Goal: Task Accomplishment & Management: Manage account settings

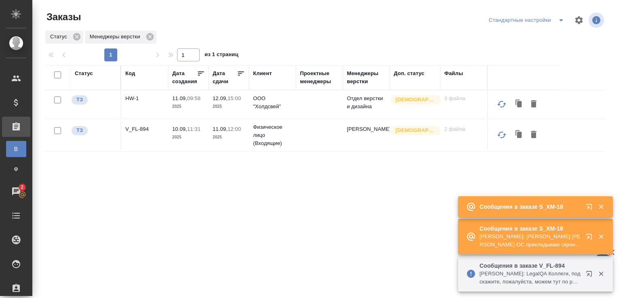
click at [536, 231] on p "Сообщения в заказе S_XM-18" at bounding box center [529, 229] width 101 height 8
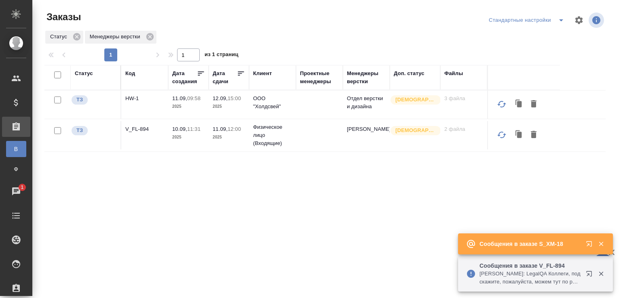
click at [554, 268] on p "Сообщения в заказе V_FL-894" at bounding box center [529, 266] width 101 height 8
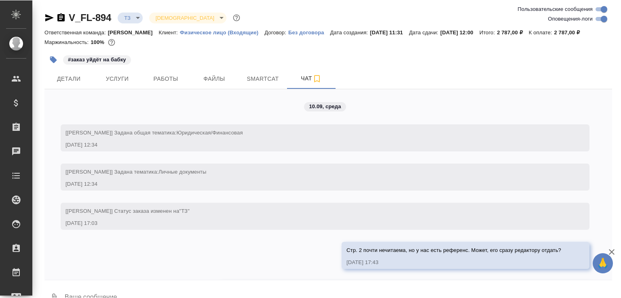
scroll to position [304, 0]
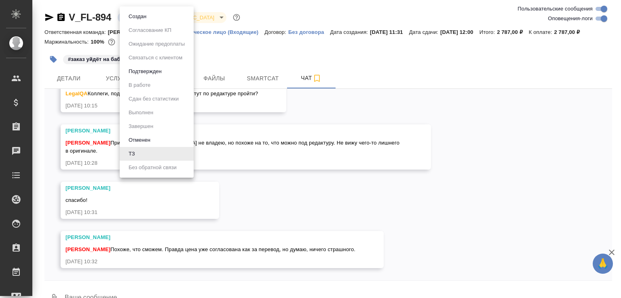
click at [133, 21] on body "🙏 .cls-1 fill:#fff; AWATERA [PERSON_NAME]malofeeva Клиенты Спецификации Заказы …" at bounding box center [310, 149] width 621 height 298
click at [133, 21] on li "Создан" at bounding box center [157, 17] width 74 height 14
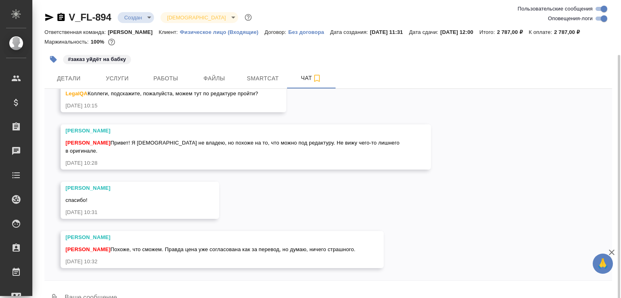
scroll to position [0, 0]
click at [113, 285] on div at bounding box center [327, 283] width 567 height 4
click at [118, 294] on textarea at bounding box center [338, 298] width 548 height 27
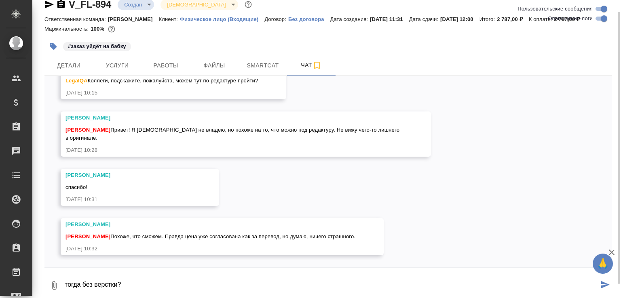
type textarea "тогда без верстки?"
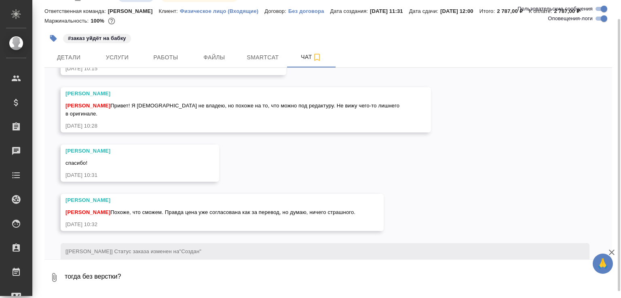
scroll to position [383, 0]
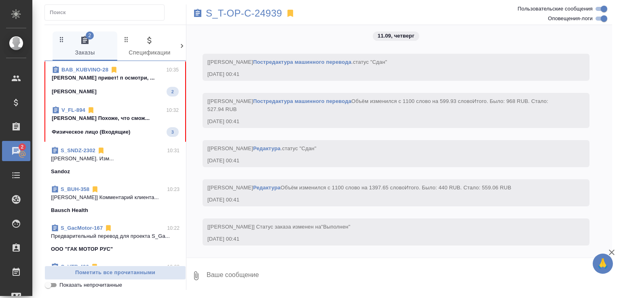
scroll to position [2845, 0]
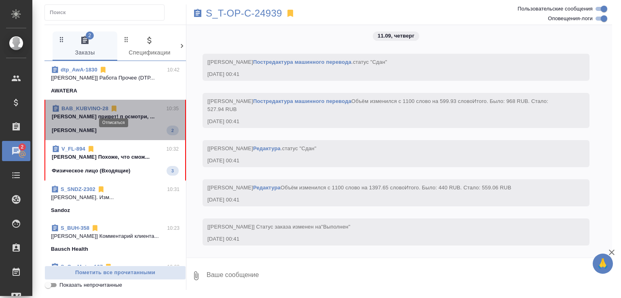
click at [116, 112] on icon at bounding box center [114, 109] width 8 height 8
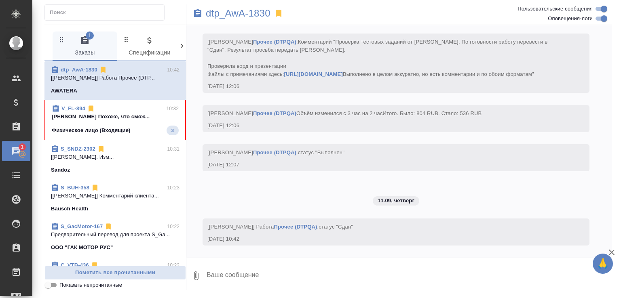
scroll to position [0, 0]
click at [126, 118] on p "Малофеева Екатерина Похоже, что смож..." at bounding box center [115, 117] width 127 height 8
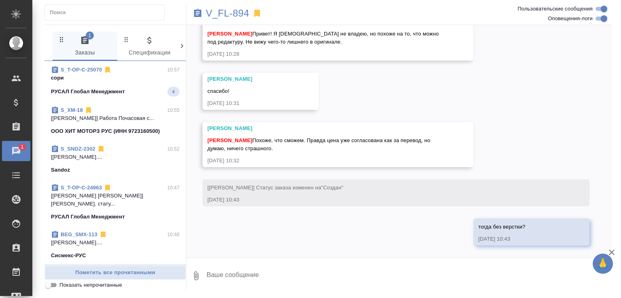
click at [134, 76] on p "сори" at bounding box center [115, 78] width 129 height 8
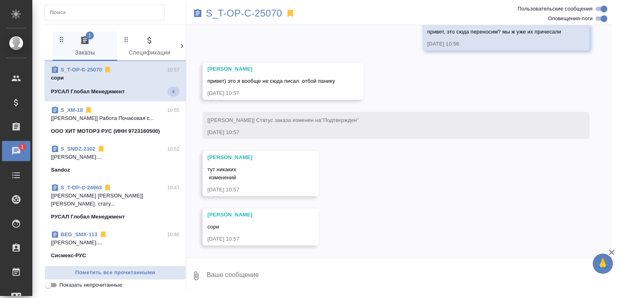
scroll to position [2087, 0]
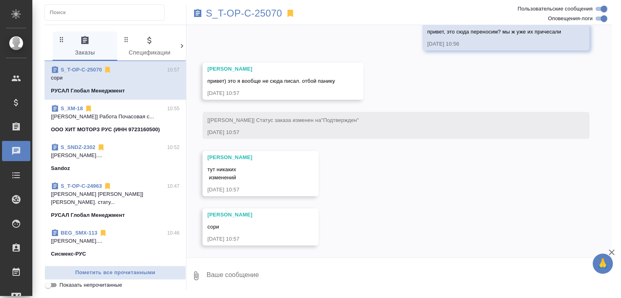
click at [241, 283] on textarea at bounding box center [409, 275] width 406 height 27
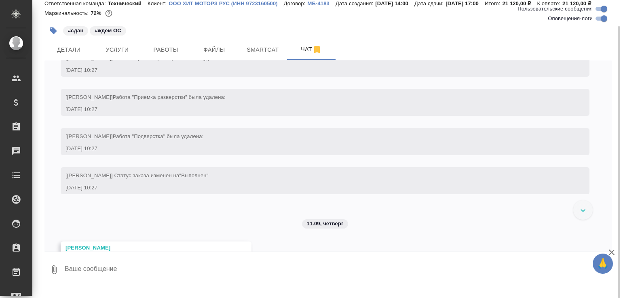
scroll to position [2736, 0]
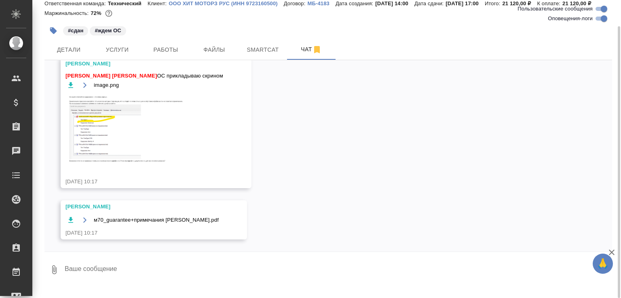
click at [121, 135] on img at bounding box center [125, 129] width 121 height 70
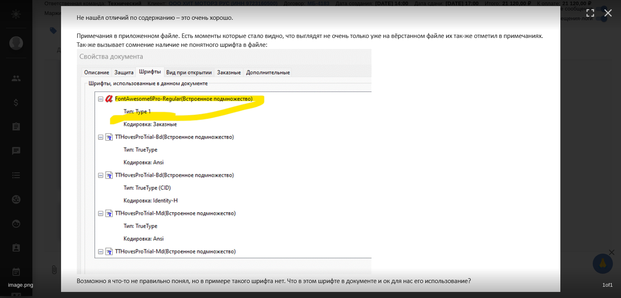
click at [592, 156] on div "image.png 1 of 1" at bounding box center [310, 149] width 621 height 298
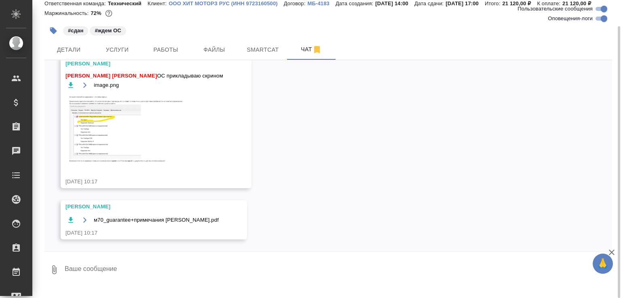
click at [110, 131] on img at bounding box center [125, 129] width 121 height 70
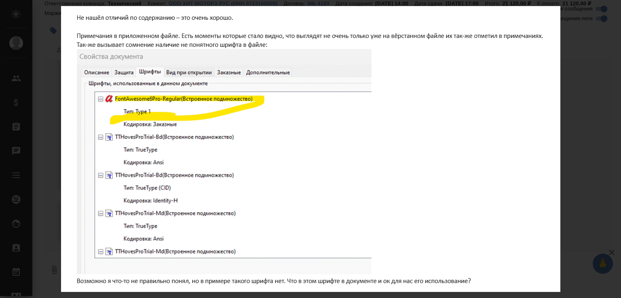
click at [570, 211] on div "image.png 1 of 1" at bounding box center [310, 149] width 621 height 298
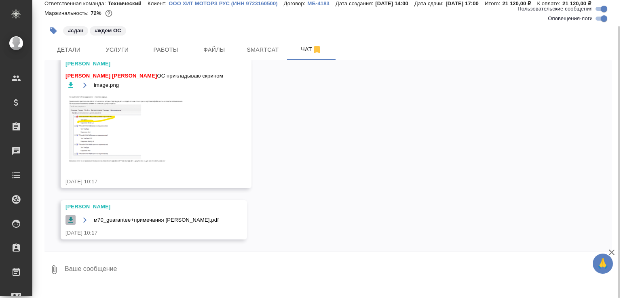
click at [70, 224] on icon "button" at bounding box center [71, 220] width 8 height 8
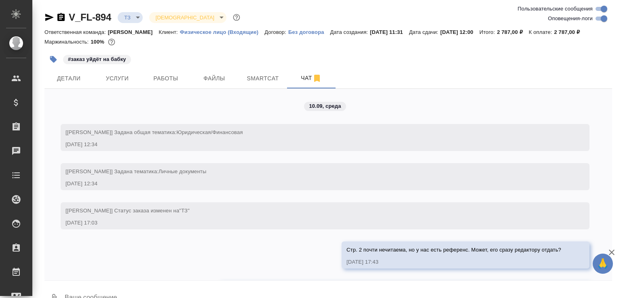
scroll to position [132, 0]
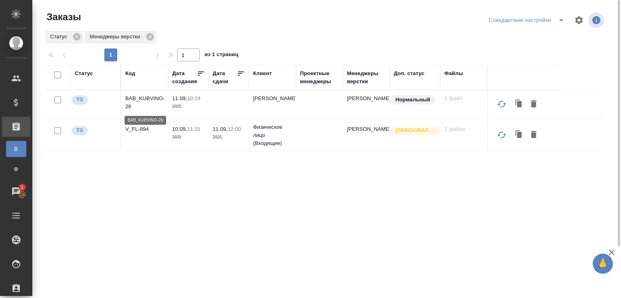
click at [144, 97] on p "BAB_KUBVINO-28" at bounding box center [144, 103] width 39 height 16
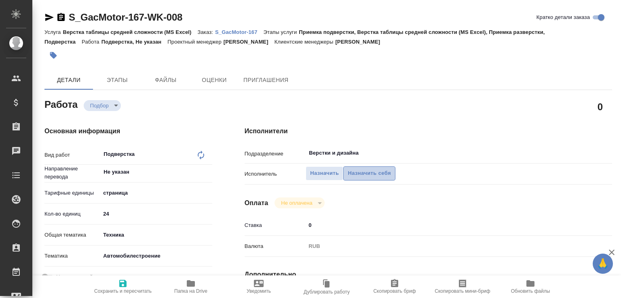
click at [354, 177] on span "Назначить себя" at bounding box center [369, 173] width 43 height 9
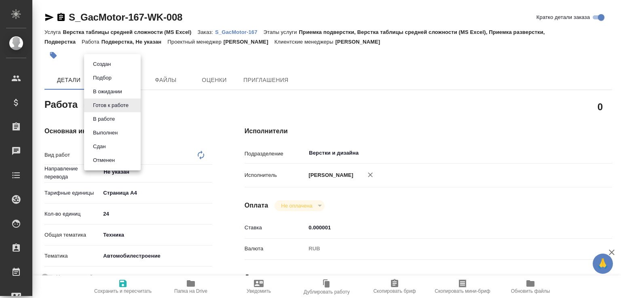
click at [114, 101] on body "🙏 .cls-1 fill:#fff; AWATERA [PERSON_NAME]malofeeva Клиенты Спецификации Заказы …" at bounding box center [310, 149] width 621 height 298
click at [115, 91] on button "В ожидании" at bounding box center [108, 91] width 34 height 9
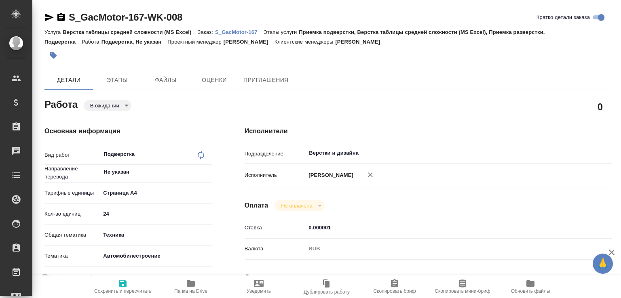
type textarea "x"
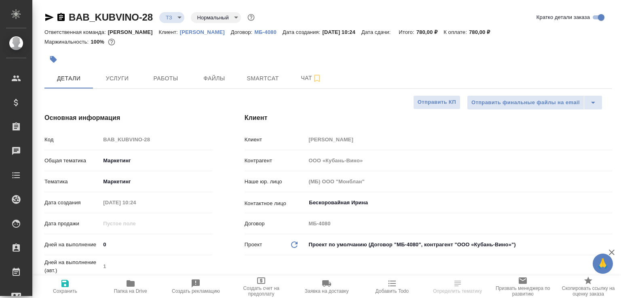
select select "RU"
click at [143, 289] on span "Папка на Drive" at bounding box center [130, 292] width 33 height 6
select select "RU"
click at [290, 85] on button "Чат" at bounding box center [311, 78] width 49 height 20
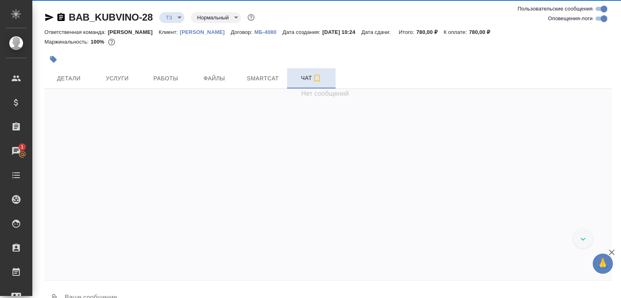
scroll to position [58, 0]
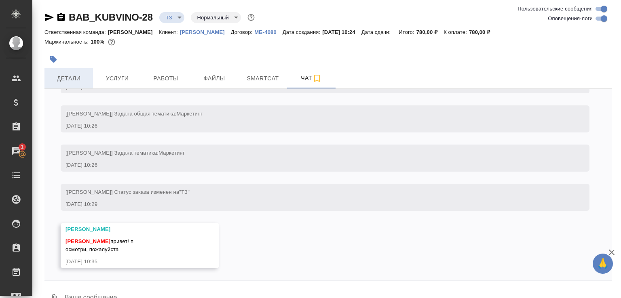
click at [74, 72] on button "Детали" at bounding box center [68, 78] width 49 height 20
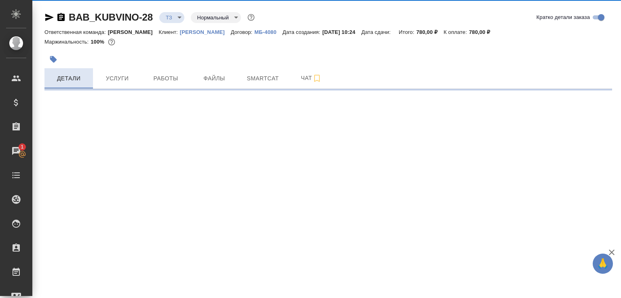
select select "RU"
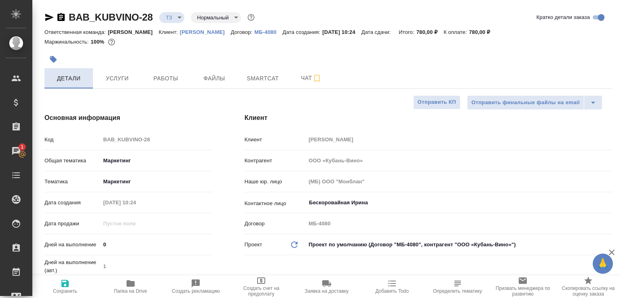
type textarea "x"
click at [293, 83] on span "Чат" at bounding box center [311, 78] width 39 height 10
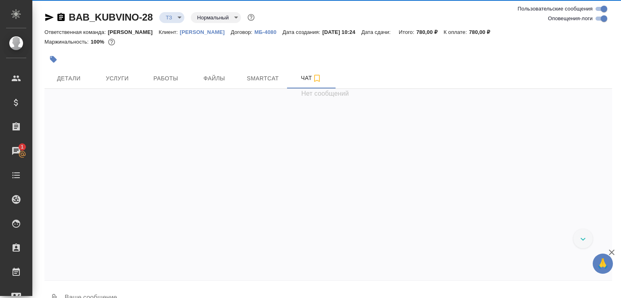
scroll to position [58, 0]
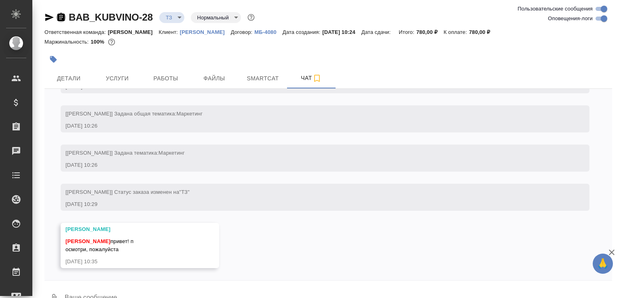
click at [61, 15] on icon "button" at bounding box center [60, 17] width 7 height 8
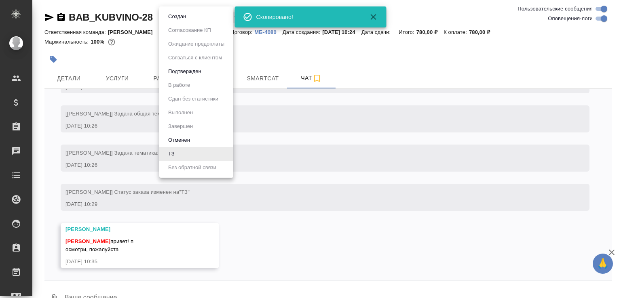
click at [184, 19] on body "🙏 .cls-1 fill:#fff; AWATERA Малофеева Екатерина e.malofeeva Клиенты Спецификаци…" at bounding box center [310, 149] width 621 height 298
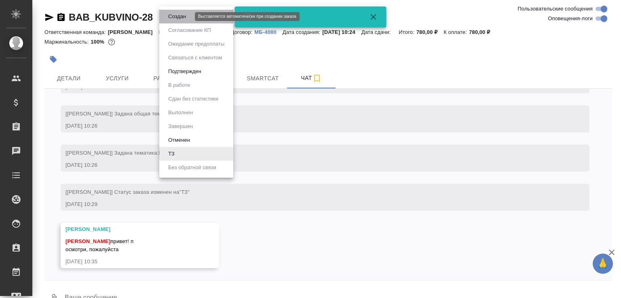
click at [184, 19] on button "Создан" at bounding box center [177, 16] width 23 height 9
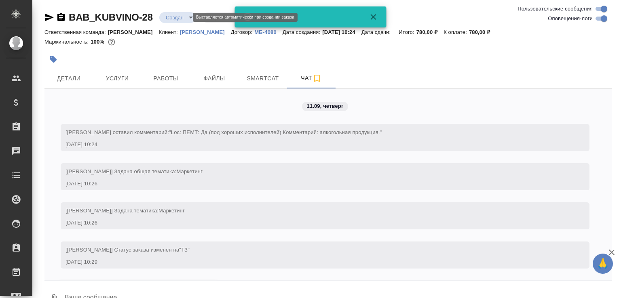
scroll to position [97, 0]
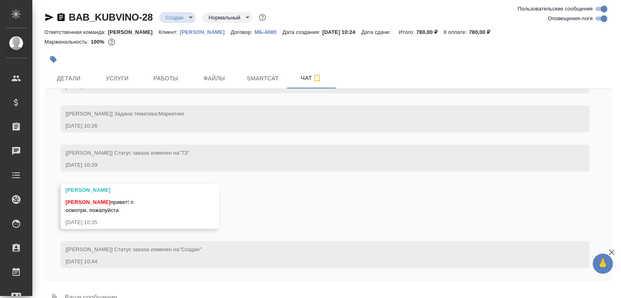
click at [50, 291] on button "0" at bounding box center [53, 298] width 19 height 27
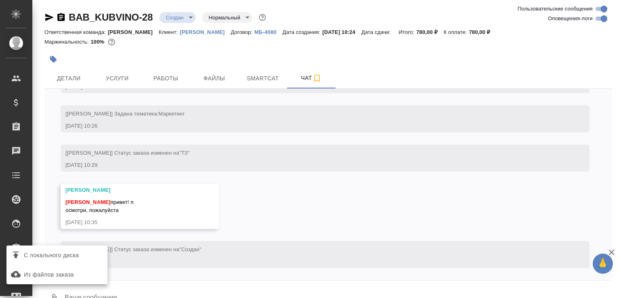
click at [65, 258] on span "С локального диска" at bounding box center [51, 256] width 55 height 10
click at [0, 0] on input "С локального диска" at bounding box center [0, 0] width 0 height 0
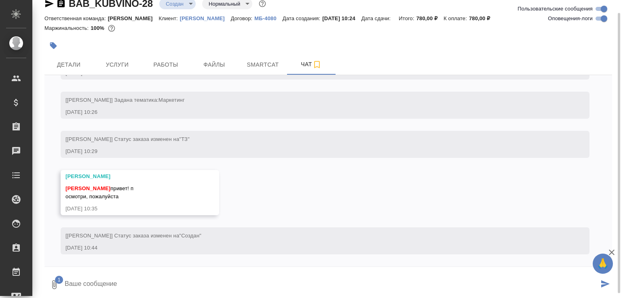
click at [127, 283] on textarea at bounding box center [331, 284] width 535 height 27
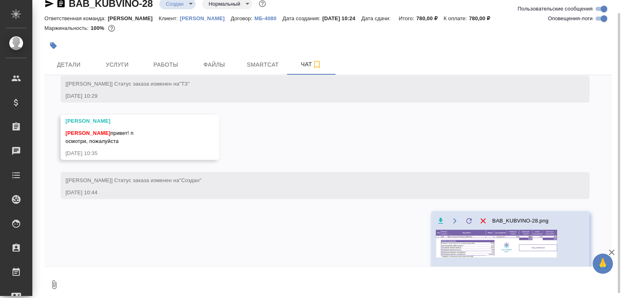
scroll to position [230, 0]
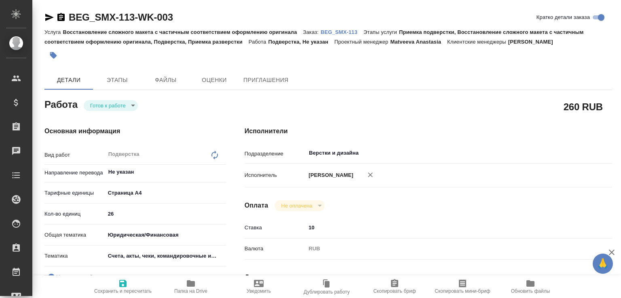
click at [115, 105] on body "🙏 .cls-1 fill:#fff; AWATERA [PERSON_NAME]malofeeva Клиенты Спецификации Заказы …" at bounding box center [310, 149] width 621 height 298
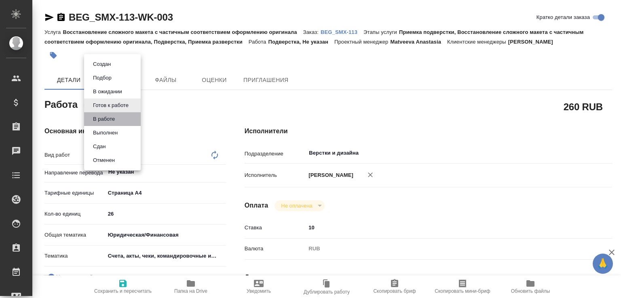
click at [114, 114] on li "В работе" at bounding box center [112, 119] width 57 height 14
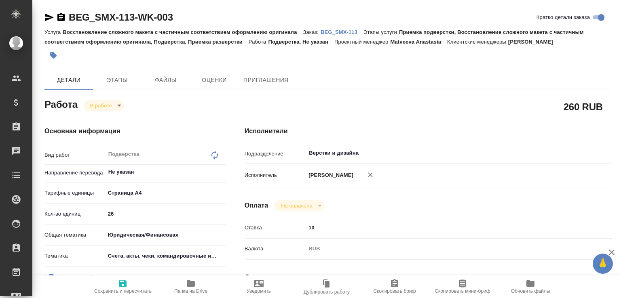
type textarea "x"
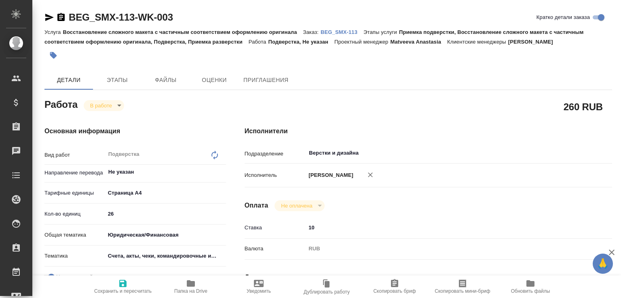
type textarea "x"
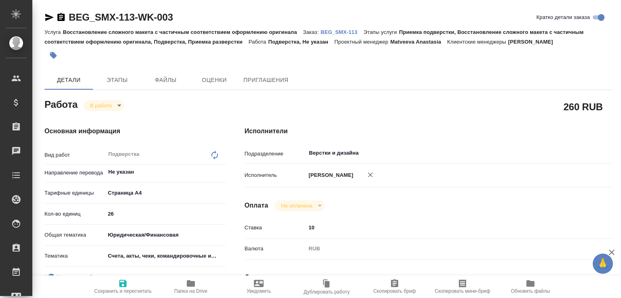
type textarea "x"
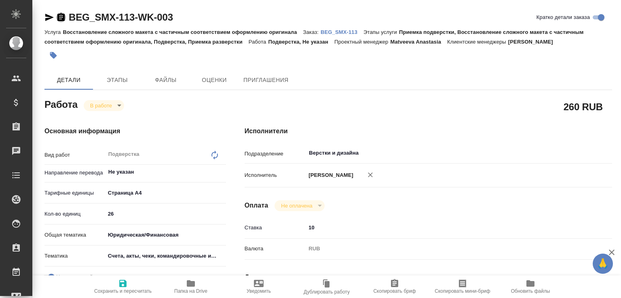
click at [61, 15] on icon "button" at bounding box center [60, 17] width 7 height 8
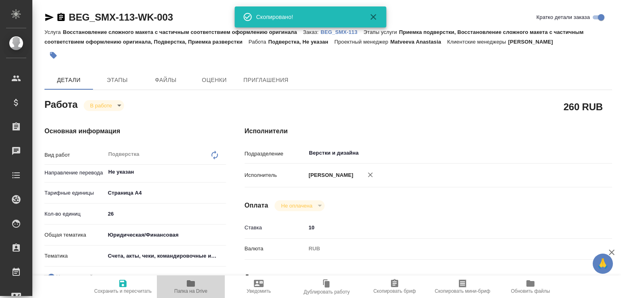
click at [180, 289] on span "Папка на Drive" at bounding box center [190, 292] width 33 height 6
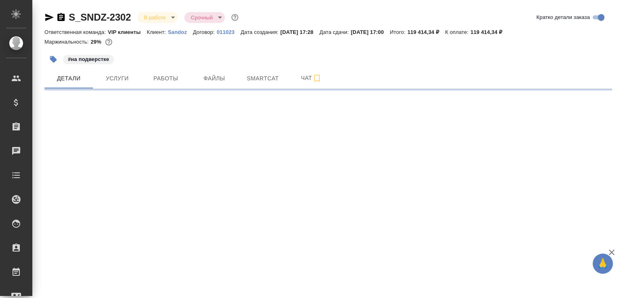
select select "RU"
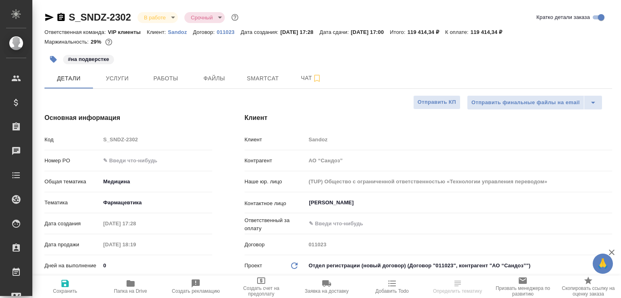
type textarea "x"
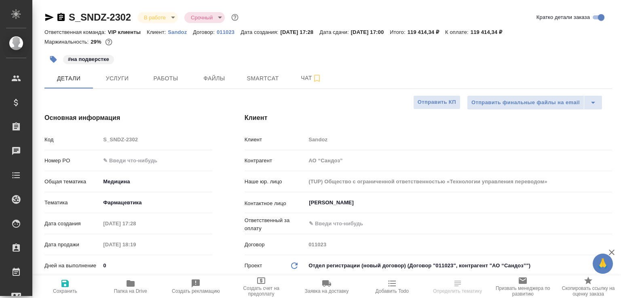
type textarea "x"
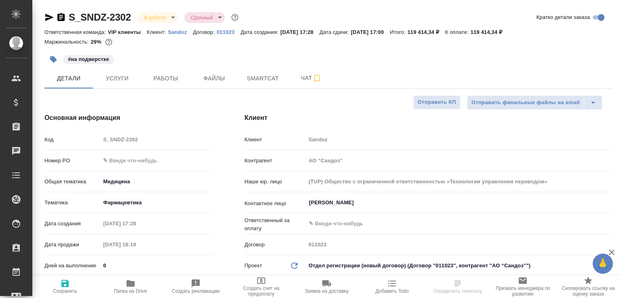
type textarea "x"
click at [147, 289] on span "Папка на Drive" at bounding box center [131, 286] width 56 height 15
type textarea "x"
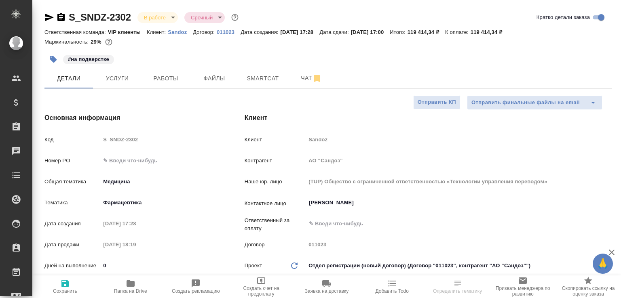
type textarea "x"
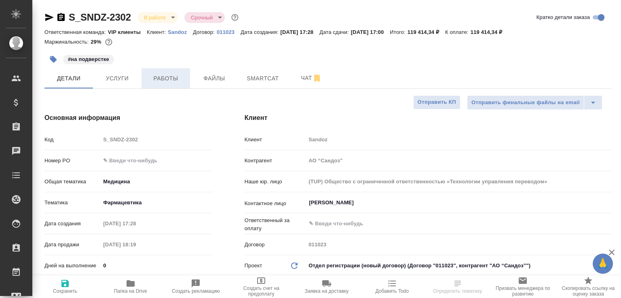
click at [171, 79] on span "Работы" at bounding box center [165, 79] width 39 height 10
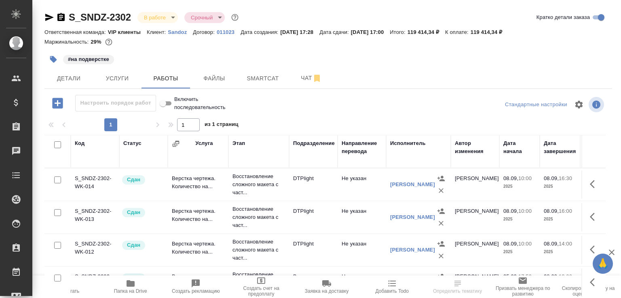
click at [62, 17] on icon "button" at bounding box center [61, 18] width 10 height 10
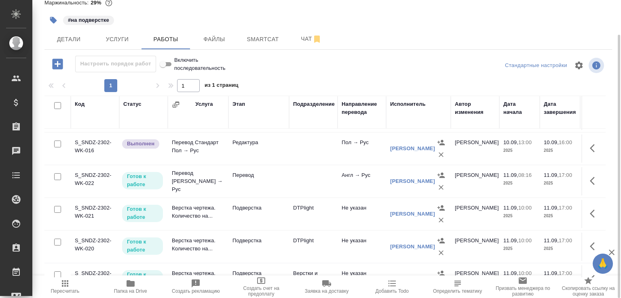
scroll to position [386, 0]
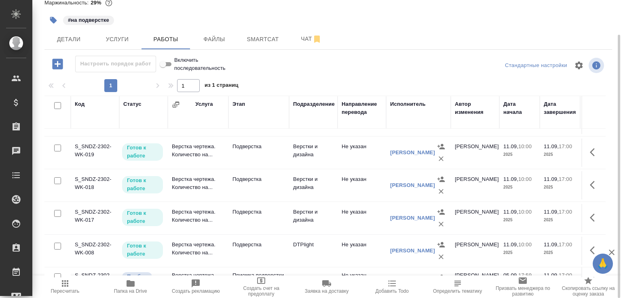
click at [249, 192] on td "Подверстка" at bounding box center [258, 185] width 61 height 28
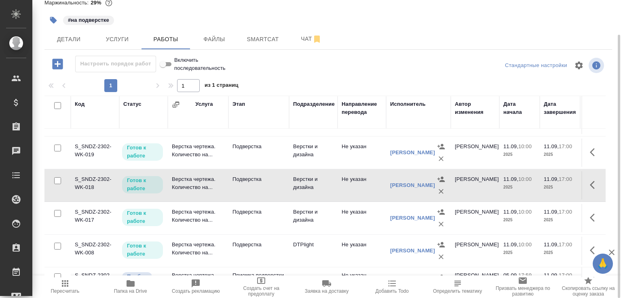
click at [249, 192] on td "Подверстка" at bounding box center [258, 185] width 61 height 28
click at [268, 214] on p "Подверстка" at bounding box center [258, 212] width 53 height 8
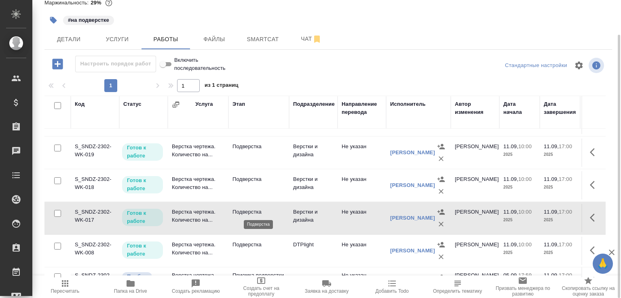
click at [268, 214] on p "Подверстка" at bounding box center [258, 212] width 53 height 8
click at [227, 145] on td "Верстка чертежа. Количество на..." at bounding box center [198, 153] width 61 height 28
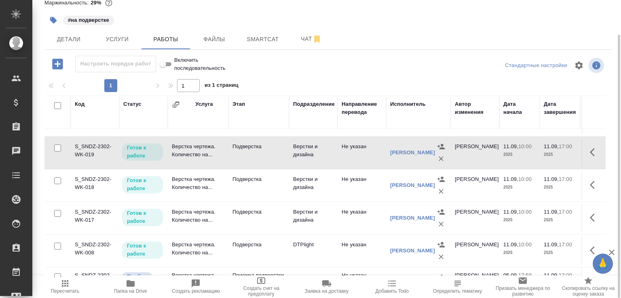
click at [227, 145] on td "Верстка чертежа. Количество на..." at bounding box center [198, 153] width 61 height 28
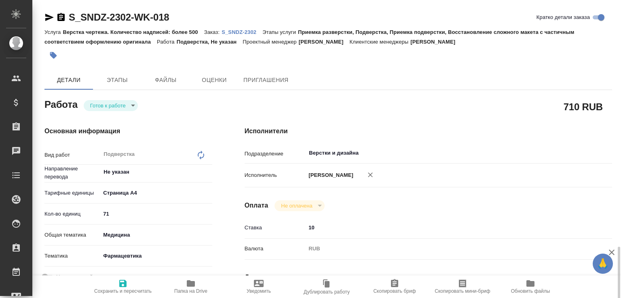
scroll to position [299, 0]
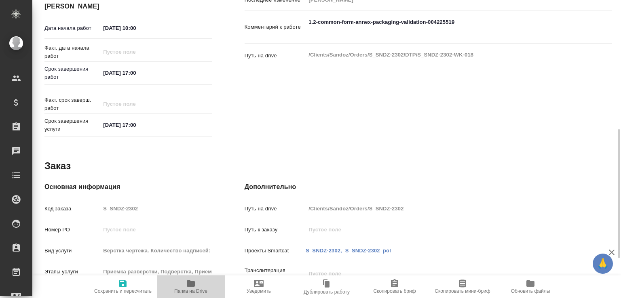
click at [182, 289] on span "Папка на Drive" at bounding box center [190, 292] width 33 height 6
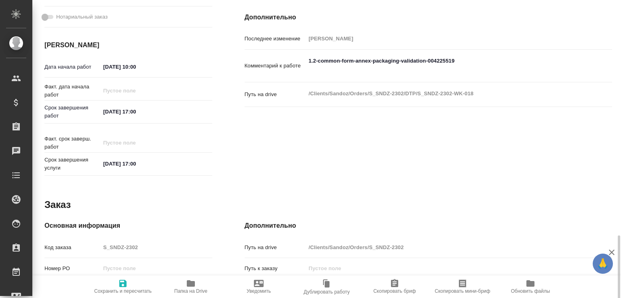
scroll to position [0, 0]
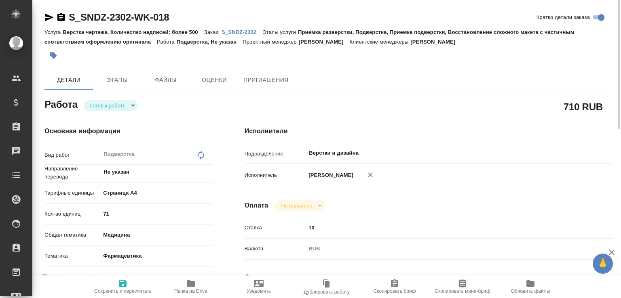
click at [122, 102] on body "🙏 .cls-1 fill:#fff; AWATERA Малофеева Екатерина e.malofeeva Клиенты Спецификаци…" at bounding box center [310, 149] width 621 height 298
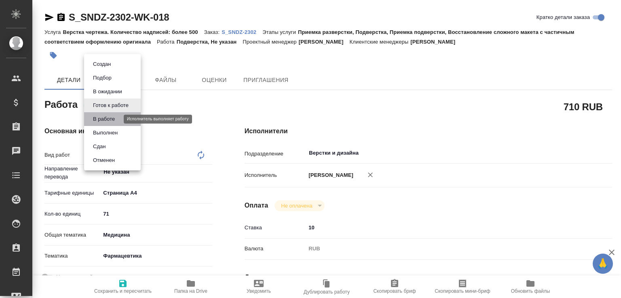
click at [116, 118] on button "В работе" at bounding box center [104, 119] width 27 height 9
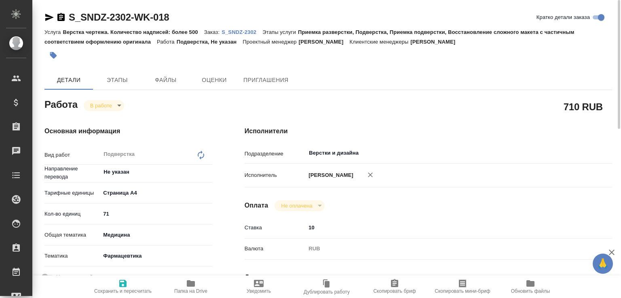
type textarea "x"
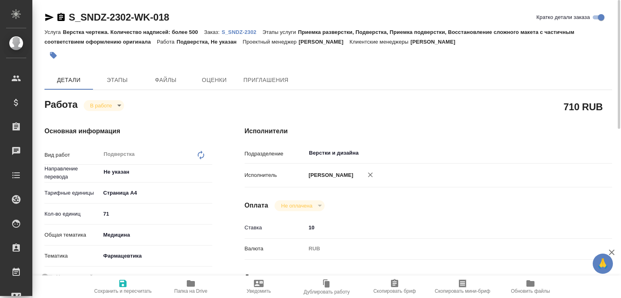
type textarea "x"
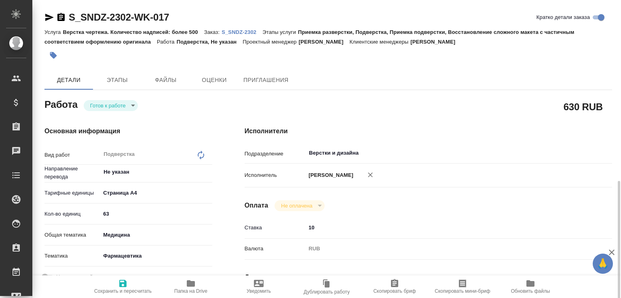
scroll to position [299, 0]
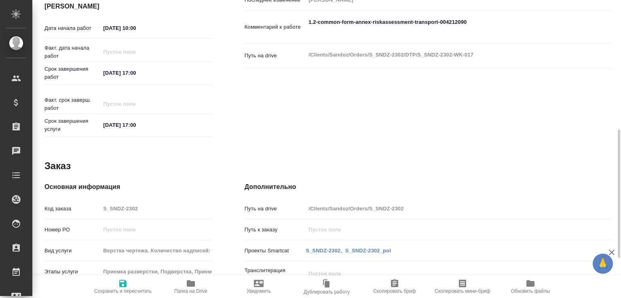
click at [198, 291] on span "Папка на Drive" at bounding box center [190, 292] width 33 height 6
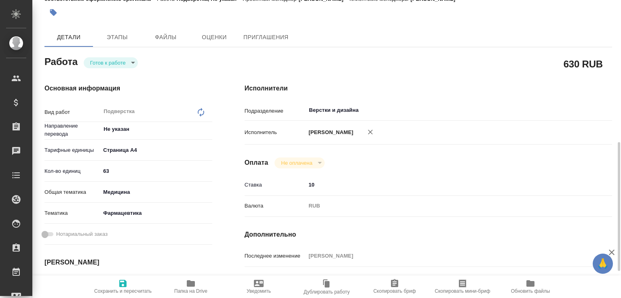
scroll to position [129, 0]
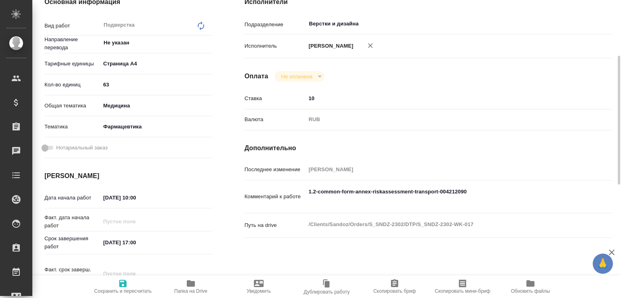
click at [125, 65] on body "🙏 .cls-1 fill:#fff; AWATERA [PERSON_NAME]malofeeva Клиенты Спецификации Заказы …" at bounding box center [310, 149] width 621 height 298
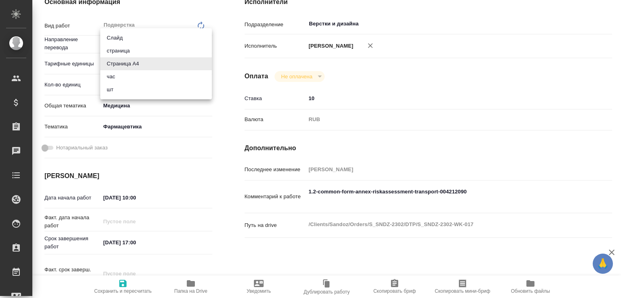
click at [247, 166] on div at bounding box center [310, 149] width 621 height 298
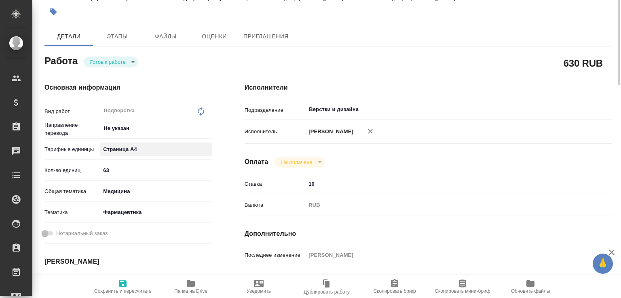
scroll to position [0, 0]
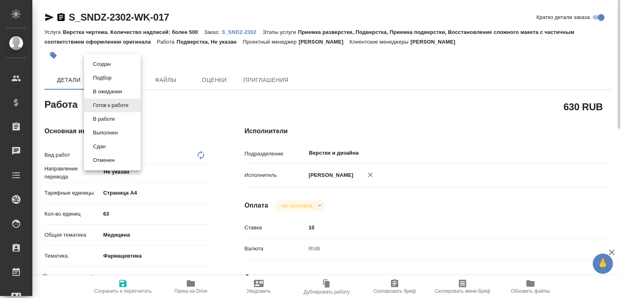
click at [133, 104] on body "🙏 .cls-1 fill:#fff; AWATERA [PERSON_NAME]malofeeva Клиенты Спецификации Заказы …" at bounding box center [310, 149] width 621 height 298
click at [127, 117] on li "В работе" at bounding box center [112, 119] width 57 height 14
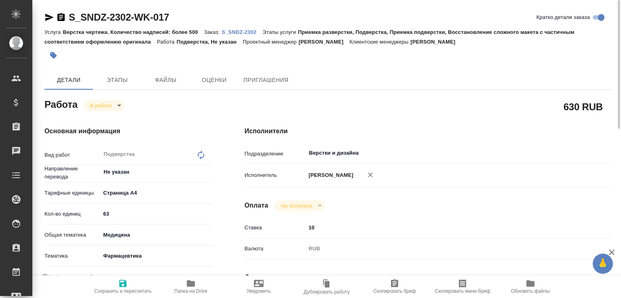
type textarea "x"
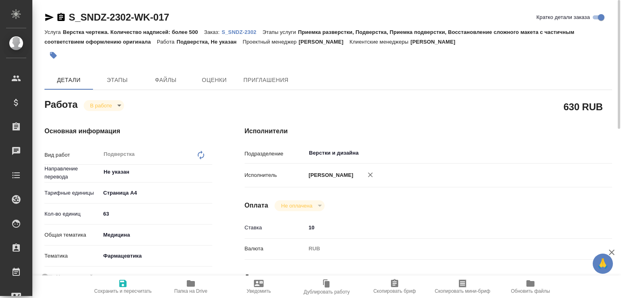
type textarea "x"
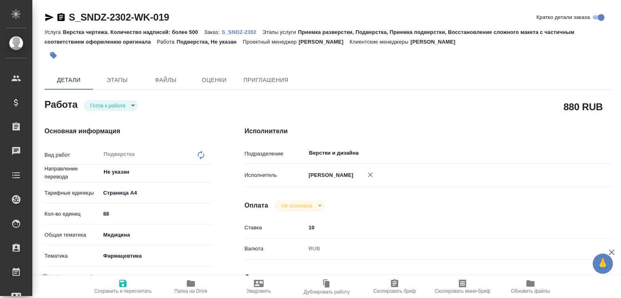
click at [125, 105] on body "🙏 .cls-1 fill:#fff; AWATERA [PERSON_NAME]malofeeva Клиенты Спецификации Заказы …" at bounding box center [310, 149] width 621 height 298
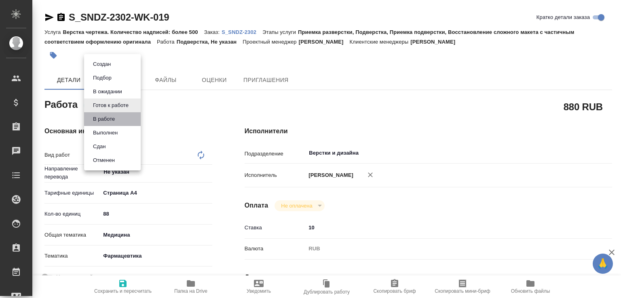
click at [122, 116] on li "В работе" at bounding box center [112, 119] width 57 height 14
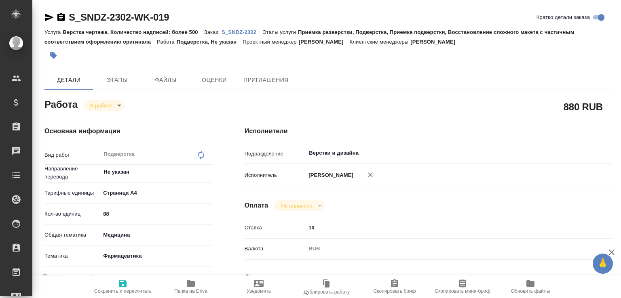
type textarea "x"
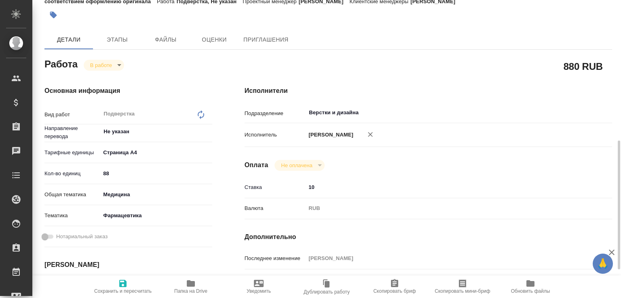
scroll to position [127, 0]
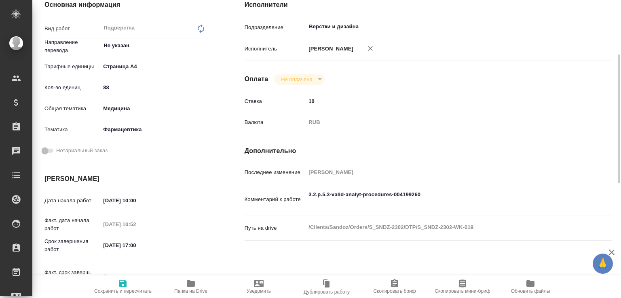
type textarea "x"
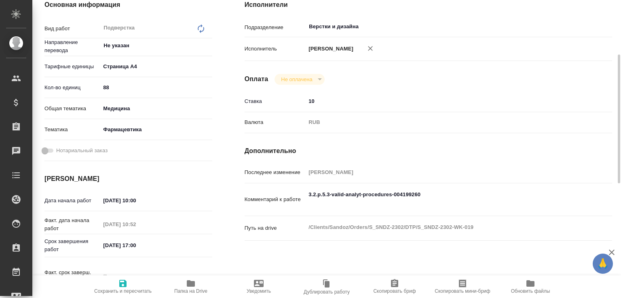
click at [198, 283] on span "Папка на Drive" at bounding box center [191, 286] width 58 height 15
type textarea "x"
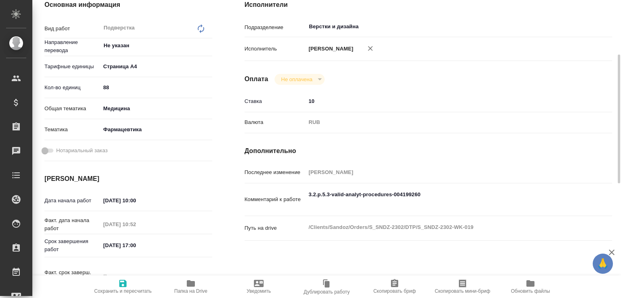
type textarea "x"
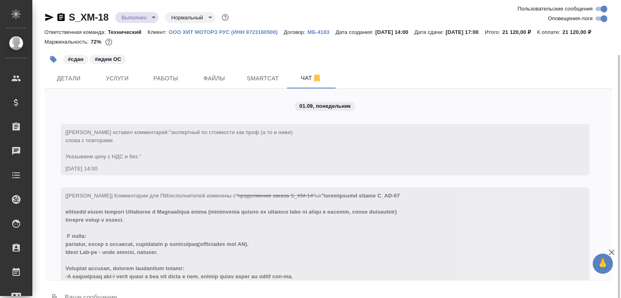
scroll to position [2736, 0]
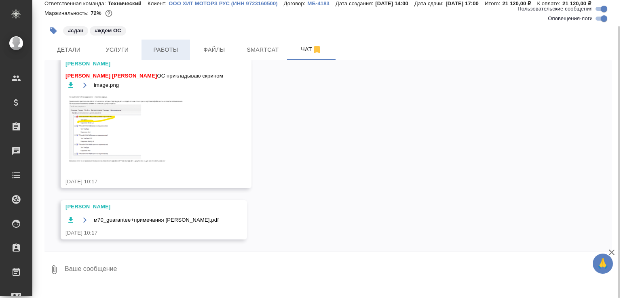
click at [157, 55] on span "Работы" at bounding box center [165, 50] width 39 height 10
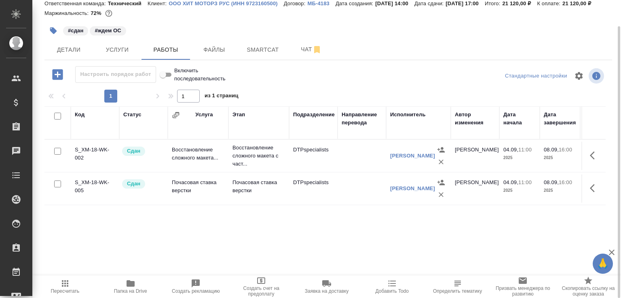
click at [54, 80] on icon "button" at bounding box center [57, 74] width 11 height 11
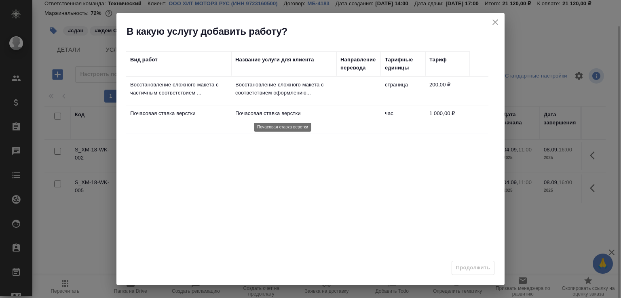
click at [290, 117] on p "Почасовая ставка верстки" at bounding box center [283, 114] width 97 height 8
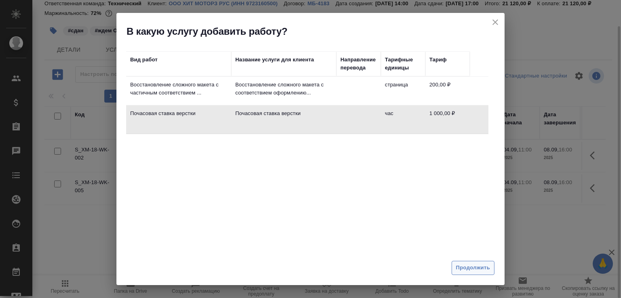
click at [485, 272] on span "Продолжить" at bounding box center [473, 268] width 34 height 9
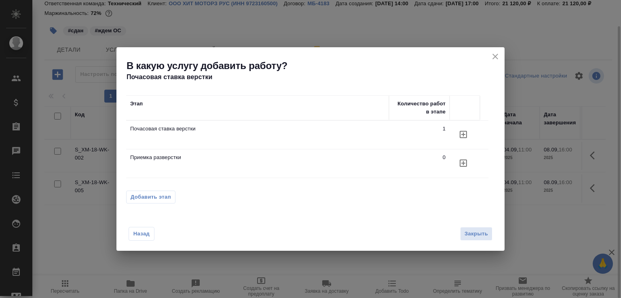
click at [460, 137] on icon "button" at bounding box center [463, 134] width 7 height 7
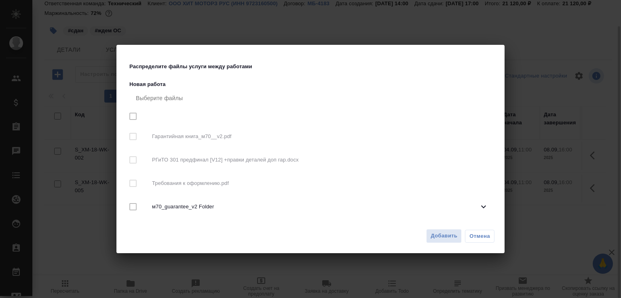
checkbox input "true"
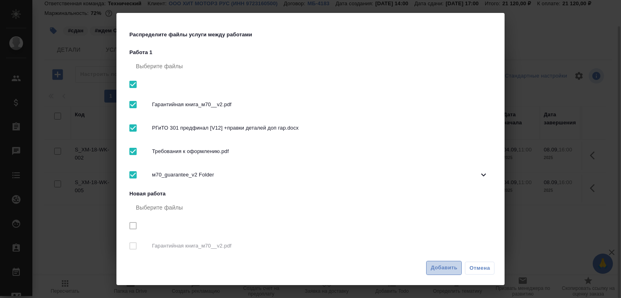
click at [447, 266] on span "Добавить" at bounding box center [443, 268] width 27 height 9
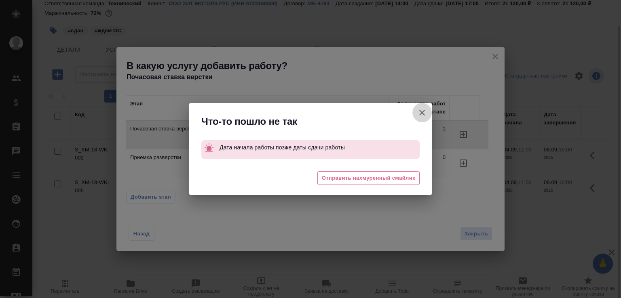
click at [423, 111] on icon "button" at bounding box center [422, 113] width 10 height 10
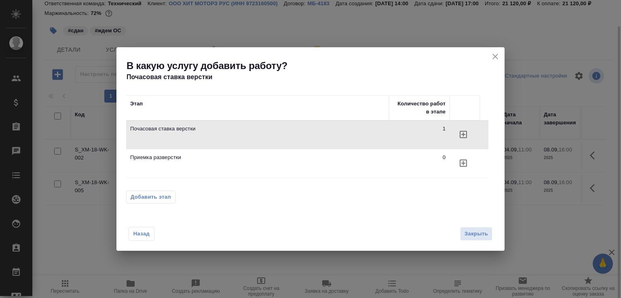
click at [501, 54] on div "В какую услугу добавить работу? Почасовая ставка верстки" at bounding box center [310, 64] width 388 height 35
click at [496, 55] on icon "close" at bounding box center [495, 57] width 6 height 6
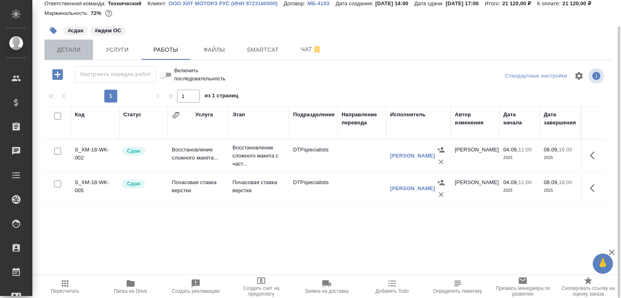
click at [67, 49] on button "Детали" at bounding box center [68, 50] width 49 height 20
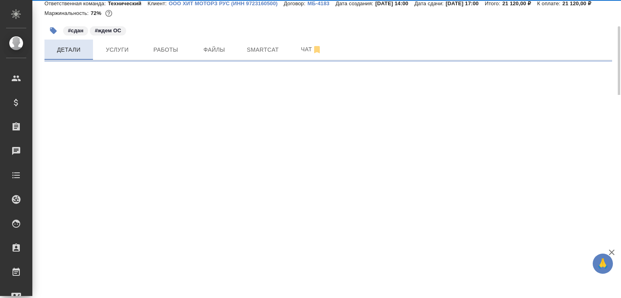
select select "RU"
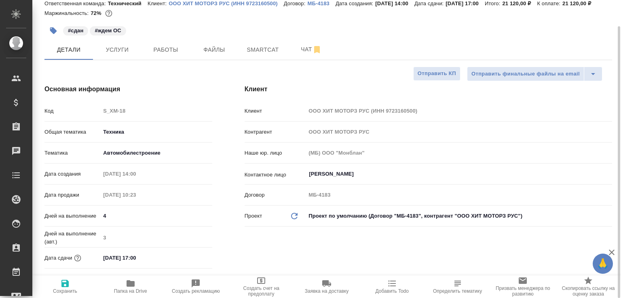
type textarea "x"
drag, startPoint x: 110, startPoint y: 266, endPoint x: 107, endPoint y: 269, distance: 4.3
click at [107, 264] on input "10.09.2025 17:00" at bounding box center [136, 258] width 71 height 12
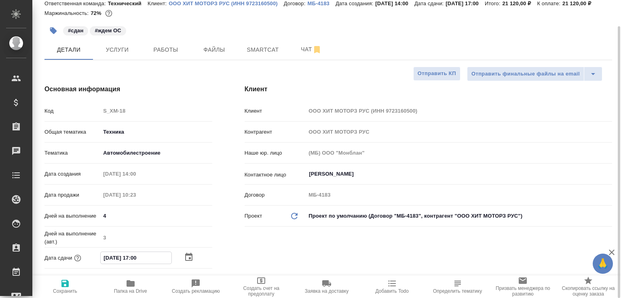
type input "11.09.2025 17:00"
type textarea "x"
type input "11.09.2025 17:00"
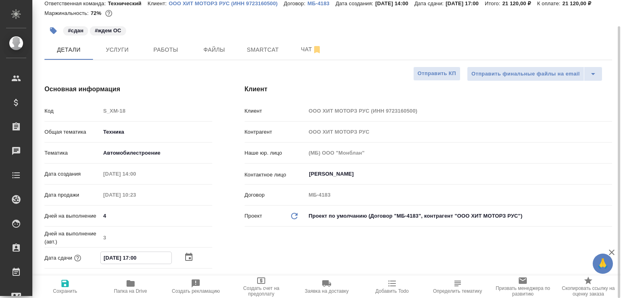
click at [63, 291] on span "Сохранить" at bounding box center [65, 292] width 24 height 6
type textarea "x"
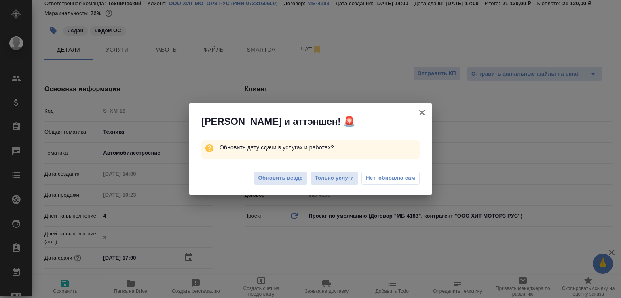
select select "RU"
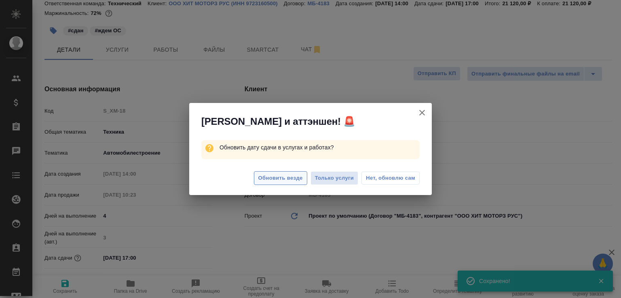
type textarea "x"
click at [331, 183] on button "Только услуги" at bounding box center [334, 178] width 48 height 14
type textarea "x"
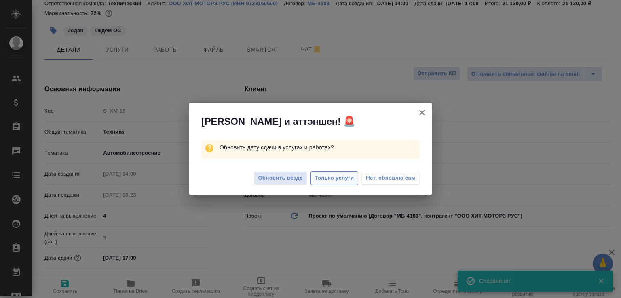
type textarea "x"
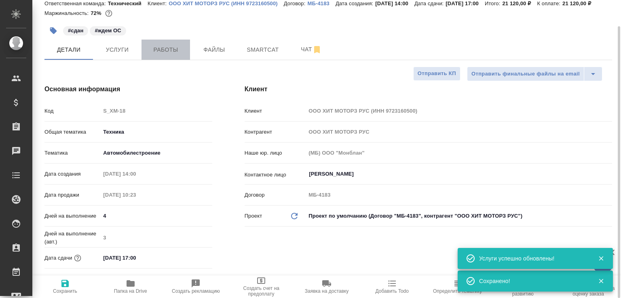
click at [158, 55] on span "Работы" at bounding box center [165, 50] width 39 height 10
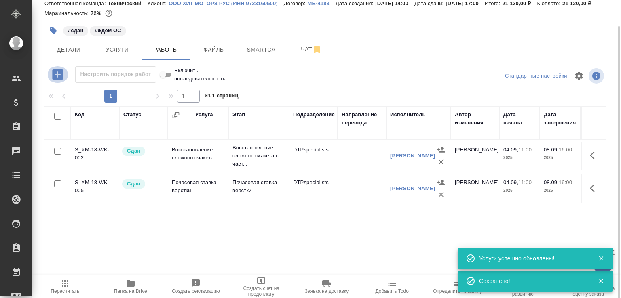
click at [57, 82] on icon "button" at bounding box center [58, 74] width 14 height 14
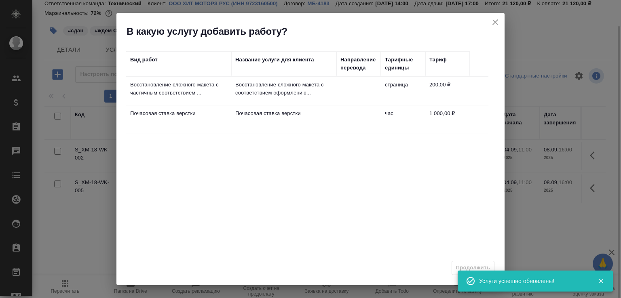
click at [304, 96] on p "Восстановление сложного макета с соответствием оформлению..." at bounding box center [283, 89] width 97 height 16
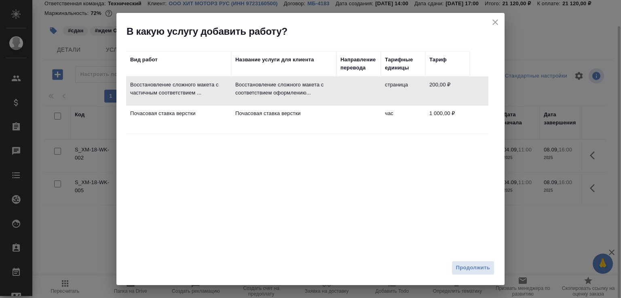
click at [333, 122] on td "Почасовая ставка верстки" at bounding box center [283, 119] width 105 height 28
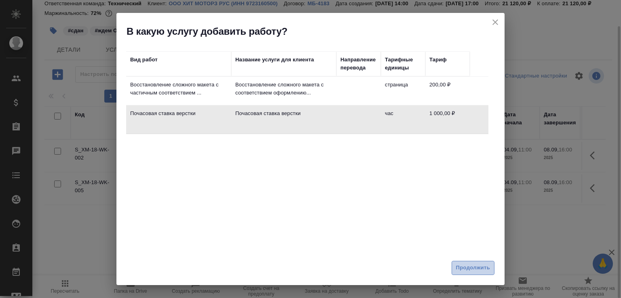
click at [477, 270] on span "Продолжить" at bounding box center [473, 268] width 34 height 9
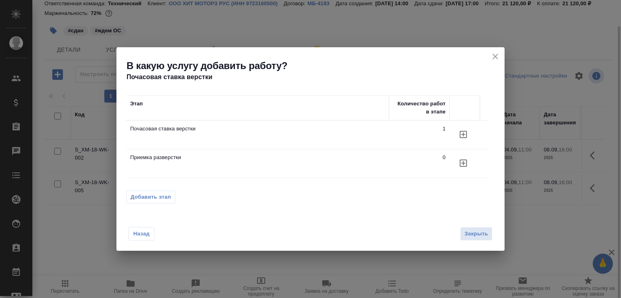
click at [464, 133] on icon "button" at bounding box center [463, 135] width 10 height 10
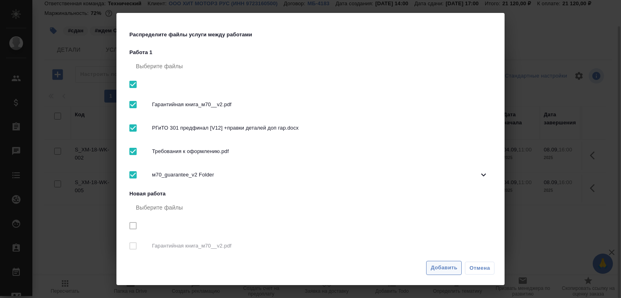
click at [443, 268] on span "Добавить" at bounding box center [443, 268] width 27 height 9
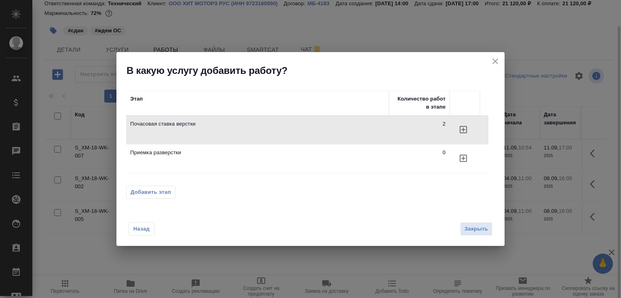
click at [478, 229] on span "Закрыть" at bounding box center [475, 229] width 23 height 9
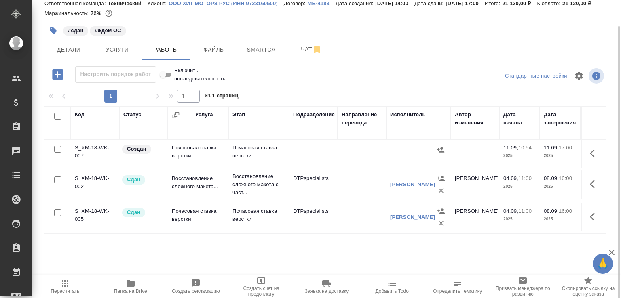
click at [162, 167] on td "Создан" at bounding box center [143, 154] width 49 height 28
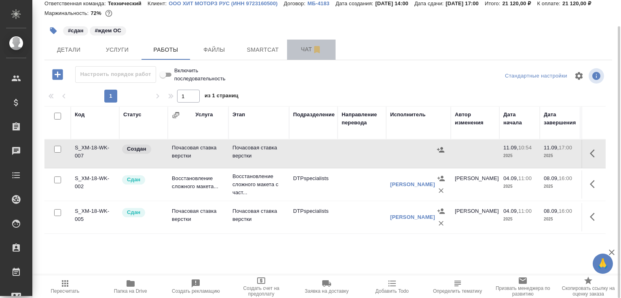
click at [298, 55] on span "Чат" at bounding box center [311, 49] width 39 height 10
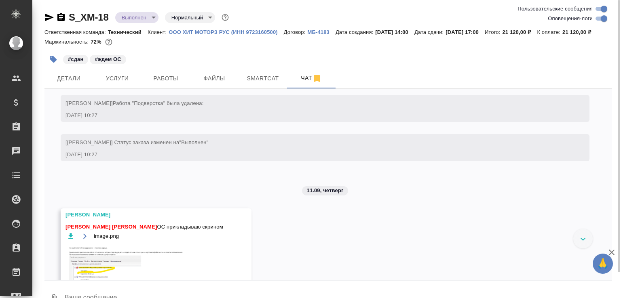
scroll to position [2643, 0]
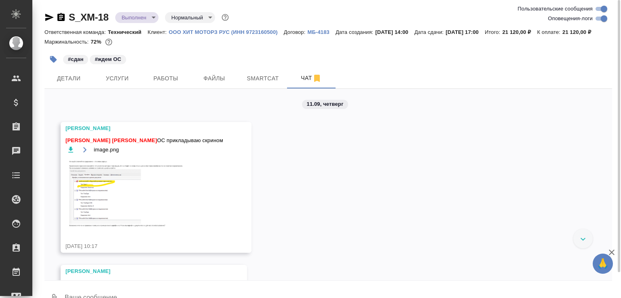
click at [71, 152] on icon "button" at bounding box center [70, 150] width 5 height 6
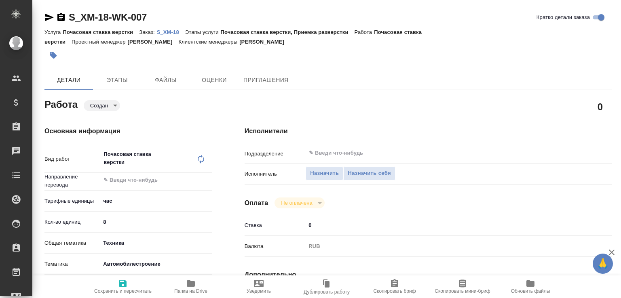
click at [110, 105] on body "🙏 .cls-1 fill:#fff; AWATERA [PERSON_NAME]malofeeva Клиенты Спецификации Заказы …" at bounding box center [310, 149] width 621 height 298
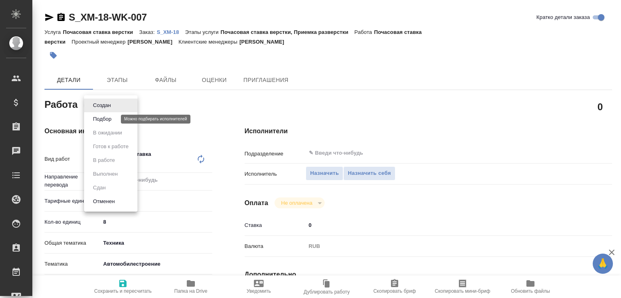
click at [103, 117] on button "Подбор" at bounding box center [102, 119] width 23 height 9
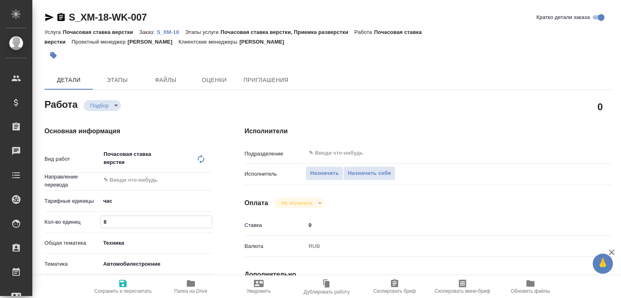
drag, startPoint x: 114, startPoint y: 221, endPoint x: 77, endPoint y: 219, distance: 37.7
click at [77, 219] on div "Кол-во единиц 8" at bounding box center [128, 222] width 168 height 14
type textarea "x"
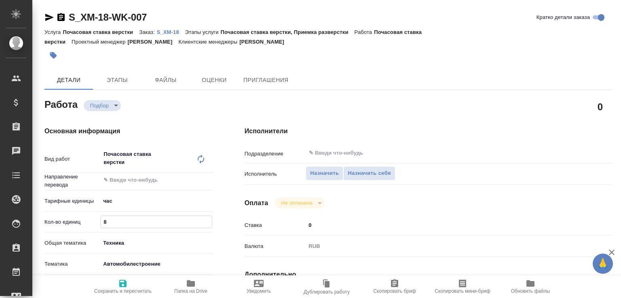
type textarea "x"
type input "2"
type textarea "x"
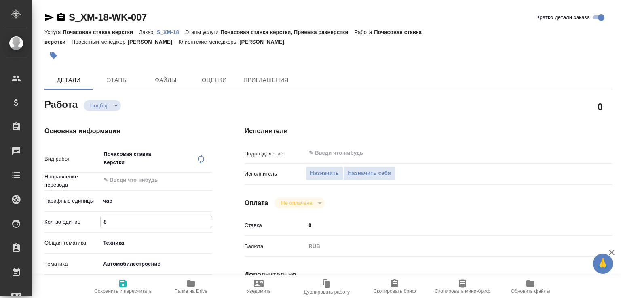
type textarea "x"
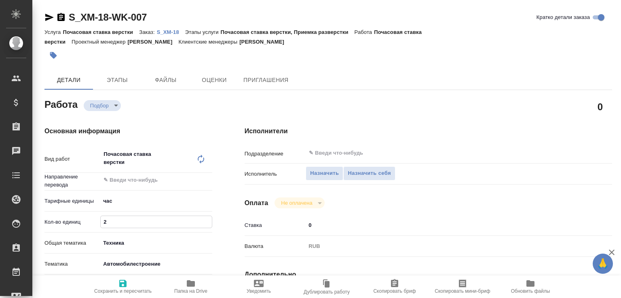
type textarea "x"
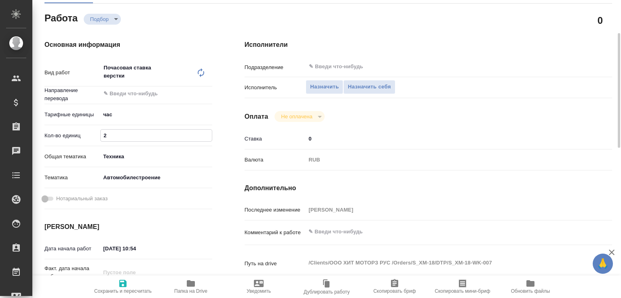
type input "2"
drag, startPoint x: 134, startPoint y: 250, endPoint x: 169, endPoint y: 255, distance: 35.2
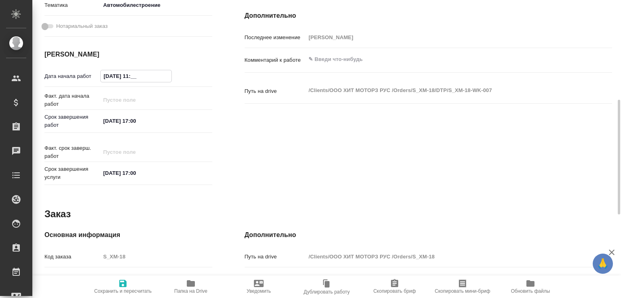
type textarea "x"
type input "11.09.2025 11:__"
type textarea "x"
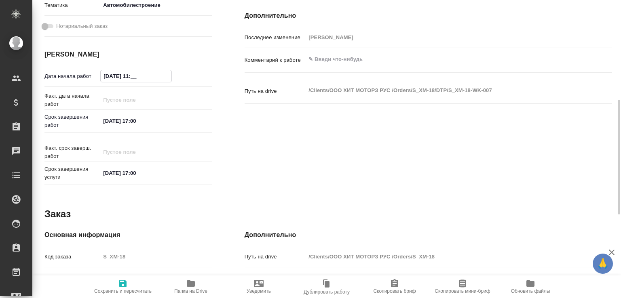
type textarea "x"
type input "11.09.2025 11:0_"
type textarea "x"
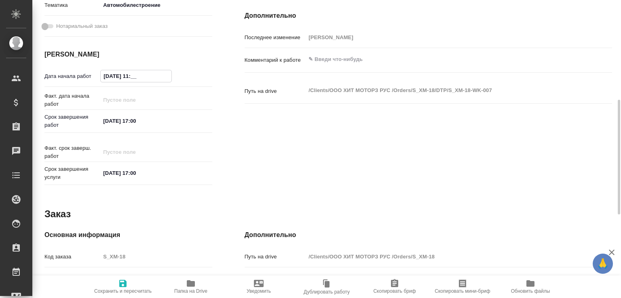
type textarea "x"
type input "[DATE] 11:00"
type textarea "x"
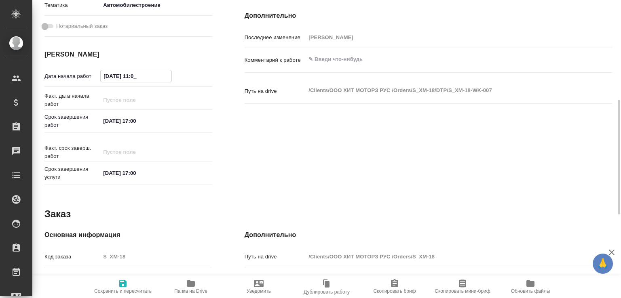
type textarea "x"
type input "[DATE] 11:00"
click at [135, 121] on input "11.09.2025 17:00" at bounding box center [136, 121] width 71 height 12
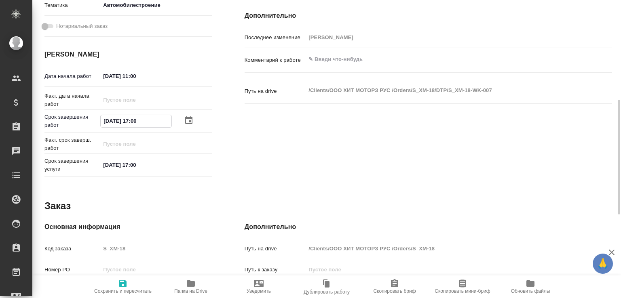
type textarea "x"
type input "11.09.2025 15:00"
type textarea "x"
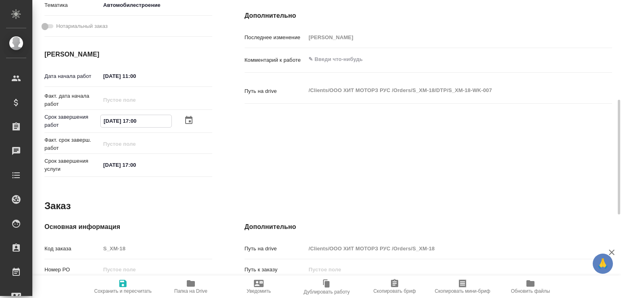
type textarea "x"
type input "11.09.2025 15:00"
type textarea "x"
click at [329, 62] on textarea at bounding box center [444, 60] width 276 height 14
type textarea "x"
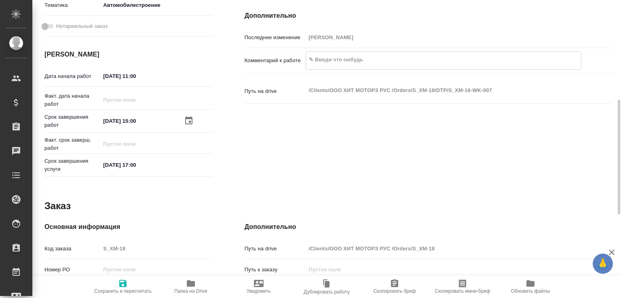
type textarea "п"
type textarea "x"
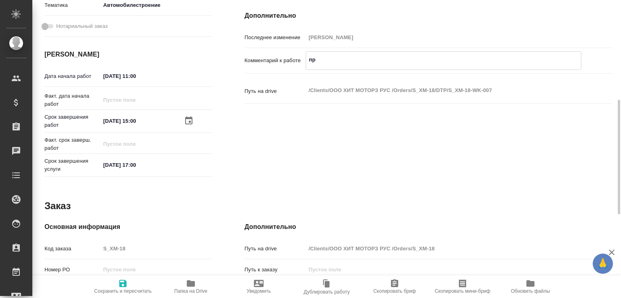
type textarea "пра"
type textarea "x"
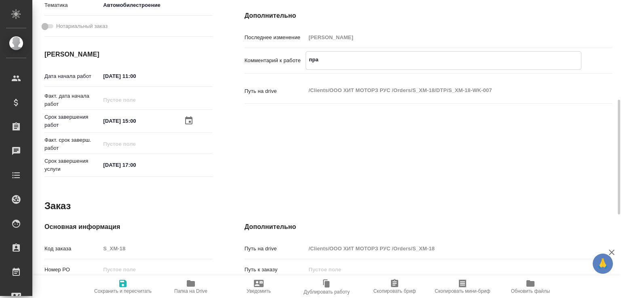
type textarea "x"
type textarea "прав"
type textarea "x"
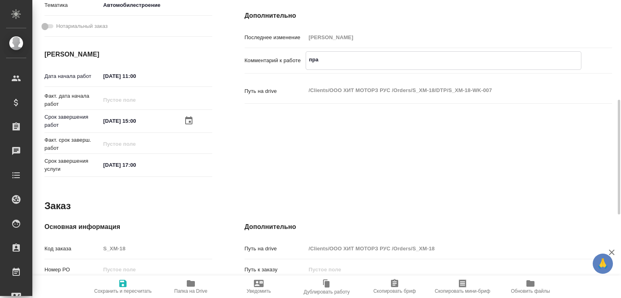
type textarea "x"
type textarea "правк"
type textarea "x"
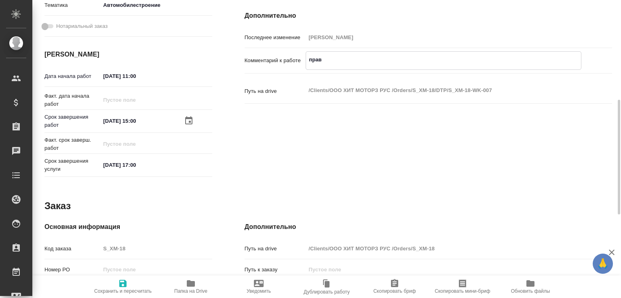
type textarea "x"
type textarea "правки"
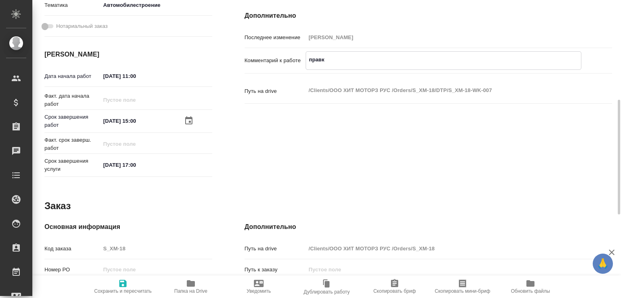
type textarea "x"
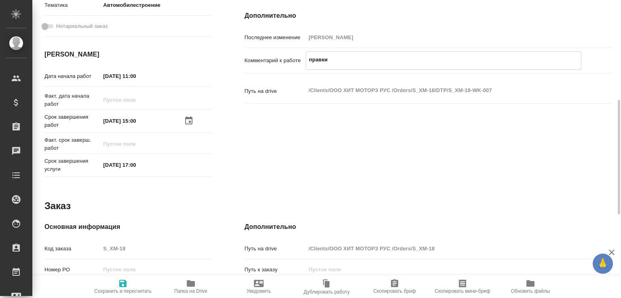
type textarea "правки"
type textarea "x"
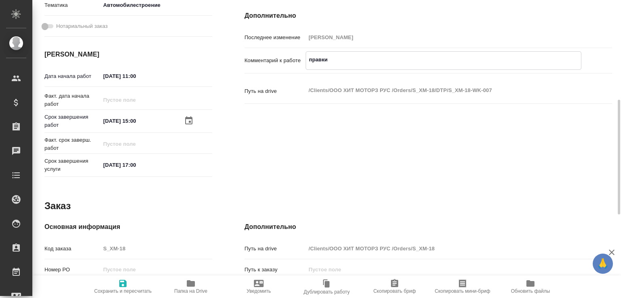
type textarea "x"
type textarea "правки о"
type textarea "x"
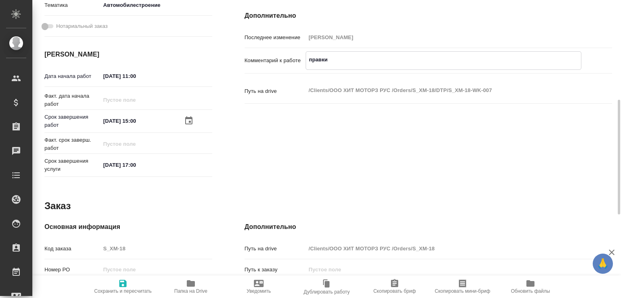
type textarea "x"
type textarea "правки от"
type textarea "x"
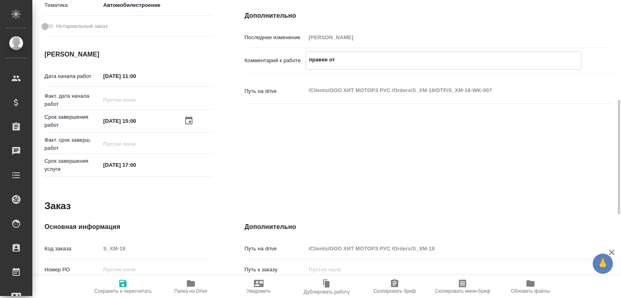
type textarea "x"
type textarea "правки от"
type textarea "x"
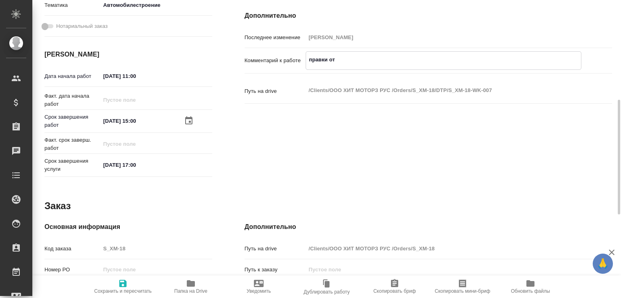
type textarea "x"
type textarea "правки от к"
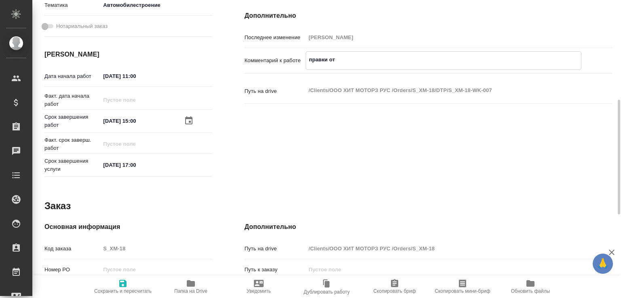
type textarea "x"
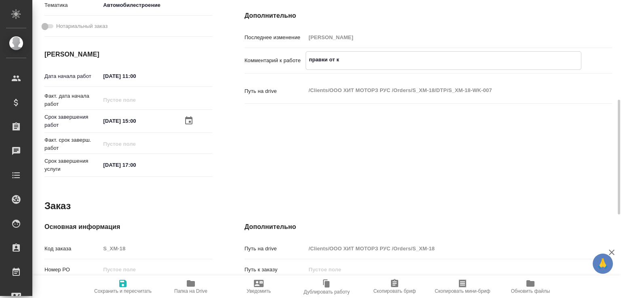
type textarea "правки от кл"
type textarea "x"
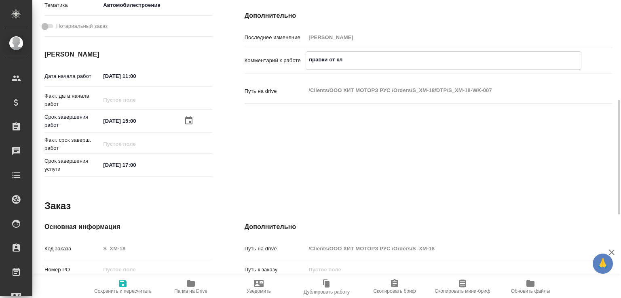
type textarea "x"
type textarea "правки от кли"
type textarea "x"
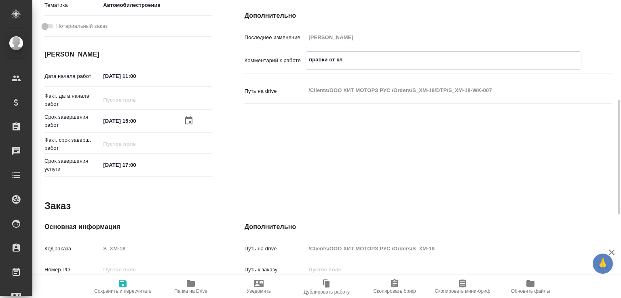
type textarea "x"
type textarea "правки от клие"
type textarea "x"
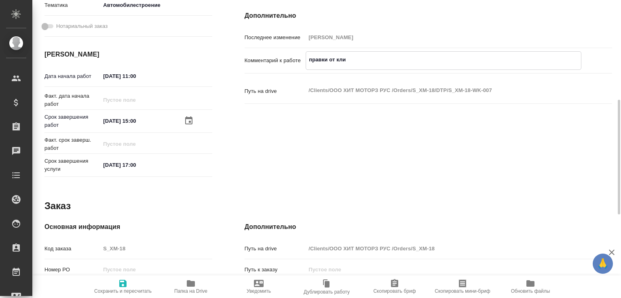
type textarea "x"
type textarea "правки от клиен"
type textarea "x"
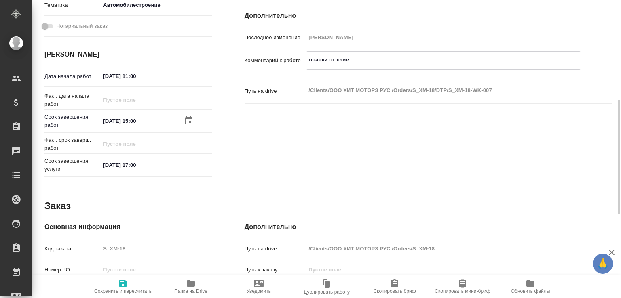
type textarea "x"
type textarea "правки от клиент"
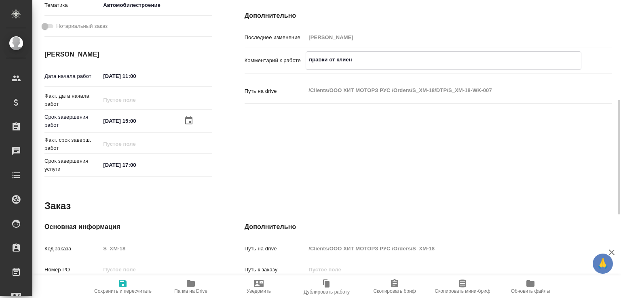
type textarea "x"
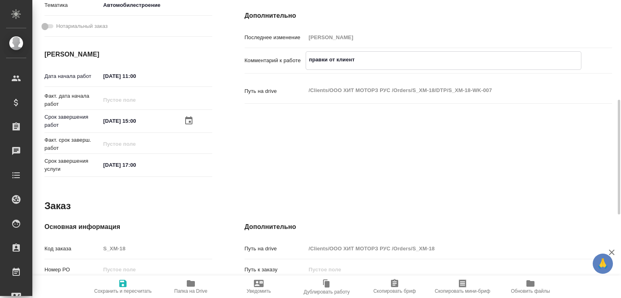
type textarea "правки от клиента"
type textarea "x"
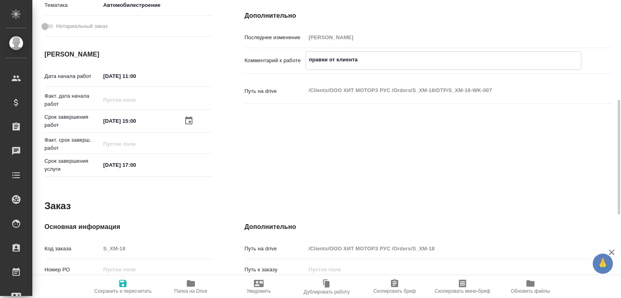
type textarea "x"
type textarea "правки от клиента"
type textarea "x"
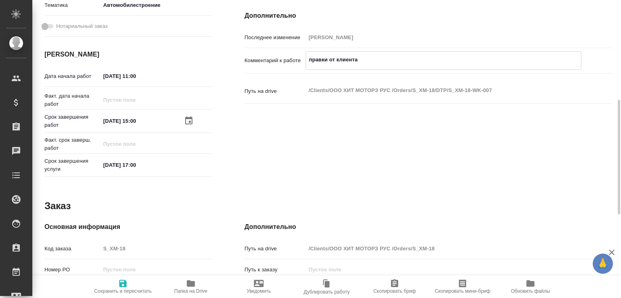
type textarea "x"
type textarea "правки от клиента и"
type textarea "x"
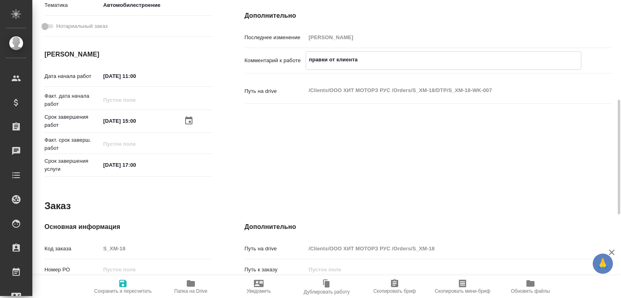
type textarea "x"
type textarea "правки от клиента и"
type textarea "x"
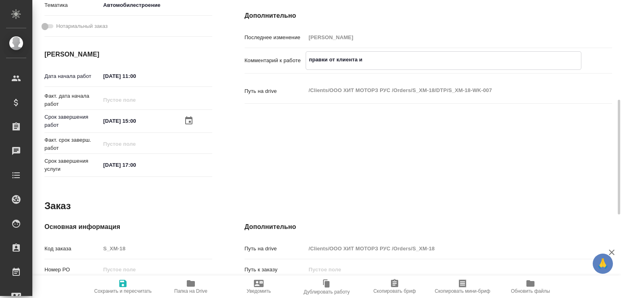
type textarea "x"
type textarea "правки от клиента и в"
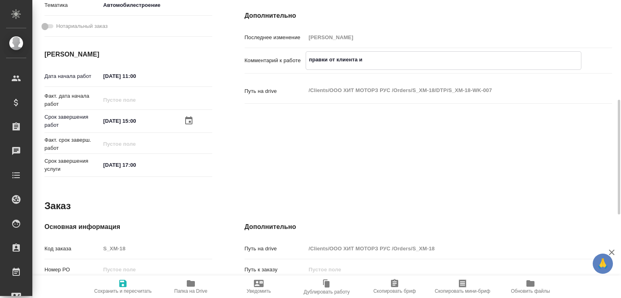
type textarea "x"
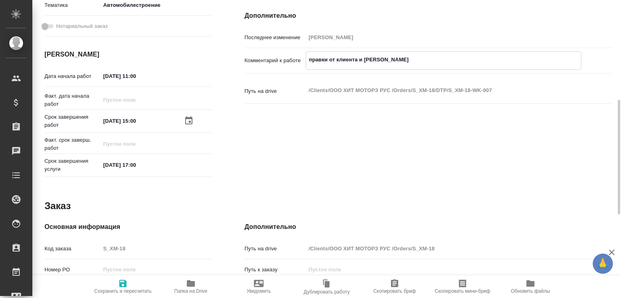
type textarea "правки от клиента и во"
type textarea "x"
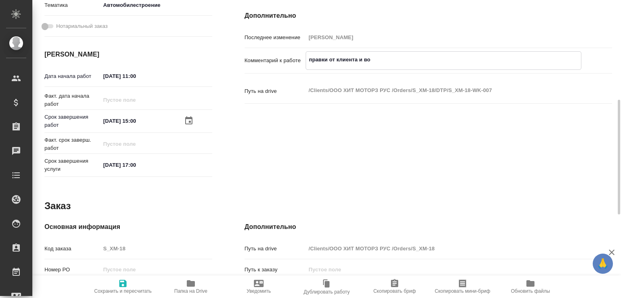
type textarea "x"
type textarea "правки от клиента и воп"
type textarea "x"
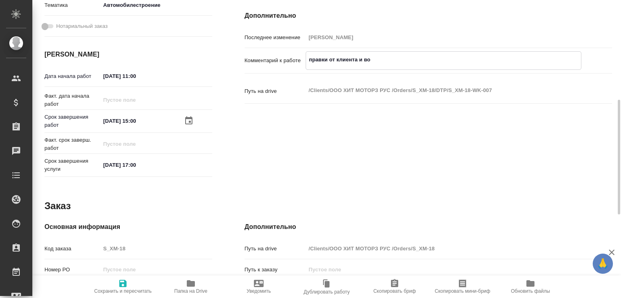
type textarea "x"
type textarea "правки от клиента и вопр"
type textarea "x"
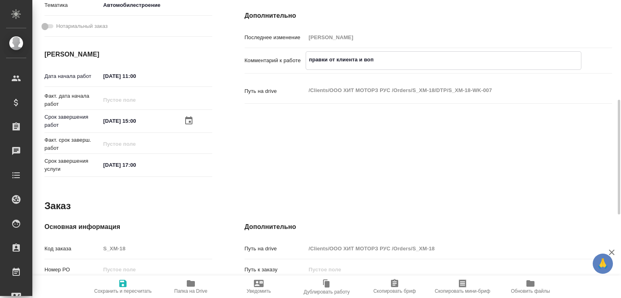
type textarea "x"
type textarea "правки от клиента и вопро"
type textarea "x"
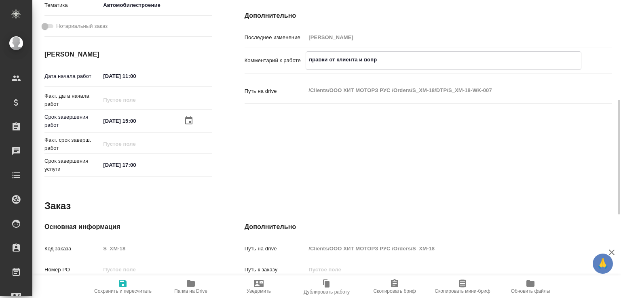
type textarea "x"
type textarea "правки от клиента и вопрос"
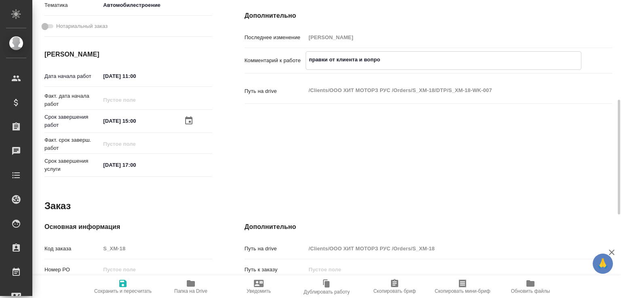
type textarea "x"
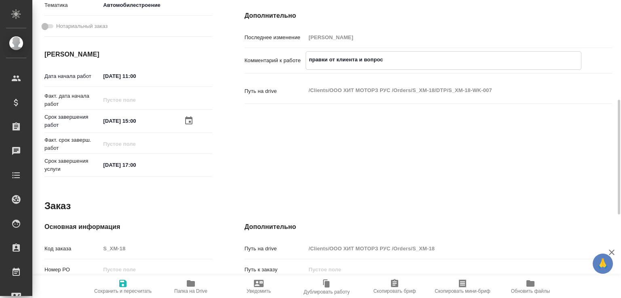
type textarea "правки от клиента и вопрос"
type textarea "x"
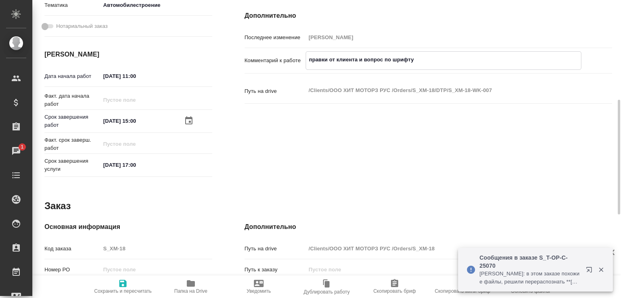
click at [189, 280] on icon "button" at bounding box center [191, 284] width 10 height 10
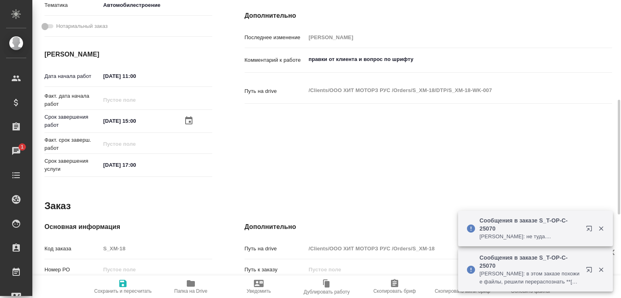
click at [427, 67] on div "правки от клиента и вопрос по шрифту x" at bounding box center [444, 60] width 276 height 18
paste textarea "https://drive.awatera.com/f/10342595"
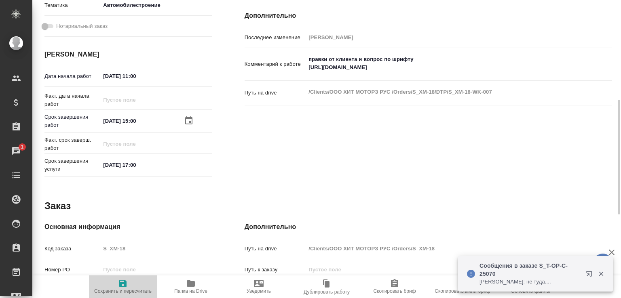
click at [123, 291] on span "Сохранить и пересчитать" at bounding box center [122, 292] width 57 height 6
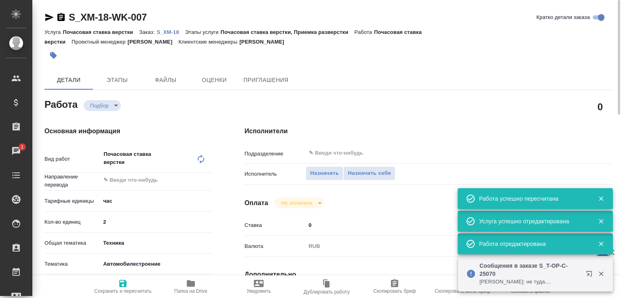
scroll to position [86, 0]
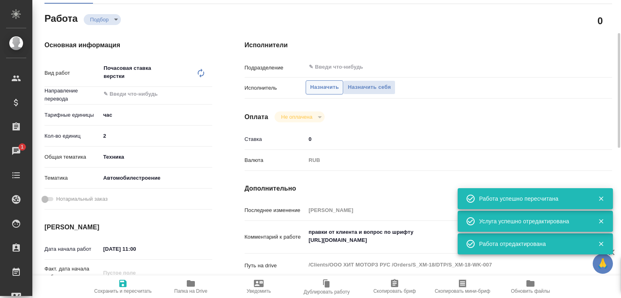
click at [333, 89] on span "Назначить" at bounding box center [324, 87] width 29 height 9
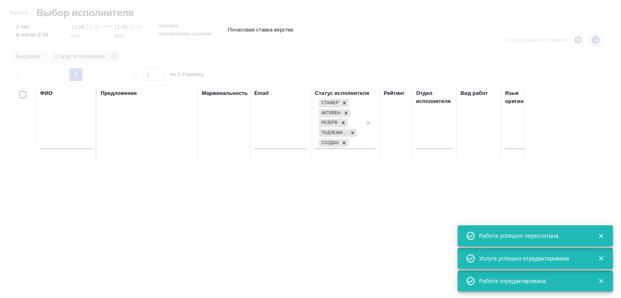
click at [71, 148] on input "text" at bounding box center [66, 144] width 52 height 10
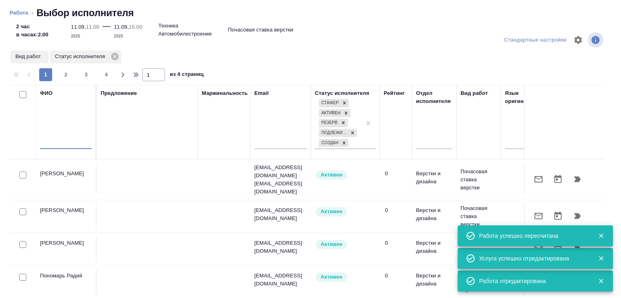
click at [71, 148] on input "text" at bounding box center [66, 144] width 52 height 10
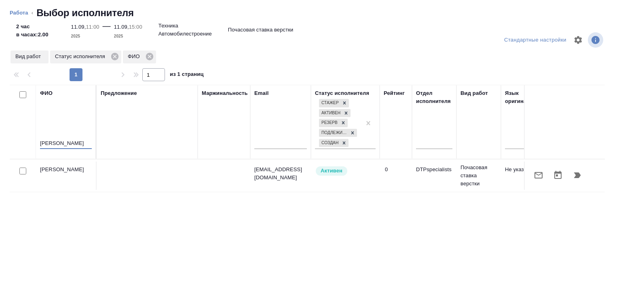
click at [573, 169] on button "button" at bounding box center [576, 175] width 19 height 19
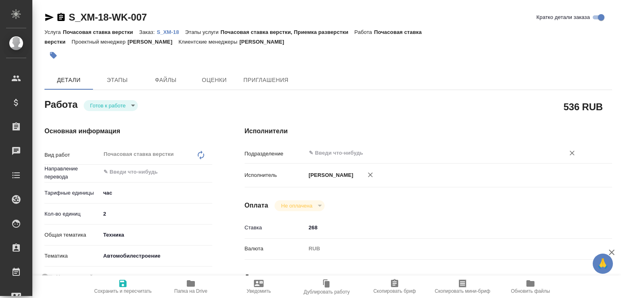
click at [336, 146] on div "​" at bounding box center [444, 153] width 276 height 15
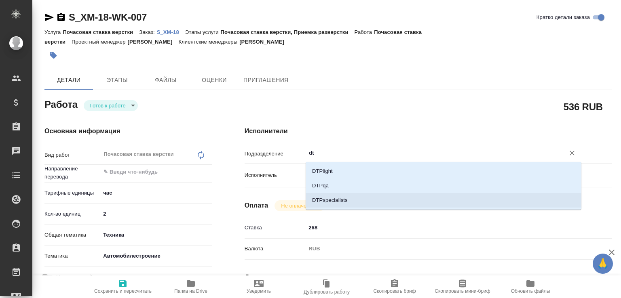
click at [327, 201] on li "DTPspecialists" at bounding box center [444, 200] width 276 height 15
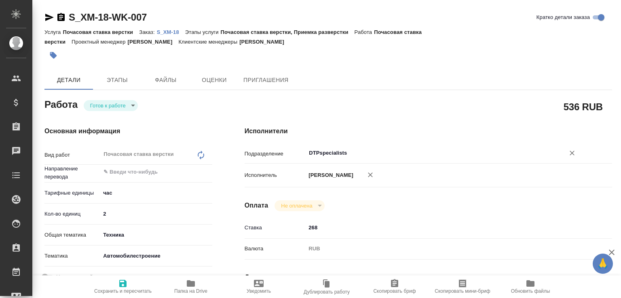
type input "DTPspecialists"
click at [129, 279] on span "Сохранить и пересчитать" at bounding box center [123, 286] width 58 height 15
type input "readyForWork"
type input "5a8b1489cc6b4906c91bfd93"
type input "2"
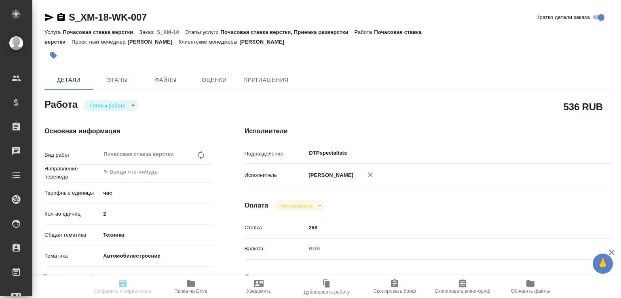
type input "tech"
type input "5f647204b73bc97568ca66a7"
type input "[DATE] 11:00"
type input "[DATE] 15:00"
type input "11.09.2025 17:00"
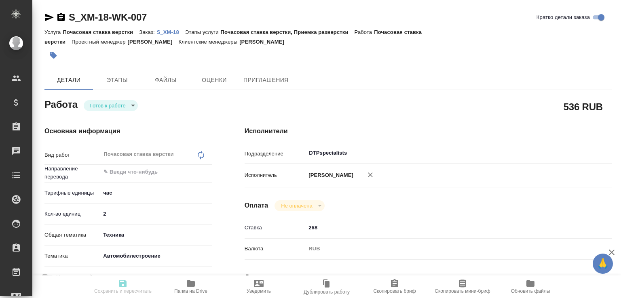
type input "DTPspecialists"
type input "notPayed"
type input "268"
type input "RUB"
type input "[PERSON_NAME]"
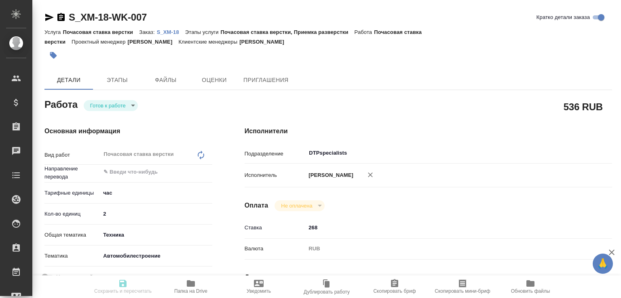
type input "S_XM-18"
type input "Почасовая ставка верстки"
type input "Почасовая ставка верстки, Приемка разверстки"
type input "Никифорова Валерия"
type input "[PERSON_NAME]"
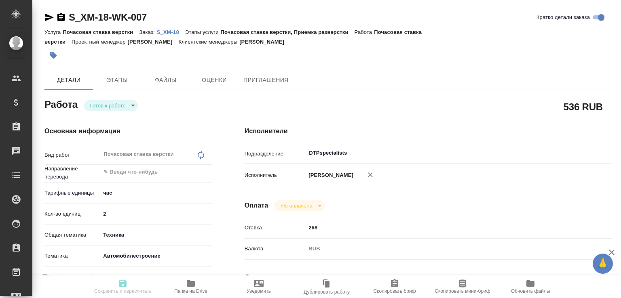
type input "/Clients/ООО ХИТ МОТОРЗ РУС /Orders/S_XM-18"
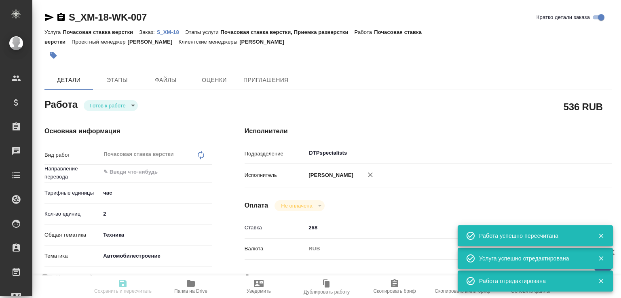
type input "readyForWork"
type input "5a8b1489cc6b4906c91bfd93"
type input "2"
type input "tech"
type input "5f647204b73bc97568ca66a7"
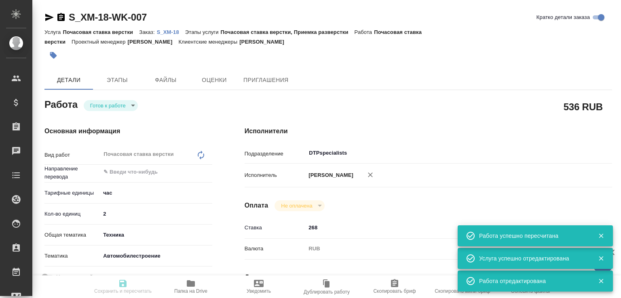
type input "11.09.2025 11:00"
type input "11.09.2025 15:00"
type input "[DATE] 17:00"
type input "DTPspecialists"
type input "notPayed"
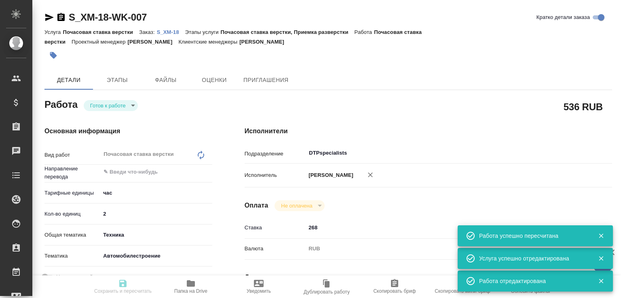
type input "268"
type input "RUB"
type input "[PERSON_NAME]"
type input "S_XM-18"
type input "Почасовая ставка верстки"
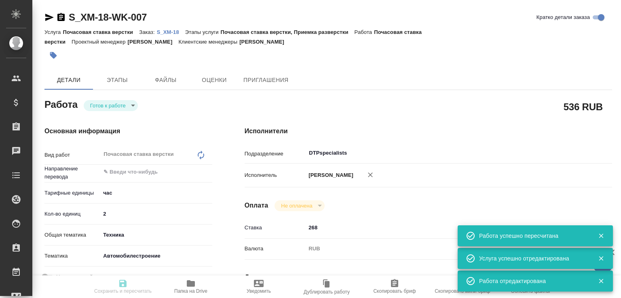
type input "Почасовая ставка верстки, Приемка разверстки"
type input "Никифорова Валерия"
type input "[PERSON_NAME]"
type input "/Clients/ООО ХИТ МОТОРЗ РУС /Orders/S_XM-18"
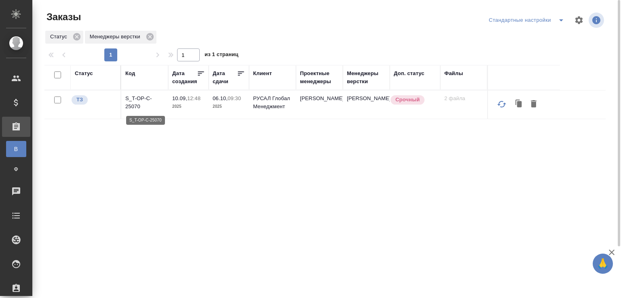
click at [131, 103] on p "S_T-OP-C-25070" at bounding box center [144, 103] width 39 height 16
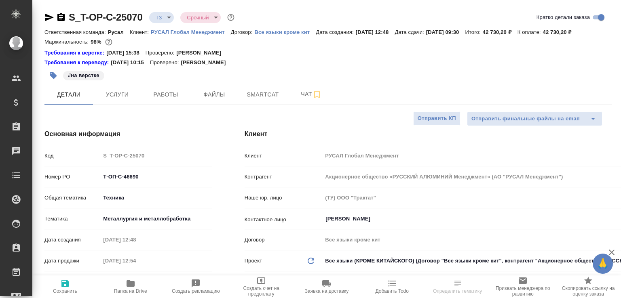
select select "RU"
click at [301, 105] on button "Чат" at bounding box center [311, 94] width 49 height 20
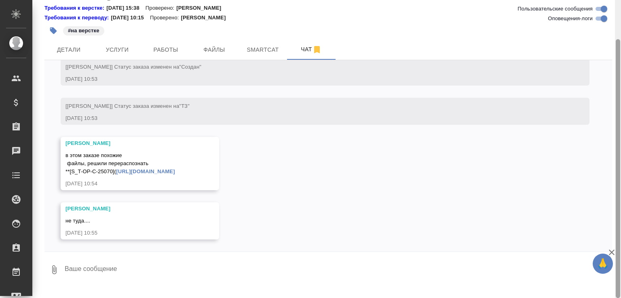
scroll to position [4, 0]
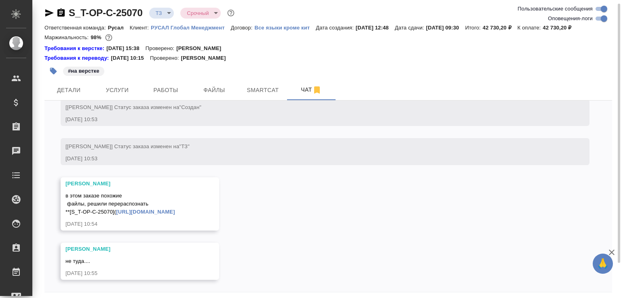
click at [175, 215] on link "[URL][DOMAIN_NAME]" at bounding box center [145, 212] width 59 height 6
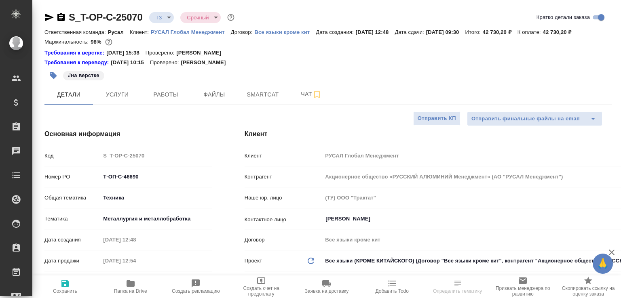
select select "RU"
click at [144, 280] on span "Папка на Drive" at bounding box center [131, 286] width 56 height 15
select select "RU"
type textarea "x"
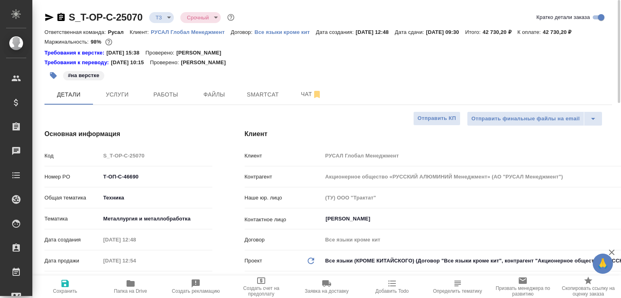
type textarea "x"
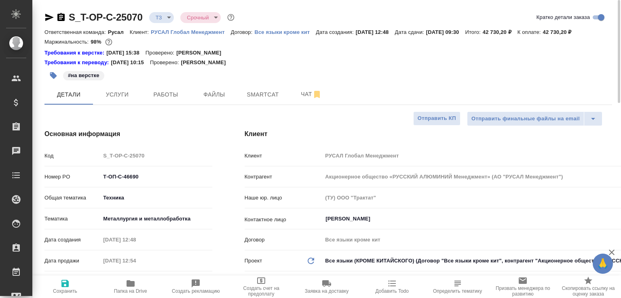
type textarea "x"
click at [305, 99] on span "Чат" at bounding box center [311, 94] width 39 height 10
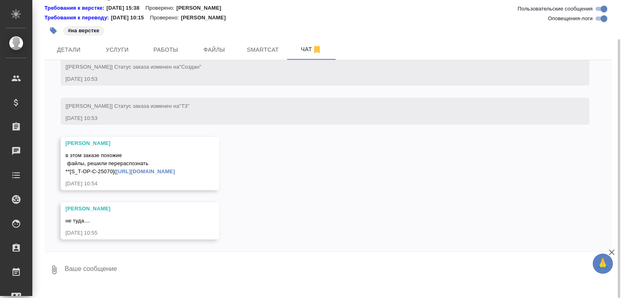
scroll to position [1814, 0]
click at [86, 277] on textarea at bounding box center [338, 269] width 548 height 27
type textarea "привет, это сюда переносим? мы ж уже их причесали"
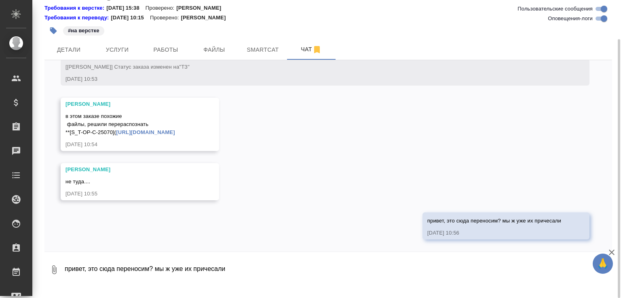
scroll to position [1853, 0]
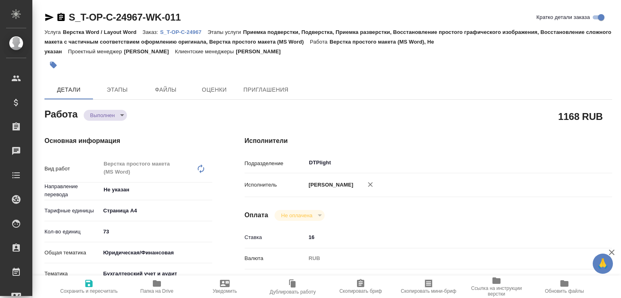
click at [119, 114] on body "🙏 .cls-1 fill:#fff; AWATERA Малофеева Екатерина e.malofeeva Клиенты Спецификаци…" at bounding box center [310, 149] width 621 height 298
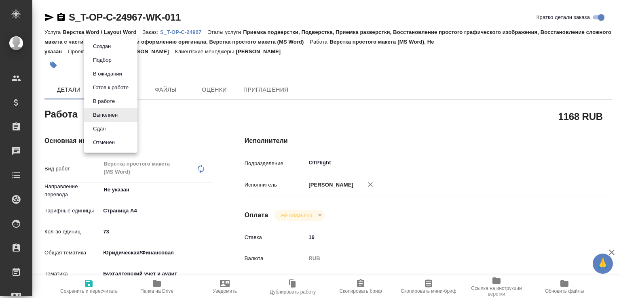
type textarea "x"
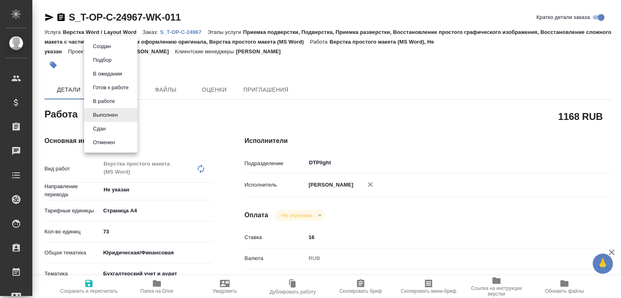
type textarea "x"
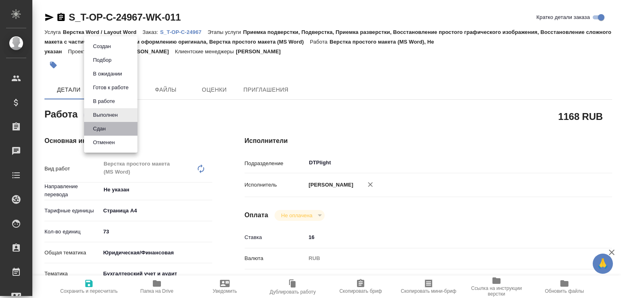
click at [117, 134] on li "Сдан" at bounding box center [110, 129] width 53 height 14
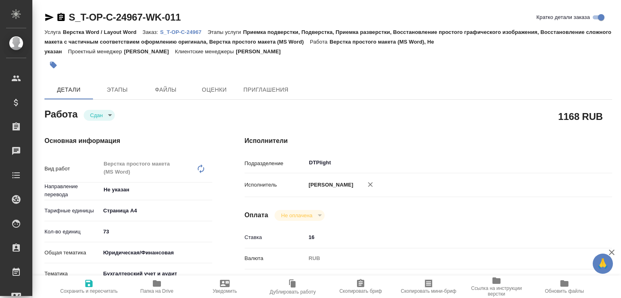
type textarea "x"
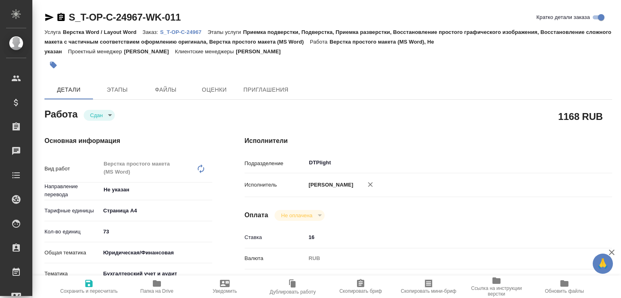
click at [176, 290] on span "Папка на Drive" at bounding box center [157, 286] width 58 height 15
type textarea "x"
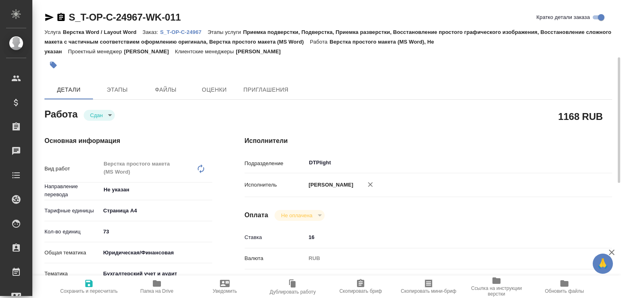
type textarea "x"
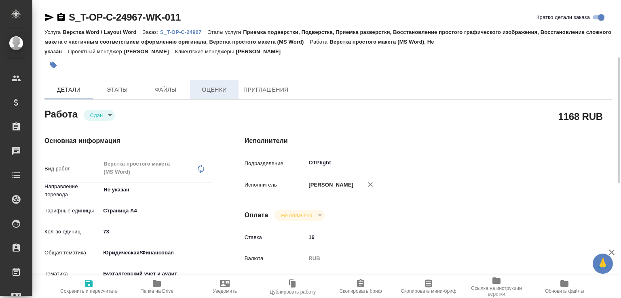
type textarea "x"
click at [189, 31] on p "S_T-OP-C-24967" at bounding box center [183, 32] width 47 height 6
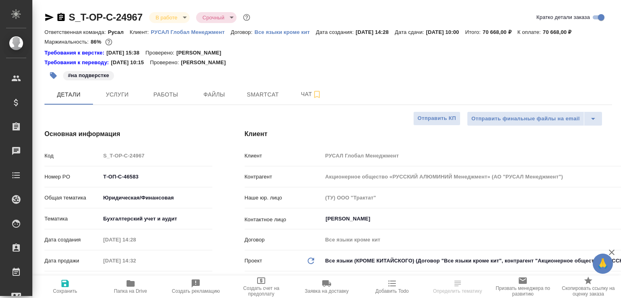
select select "RU"
click at [170, 100] on span "Работы" at bounding box center [165, 95] width 39 height 10
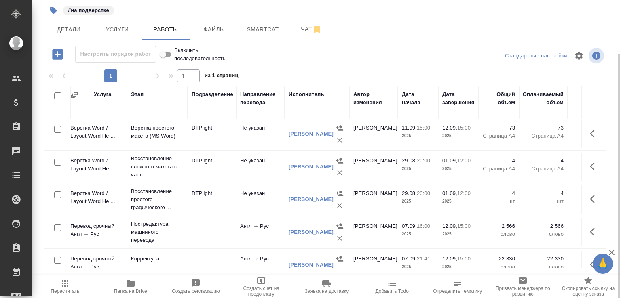
scroll to position [0, 101]
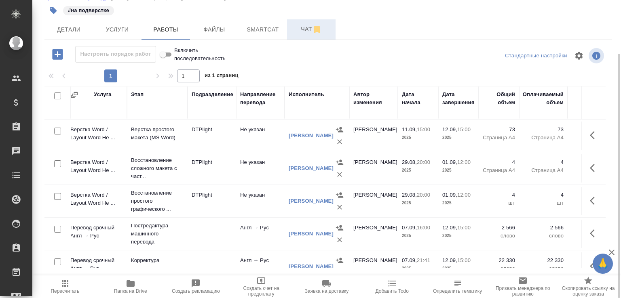
click at [303, 34] on span "Чат" at bounding box center [311, 29] width 39 height 10
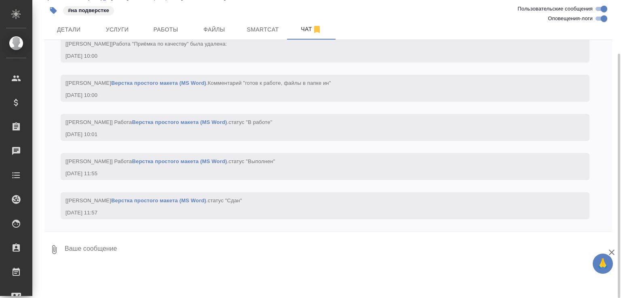
scroll to position [4725, 0]
click at [168, 262] on textarea at bounding box center [338, 249] width 548 height 27
paste textarea "https://drive.awatera.com/apps/files/files/10243539?dir=/Shares/%D0%A2-%D0%9E%D…"
type textarea "https://drive.awatera.com/apps/files/files/10243539?dir=/Shares/%D0%A2-%D0%9E%D…"
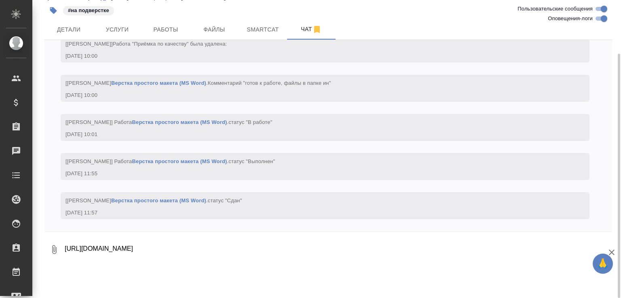
scroll to position [4781, 0]
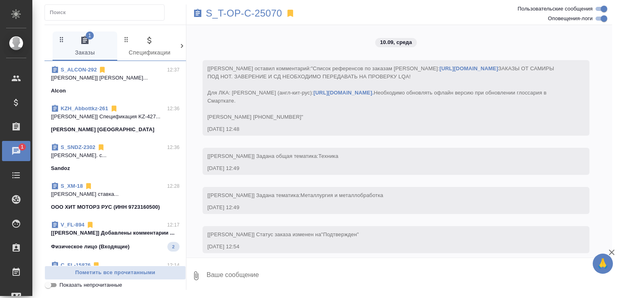
scroll to position [2087, 0]
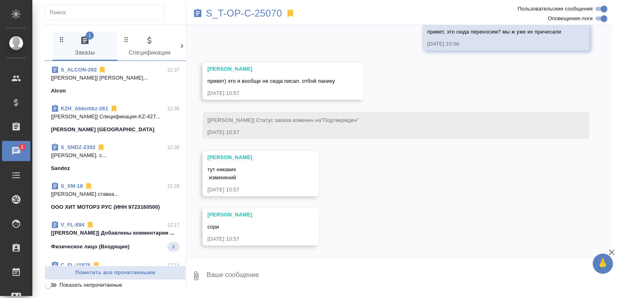
click at [114, 251] on p "Физическое лицо (Входящие)" at bounding box center [90, 247] width 79 height 8
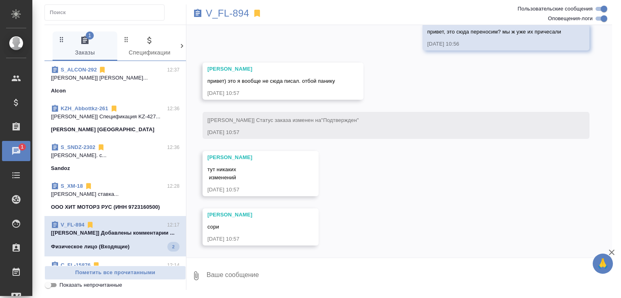
scroll to position [446, 0]
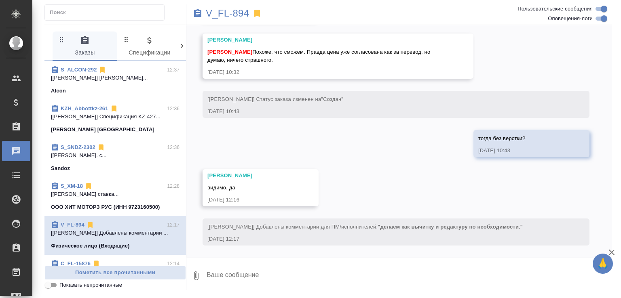
click at [257, 13] on icon at bounding box center [257, 13] width 6 height 7
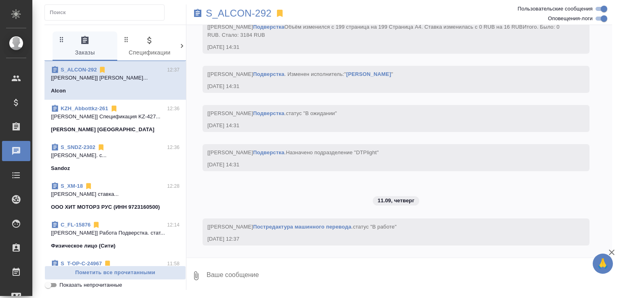
scroll to position [2512, 0]
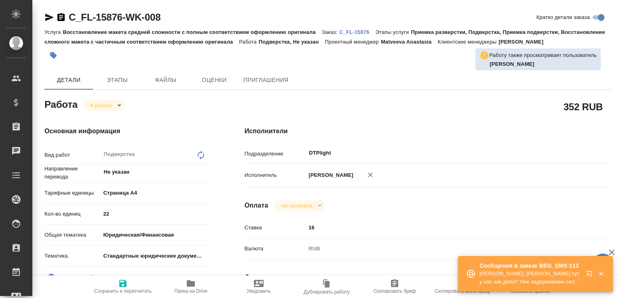
click at [200, 277] on button "Папка на Drive" at bounding box center [191, 287] width 68 height 23
click at [568, 275] on p "Matveeva Anastasia: Малофеева Екатерина тут у нас как дела? Уже задерживаем сил…" at bounding box center [529, 278] width 101 height 16
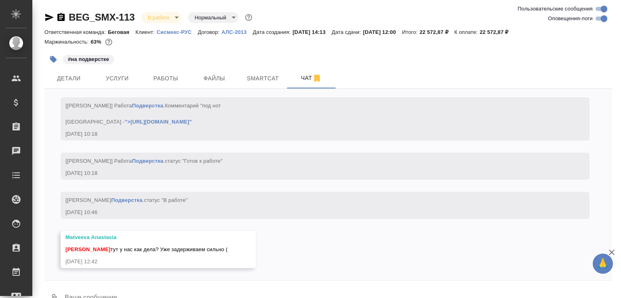
scroll to position [3885, 0]
click at [170, 293] on textarea at bounding box center [338, 298] width 548 height 27
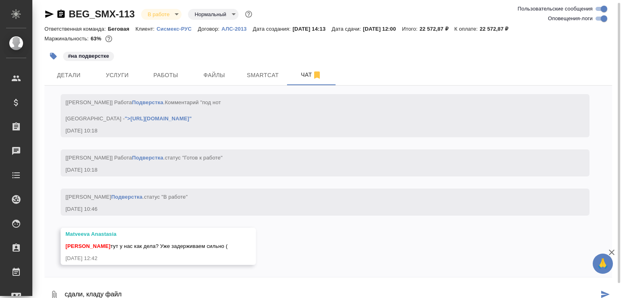
type textarea "сдали, кладу файл"
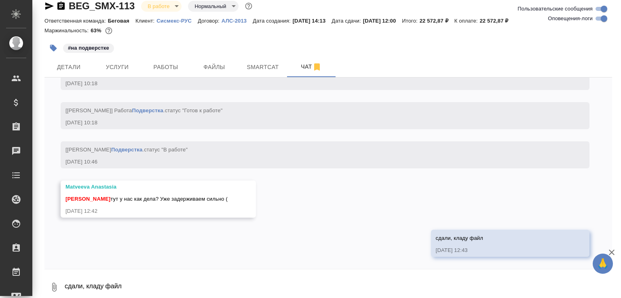
scroll to position [3924, 0]
click at [178, 281] on textarea "сдали, кладу файл" at bounding box center [338, 287] width 548 height 27
paste textarea "[URL][DOMAIN_NAME]"
type textarea "всё тут [URL][DOMAIN_NAME]"
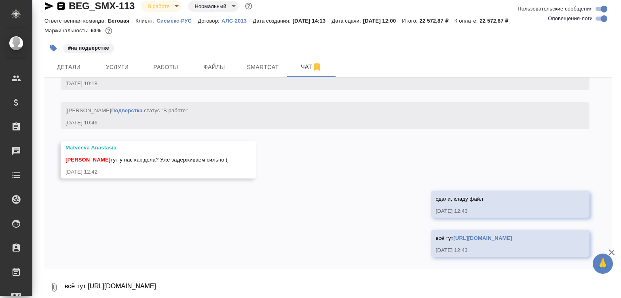
scroll to position [3963, 0]
click at [150, 63] on span "Работы" at bounding box center [165, 67] width 39 height 10
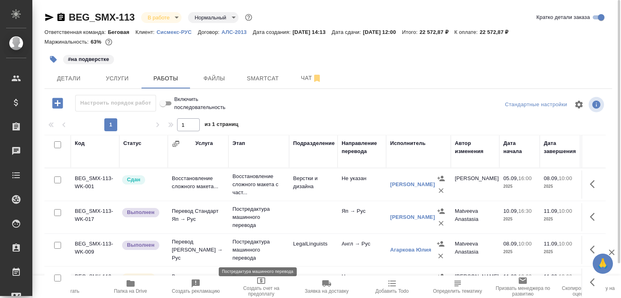
scroll to position [39, 0]
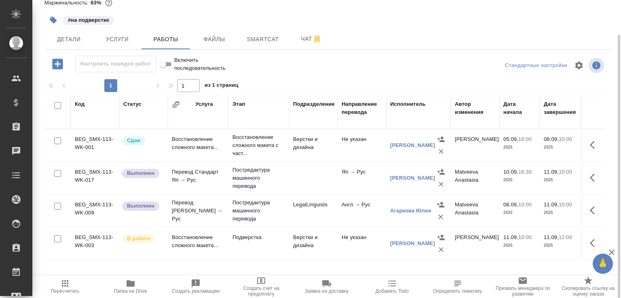
click at [235, 246] on td "Подверстка" at bounding box center [258, 244] width 61 height 28
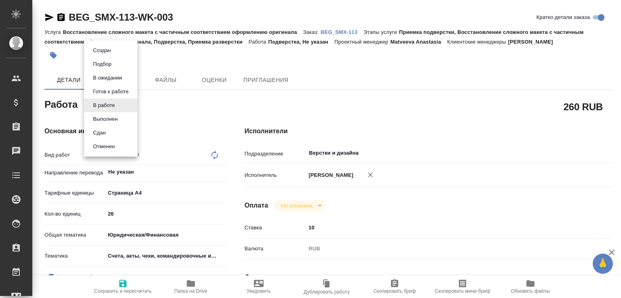
click at [116, 104] on body "🙏 .cls-1 fill:#fff; AWATERA Малофеева Екатерина e.malofeeva Клиенты Спецификаци…" at bounding box center [310, 149] width 621 height 298
click at [107, 136] on button "Сдан" at bounding box center [99, 133] width 17 height 9
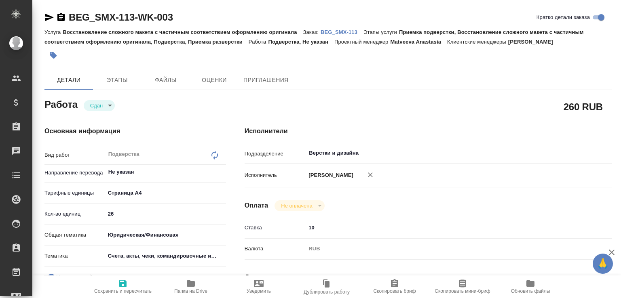
type textarea "x"
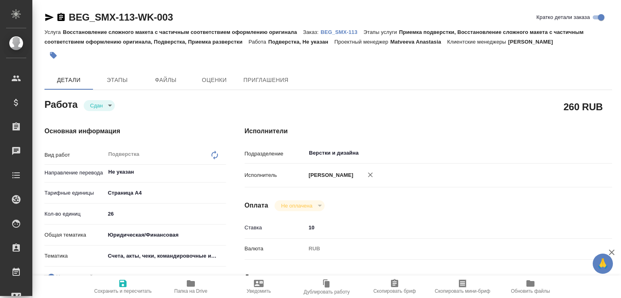
type textarea "x"
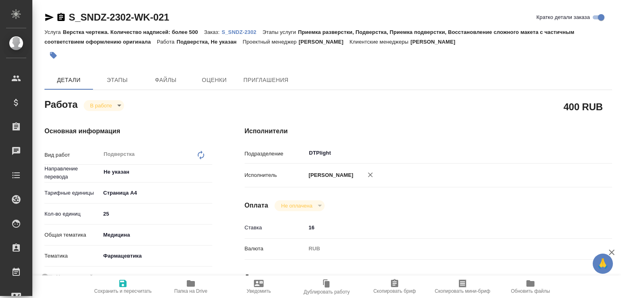
click at [233, 32] on p "S_SNDZ-2302" at bounding box center [241, 32] width 41 height 6
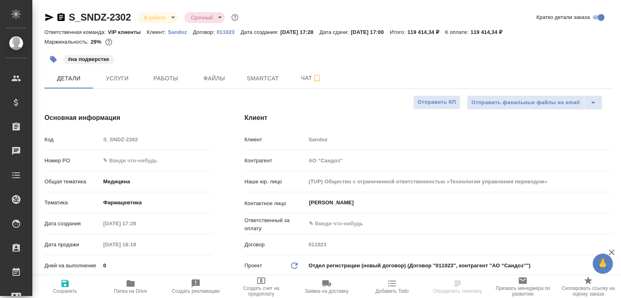
select select "RU"
type textarea "x"
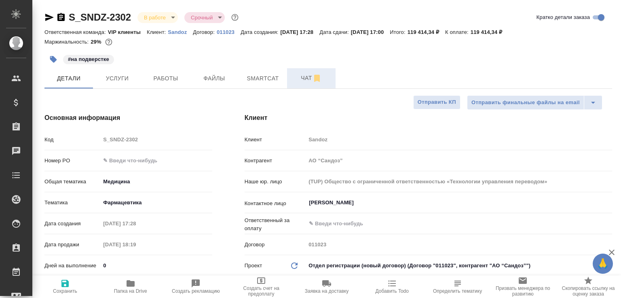
click at [292, 81] on span "Чат" at bounding box center [311, 78] width 39 height 10
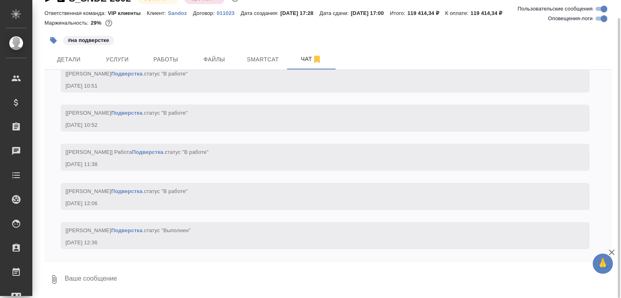
scroll to position [10208, 0]
click at [108, 284] on textarea at bounding box center [338, 279] width 548 height 27
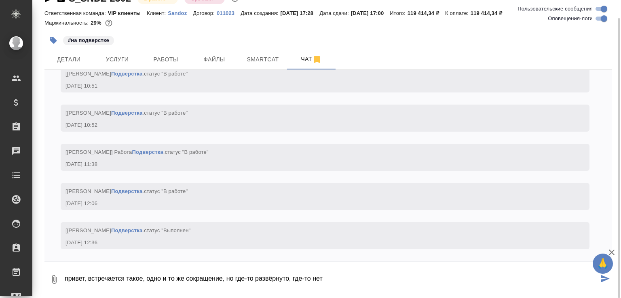
paste textarea
type textarea "привет, встречается такое, одно и то же сокращение, но где-то развёрнуто, где-т…"
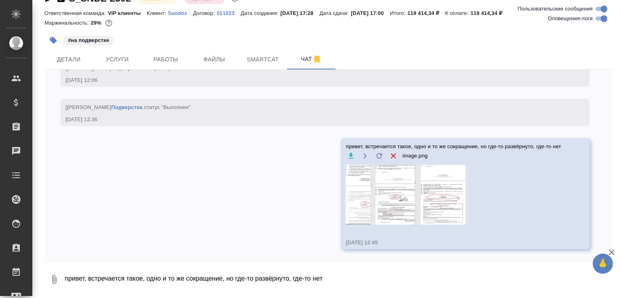
scroll to position [10288, 0]
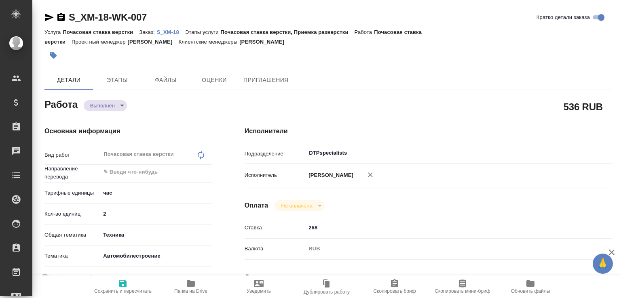
click at [119, 105] on body "🙏 .cls-1 fill:#fff; AWATERA [PERSON_NAME]malofeeva Клиенты Спецификации Заказы …" at bounding box center [310, 149] width 621 height 298
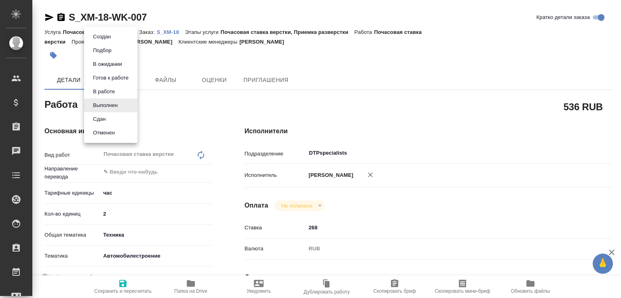
click at [116, 116] on li "Сдан" at bounding box center [110, 119] width 53 height 14
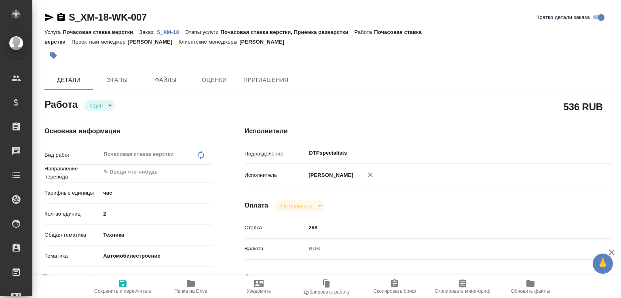
click at [176, 287] on span "Папка на Drive" at bounding box center [191, 286] width 58 height 15
type textarea "x"
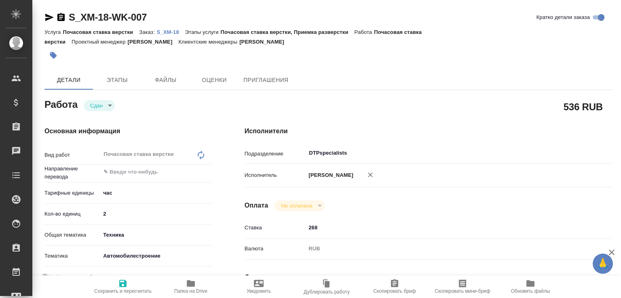
type textarea "x"
click at [169, 27] on div "Услуга Почасовая ставка верстки Заказ: S_XM-18 Этапы услуги Почасовая ставка ве…" at bounding box center [327, 36] width 567 height 19
click at [169, 29] on p "S_XM-18" at bounding box center [171, 32] width 28 height 6
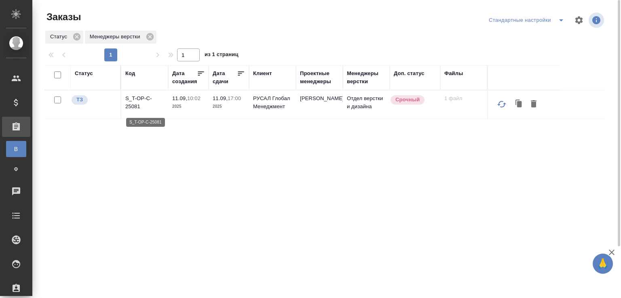
click at [135, 102] on p "S_T-OP-C-25081" at bounding box center [144, 103] width 39 height 16
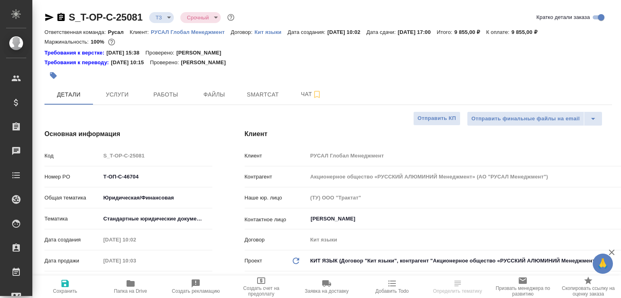
select select "RU"
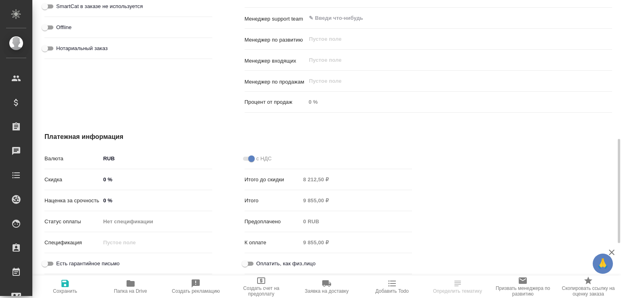
scroll to position [513, 0]
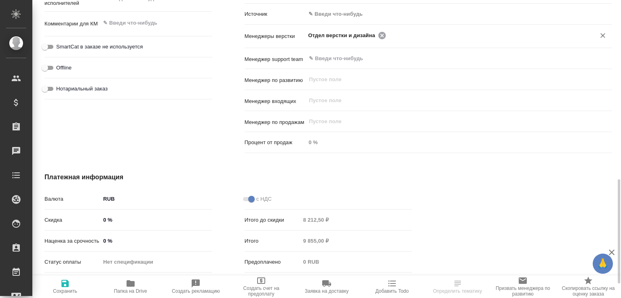
click at [379, 34] on icon at bounding box center [381, 35] width 7 height 7
click at [379, 34] on input "text" at bounding box center [445, 35] width 274 height 10
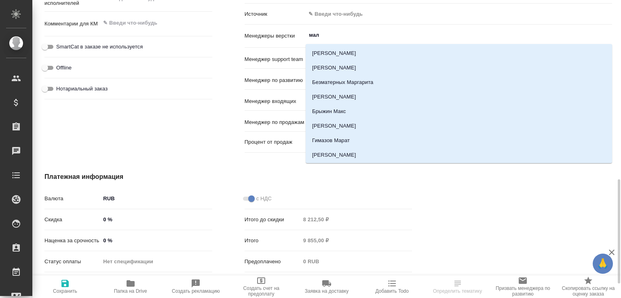
type input "мало"
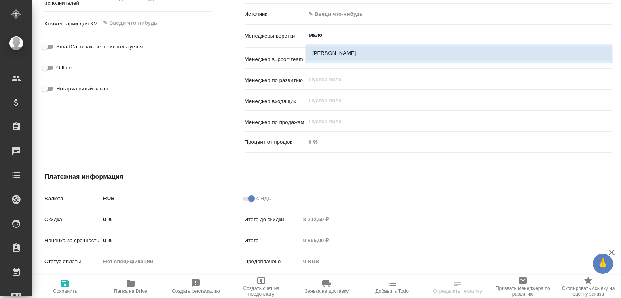
click at [374, 48] on li "[PERSON_NAME]" at bounding box center [459, 53] width 306 height 15
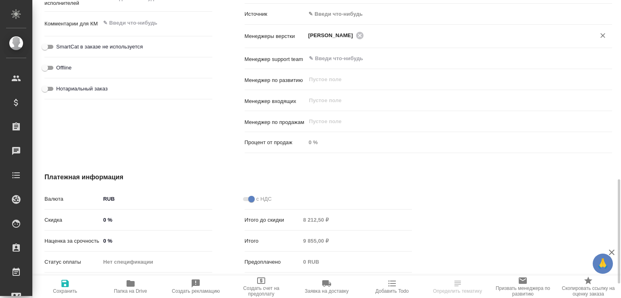
click at [78, 281] on span "Сохранить" at bounding box center [65, 286] width 56 height 15
select select "RU"
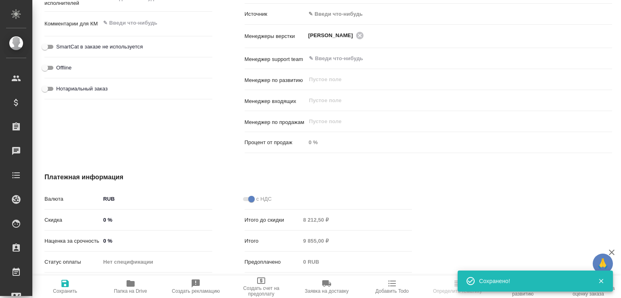
type textarea "x"
select select "RU"
type textarea "x"
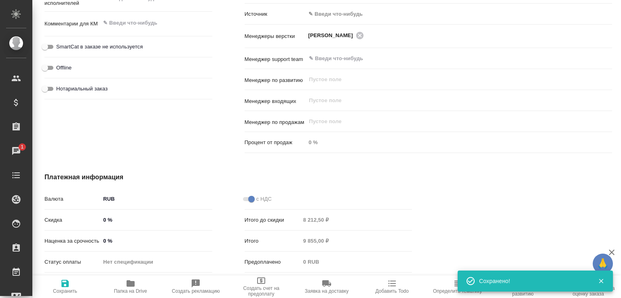
type textarea "x"
click at [148, 285] on span "Папка на Drive" at bounding box center [131, 286] width 56 height 15
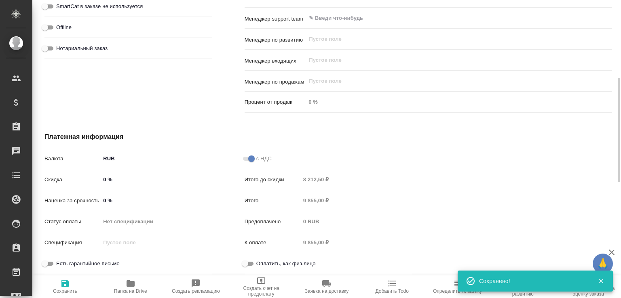
type textarea "x"
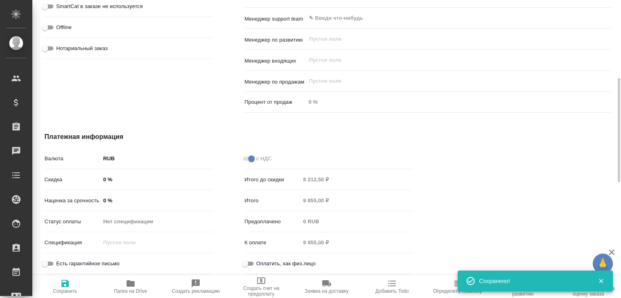
type textarea "x"
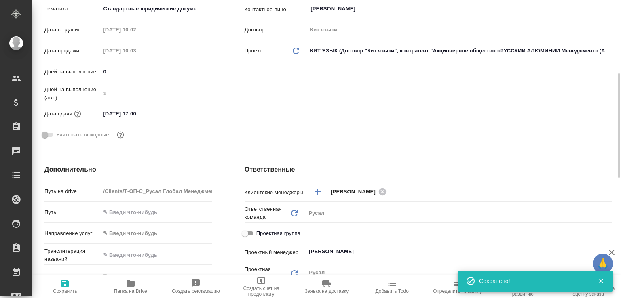
scroll to position [0, 0]
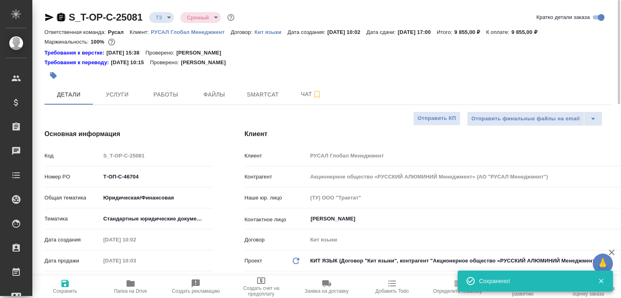
click at [57, 17] on icon "button" at bounding box center [61, 18] width 10 height 10
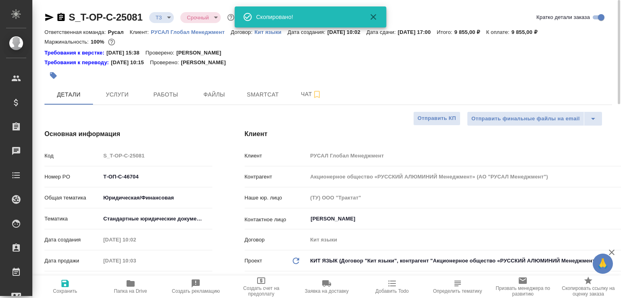
type textarea "x"
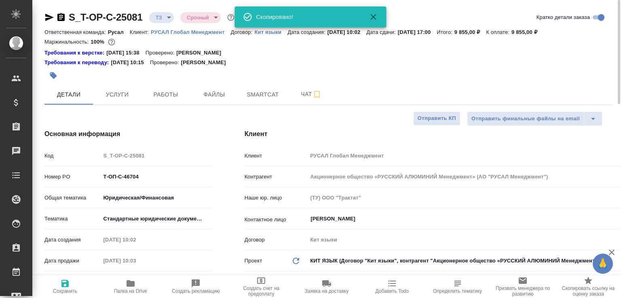
type textarea "x"
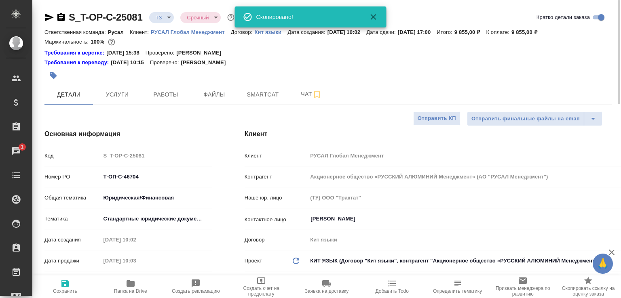
type textarea "x"
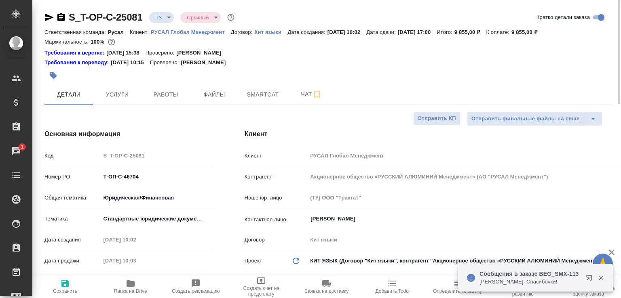
click at [60, 15] on icon "button" at bounding box center [61, 18] width 10 height 10
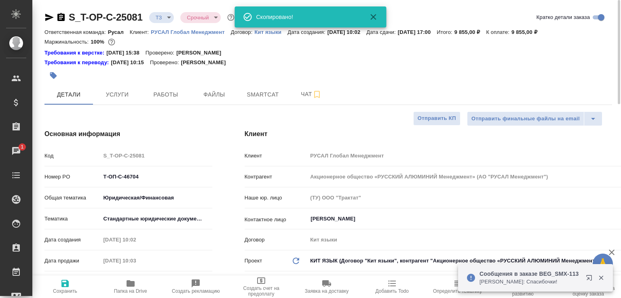
click at [176, 20] on body "🙏 .cls-1 fill:#fff; AWATERA Малофеева Екатерина e.malofeeva Клиенты Спецификаци…" at bounding box center [310, 149] width 621 height 298
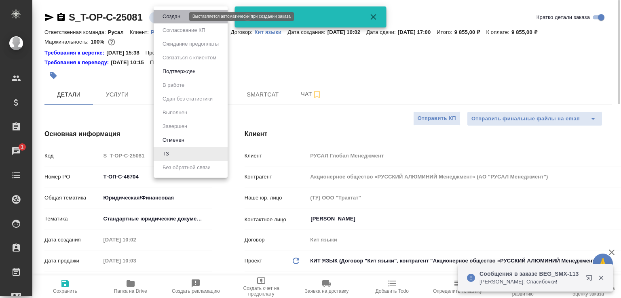
click at [176, 20] on button "Создан" at bounding box center [171, 16] width 23 height 9
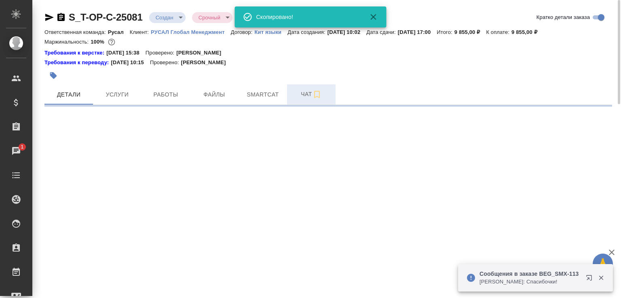
select select "RU"
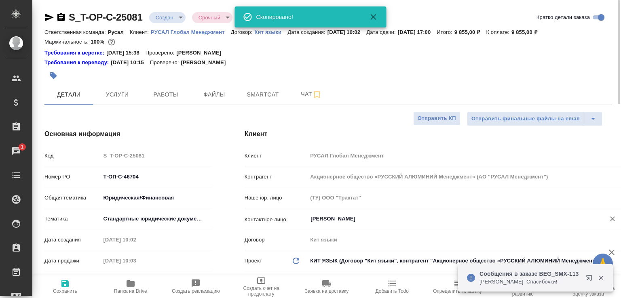
type textarea "x"
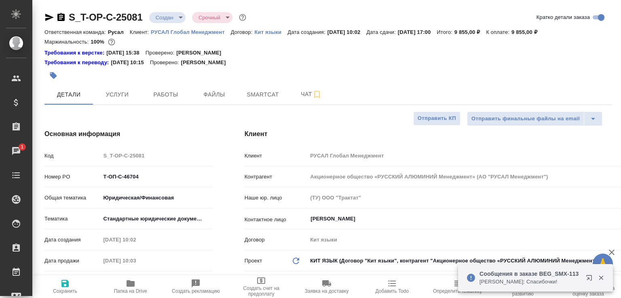
click at [535, 277] on p "Сообщения в заказе BEG_SMX-113" at bounding box center [529, 274] width 101 height 8
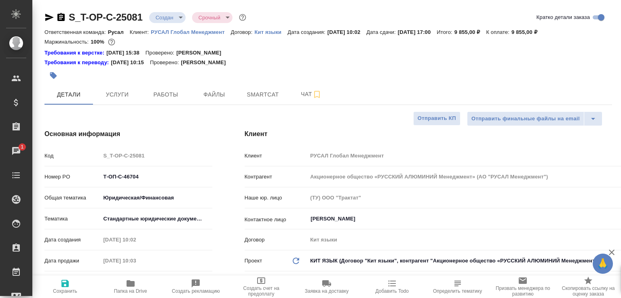
type textarea "x"
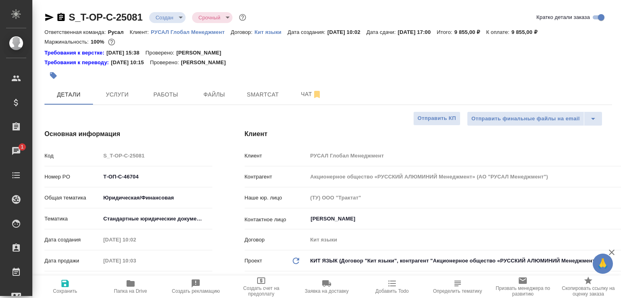
type textarea "x"
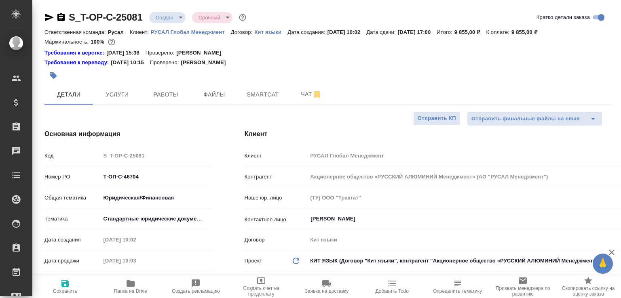
type textarea "x"
click at [291, 99] on button "Чат" at bounding box center [311, 94] width 49 height 20
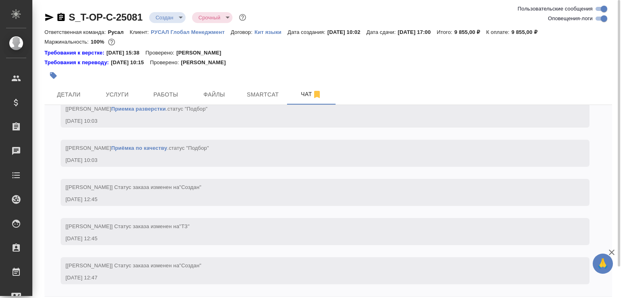
scroll to position [35, 0]
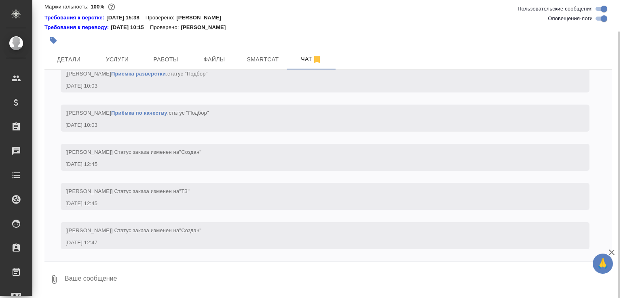
click at [57, 277] on icon "button" at bounding box center [54, 280] width 10 height 10
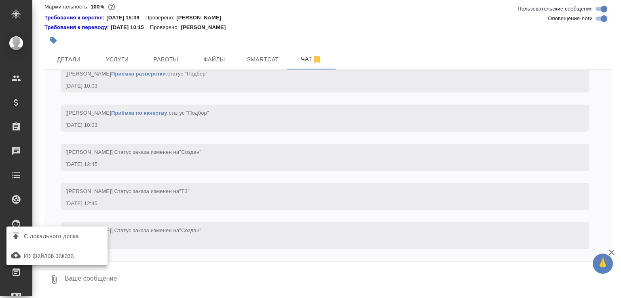
click at [65, 240] on span "С локального диска" at bounding box center [51, 237] width 55 height 10
click at [0, 0] on input "С локального диска" at bounding box center [0, 0] width 0 height 0
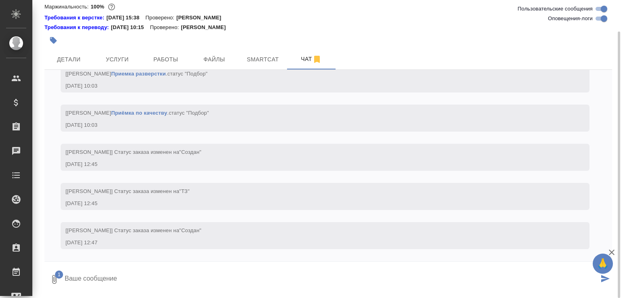
click at [127, 280] on textarea at bounding box center [331, 279] width 535 height 27
type textarea "мне кажется, это только с листа, очень грязный скан"
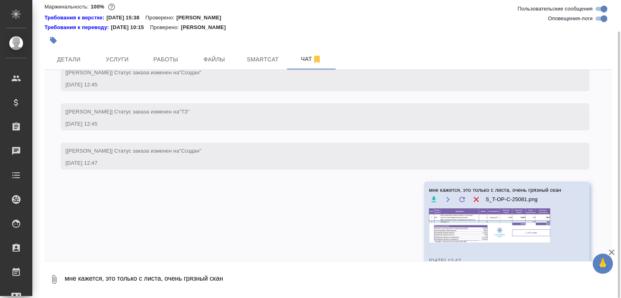
scroll to position [1068, 0]
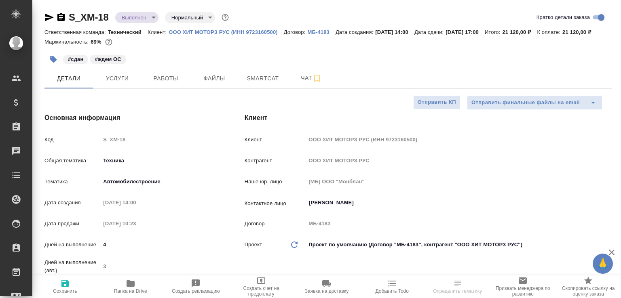
select select "RU"
click at [298, 83] on span "Чат" at bounding box center [311, 78] width 39 height 10
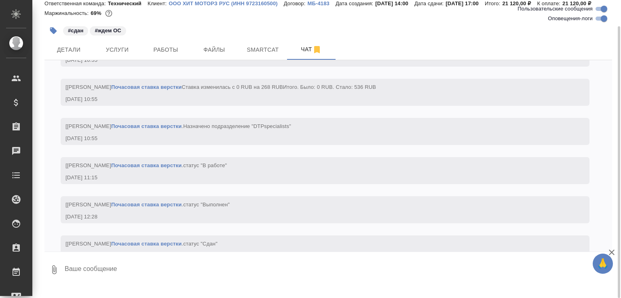
scroll to position [3270, 0]
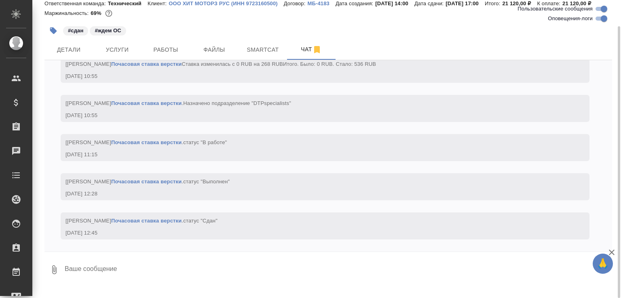
click at [126, 284] on textarea at bounding box center [338, 269] width 548 height 27
paste textarea "https://drive.awatera.com/s/nMBGd46aXffbzTT"
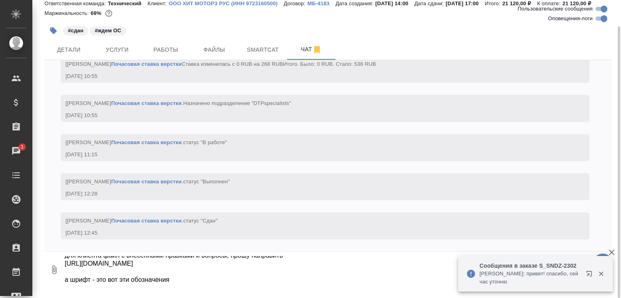
paste textarea
type textarea "для клиента файл с внесёнными правками и вопросы, прошу направить https://drive…"
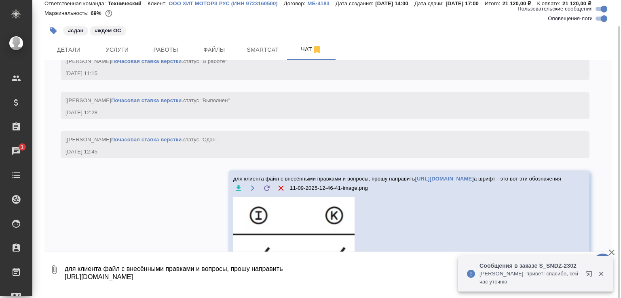
scroll to position [3358, 0]
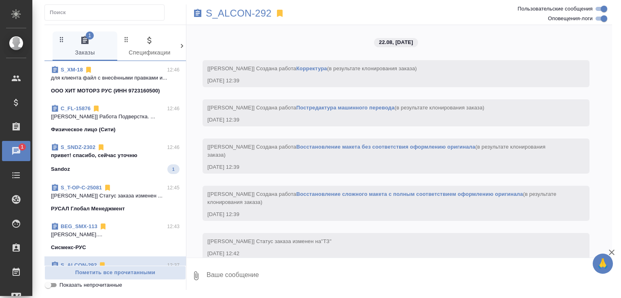
scroll to position [2512, 0]
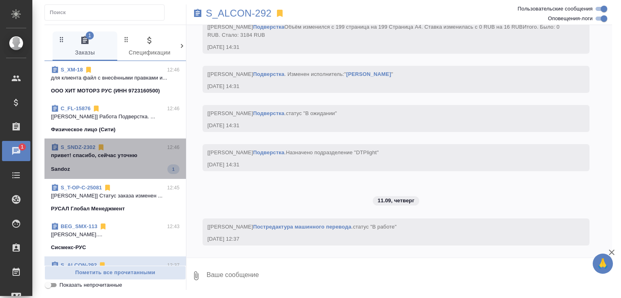
click at [144, 159] on p "привет! спасибо, сейчас уточню" at bounding box center [115, 156] width 129 height 8
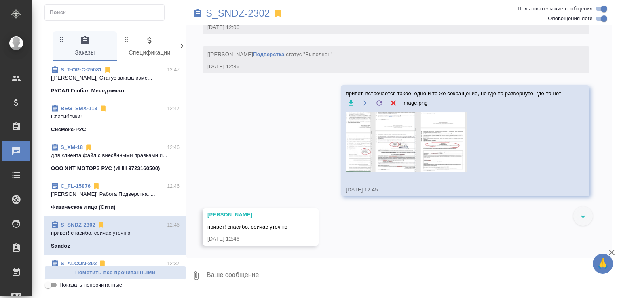
scroll to position [10862, 0]
click at [129, 129] on div "Сисмекс-РУС" at bounding box center [115, 130] width 129 height 8
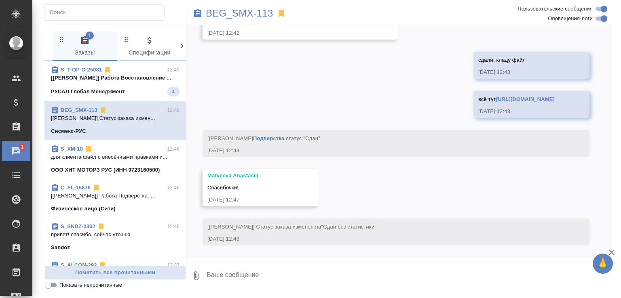
scroll to position [4227, 0]
click at [143, 82] on p "[Авдеенко Кирилл] Работа Восстановление ..." at bounding box center [115, 78] width 129 height 8
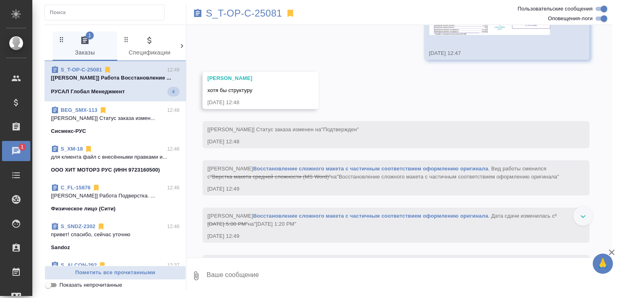
scroll to position [842, 0]
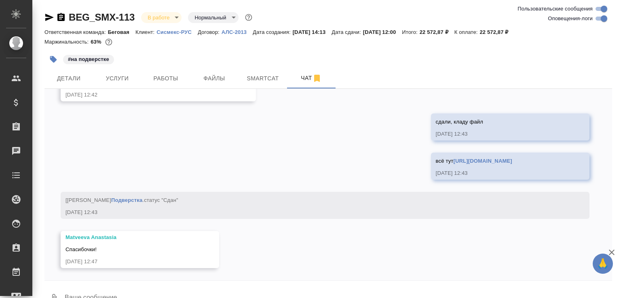
scroll to position [4052, 0]
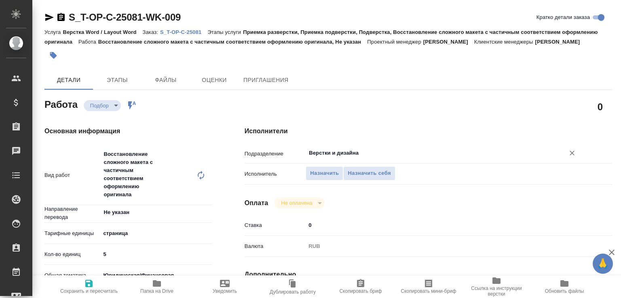
click at [328, 156] on div "Верстки и дизайна ​" at bounding box center [444, 153] width 276 height 15
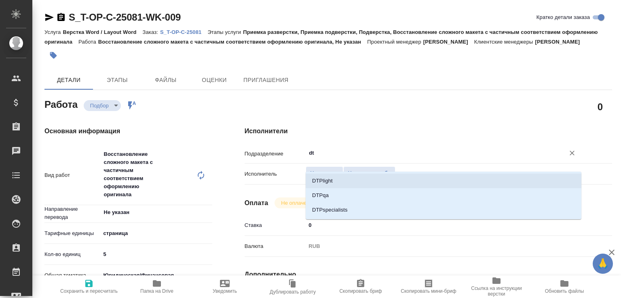
click at [328, 181] on li "DTPlight" at bounding box center [444, 181] width 276 height 15
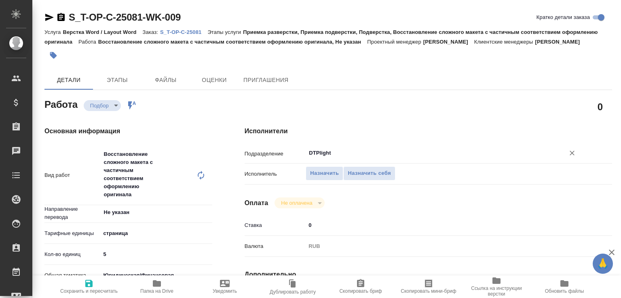
type input "DTPlight"
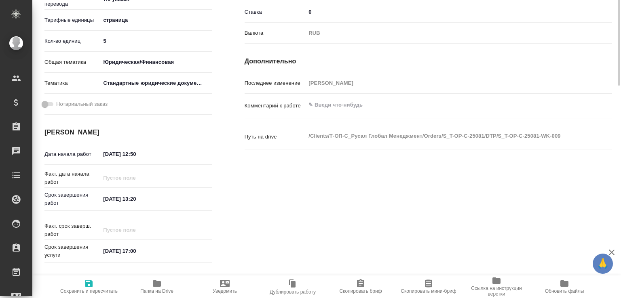
scroll to position [128, 0]
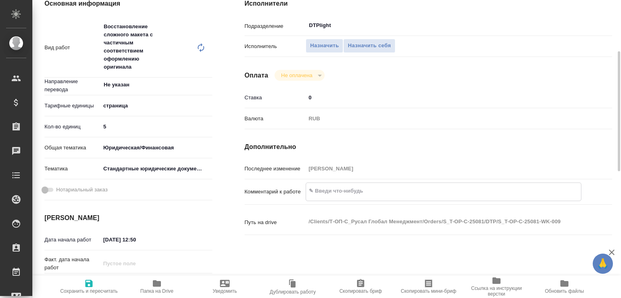
click at [343, 198] on textarea at bounding box center [443, 191] width 275 height 14
type textarea "с"
type textarea "хотя бы структуру, если невозможно никак иначе"
click at [87, 283] on icon "button" at bounding box center [89, 284] width 10 height 10
type input "recruiting"
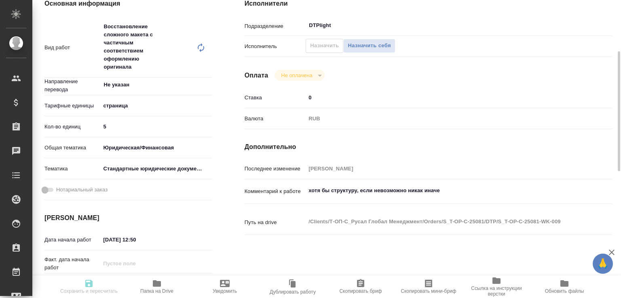
type input "Не указан"
type input "5a8b1489cc6b4906c91bfdb2"
type input "5"
type input "yr-fn"
type input "5f647205b73bc97568ca66bf"
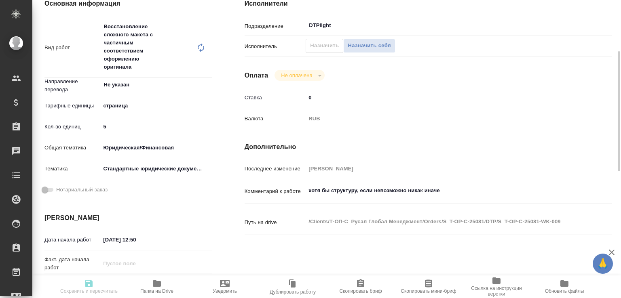
type input "[DATE] 12:50"
type input "[DATE] 13:20"
type input "[DATE] 17:00"
type input "DTPlight"
type input "notPayed"
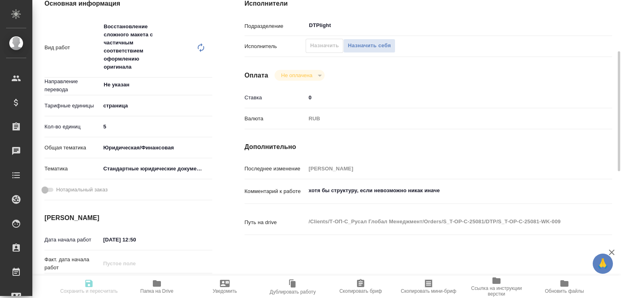
type input "0"
type input "RUB"
type input "[PERSON_NAME]"
type input "S_T-OP-C-25081"
type input "Т-ОП-С-46704"
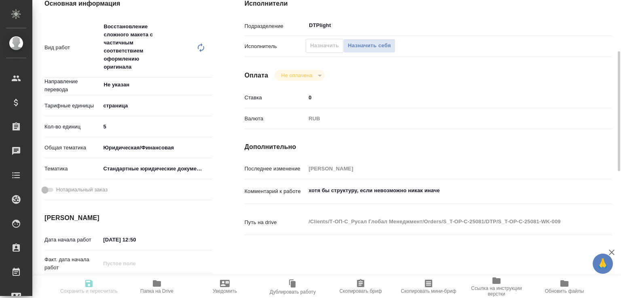
type input "Верстка Word / Layout Word"
type input "Приемка разверстки, Приемка подверстки, Подверстка, Восстановление сложного мак…"
type input "[PERSON_NAME]"
type input "/Clients/Т-ОП-С_Русал Глобал Менеджмент/Orders/S_T-OP-C-25081"
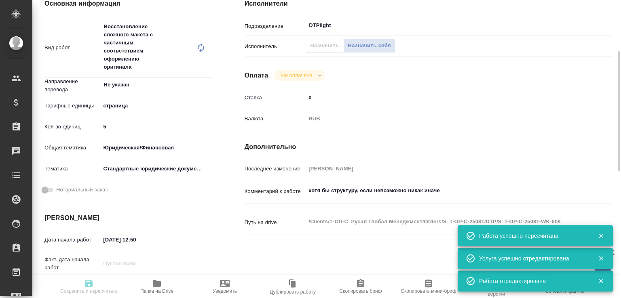
type input "recruiting"
type input "Не указан"
type input "5a8b1489cc6b4906c91bfdb2"
type input "5"
type input "yr-fn"
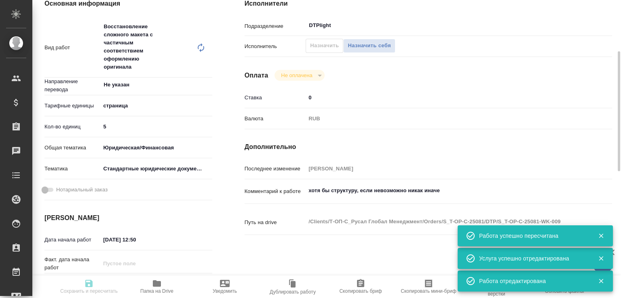
type input "5f647205b73bc97568ca66bf"
type input "[DATE] 12:50"
type input "[DATE] 13:20"
type input "[DATE] 17:00"
type input "DTPlight"
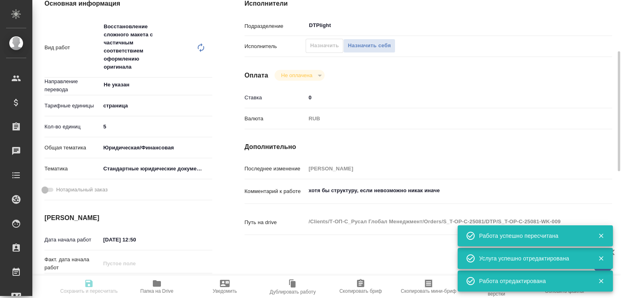
type input "notPayed"
type input "0"
type input "RUB"
type input "[PERSON_NAME]"
type input "S_T-OP-C-25081"
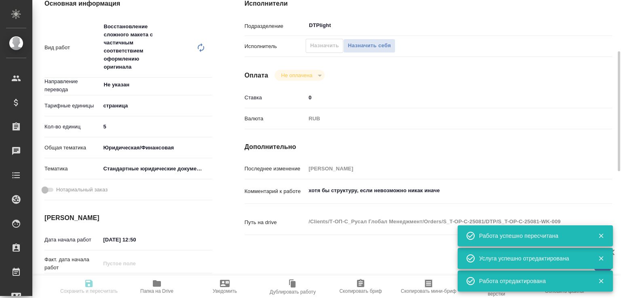
type input "Т-ОП-С-46704"
type input "Верстка Word / Layout Word"
type input "Приемка разверстки, Приемка подверстки, Подверстка, Восстановление сложного мак…"
type input "[PERSON_NAME]"
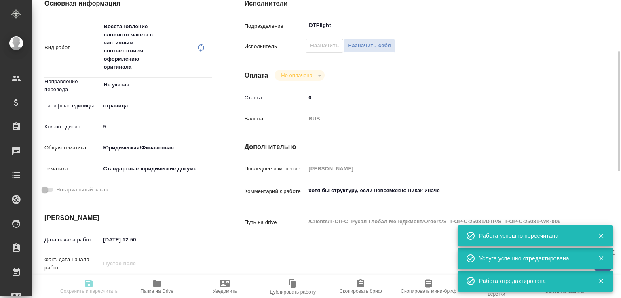
type input "/Clients/Т-ОП-С_Русал Глобал Менеджмент/Orders/S_T-OP-C-25081"
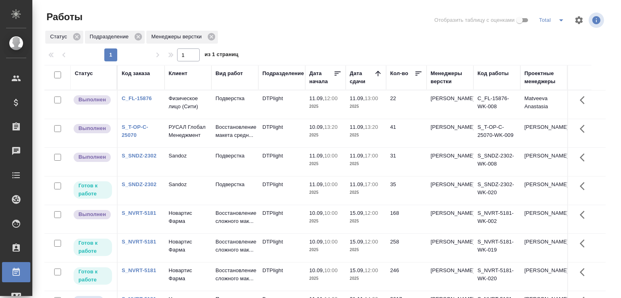
scroll to position [62, 0]
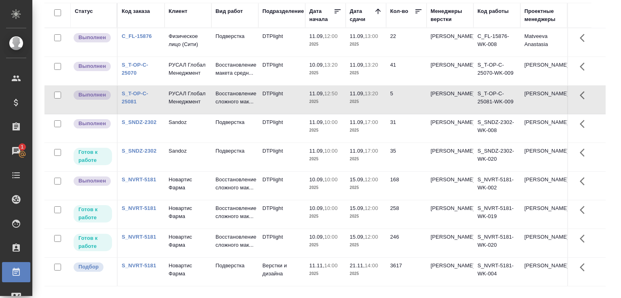
click at [346, 44] on td "11.09, 13:00 2025" at bounding box center [366, 42] width 40 height 28
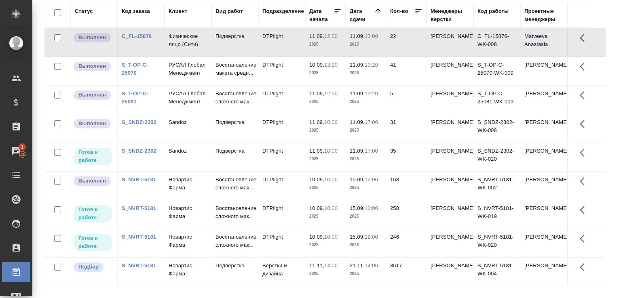
click at [346, 44] on td "11.09, 13:00 2025" at bounding box center [366, 42] width 40 height 28
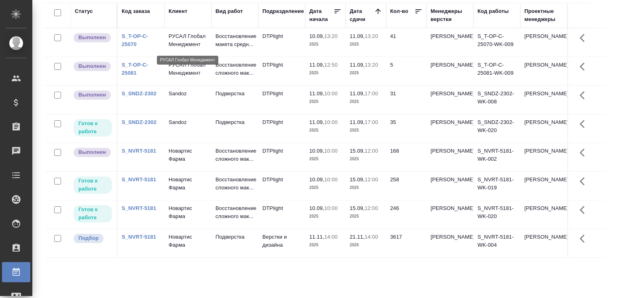
click at [194, 36] on p "РУСАЛ Глобал Менеджмент" at bounding box center [188, 40] width 39 height 16
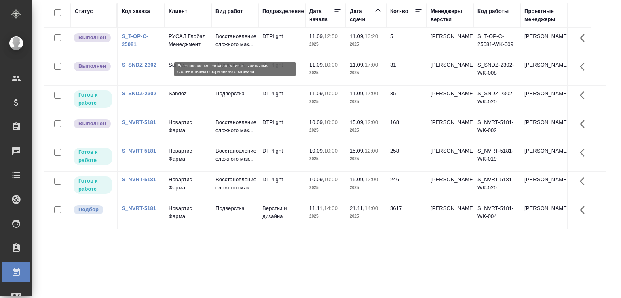
click at [215, 49] on p "Восстановление сложного мак..." at bounding box center [234, 40] width 39 height 16
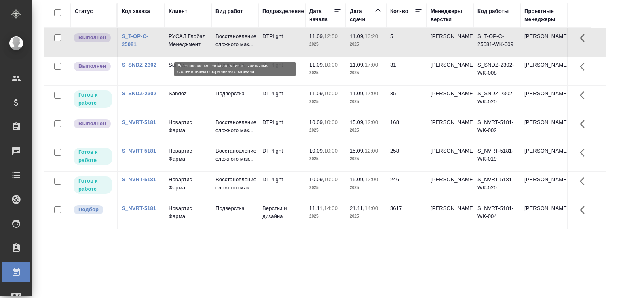
click at [215, 49] on p "Восстановление сложного мак..." at bounding box center [234, 40] width 39 height 16
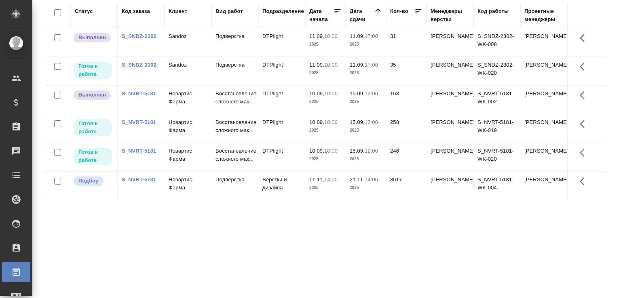
click at [120, 238] on div "Статус Код заказа Клиент Вид работ Подразделение Дата начала Дата сдачи Кол-во …" at bounding box center [324, 148] width 561 height 291
click at [119, 238] on div "Статус Код заказа Клиент Вид работ Подразделение Дата начала Дата сдачи Кол-во …" at bounding box center [324, 148] width 561 height 291
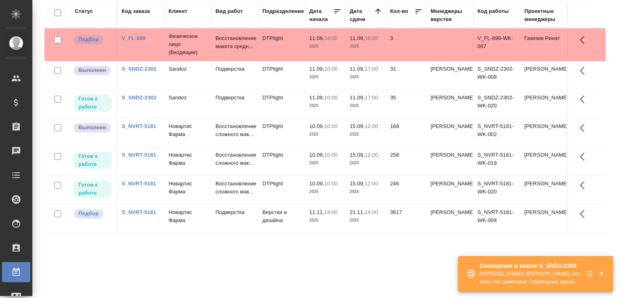
click at [601, 276] on icon "button" at bounding box center [600, 273] width 7 height 7
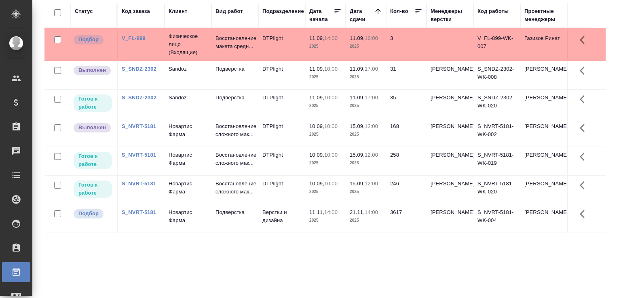
click at [76, 257] on div "Статус Код заказа Клиент Вид работ Подразделение Дата начала Дата сдачи Кол-во …" at bounding box center [324, 148] width 561 height 291
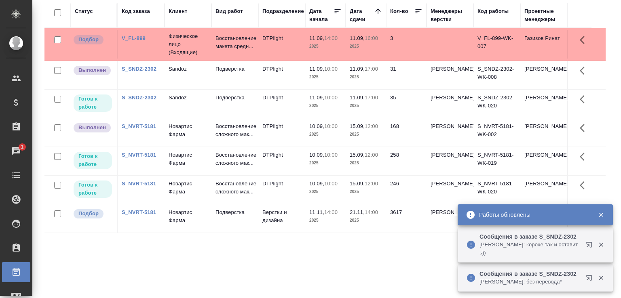
click at [537, 237] on p "Сообщения в заказе S_SNDZ-2302" at bounding box center [529, 237] width 101 height 8
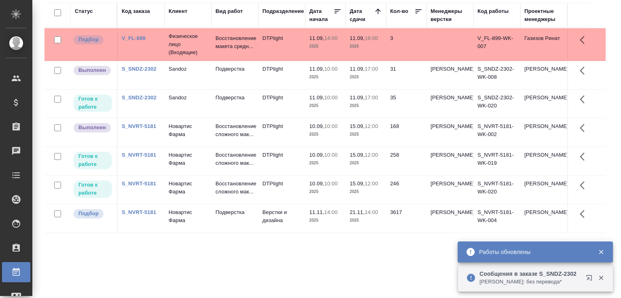
click at [201, 270] on div "Статус Код заказа Клиент Вид работ Подразделение Дата начала Дата сдачи Кол-во …" at bounding box center [324, 148] width 561 height 291
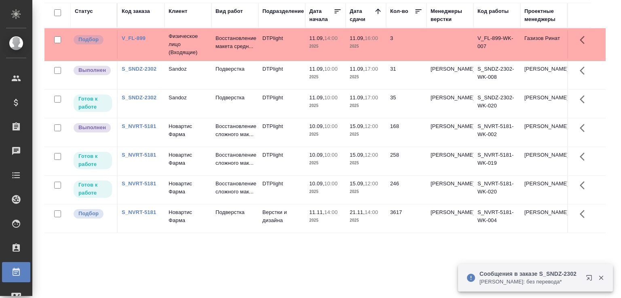
click at [603, 275] on icon "button" at bounding box center [600, 277] width 7 height 7
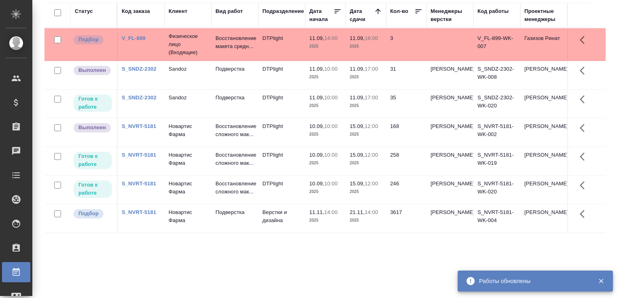
click at [126, 261] on div "Статус Код заказа Клиент Вид работ Подразделение Дата начала Дата сдачи Кол-во …" at bounding box center [324, 148] width 561 height 291
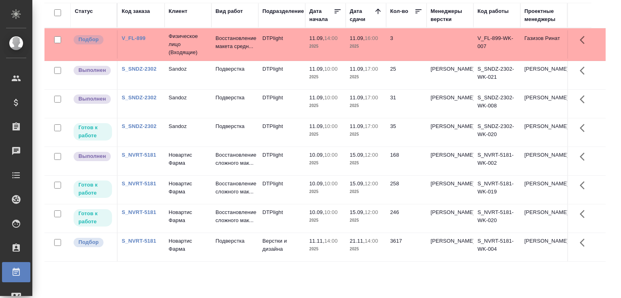
click at [125, 261] on td "S_NVRT-5181" at bounding box center [141, 247] width 47 height 28
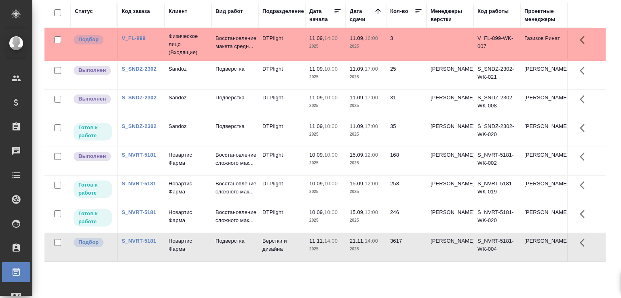
click at [317, 284] on div "Статус Код заказа Клиент Вид работ Подразделение Дата начала Дата сдачи Кол-во …" at bounding box center [324, 148] width 561 height 291
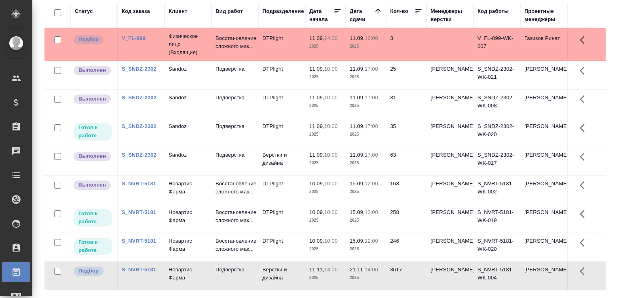
click at [317, 274] on span "11.11, 14:00" at bounding box center [325, 270] width 32 height 8
click at [606, 138] on div "Работы Отобразить таблицу с оценками Total Статус Подразделение Менеджеры верст…" at bounding box center [328, 118] width 576 height 361
click at [605, 139] on div "Работы Отобразить таблицу с оценками Total Статус Подразделение Менеджеры верст…" at bounding box center [328, 118] width 576 height 361
click at [608, 143] on div "Работы Отобразить таблицу с оценками Total Статус Подразделение Менеджеры верст…" at bounding box center [328, 118] width 576 height 361
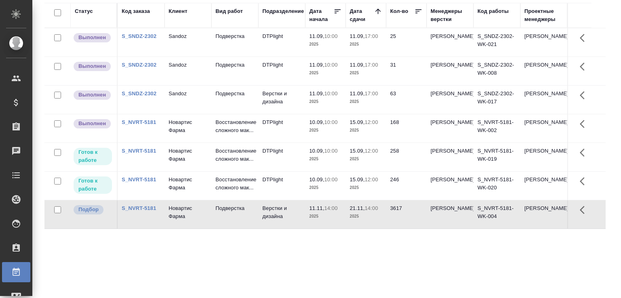
click at [610, 156] on div "Работы Отобразить таблицу с оценками Total Статус Подразделение Менеджеры верст…" at bounding box center [328, 118] width 576 height 361
click at [131, 253] on div "Статус Код заказа Клиент Вид работ Подразделение Дата начала Дата сдачи Кол-во …" at bounding box center [324, 148] width 561 height 291
click at [130, 262] on div "Статус Код заказа Клиент Вид работ Подразделение Дата начала Дата сдачи Кол-во …" at bounding box center [324, 148] width 561 height 291
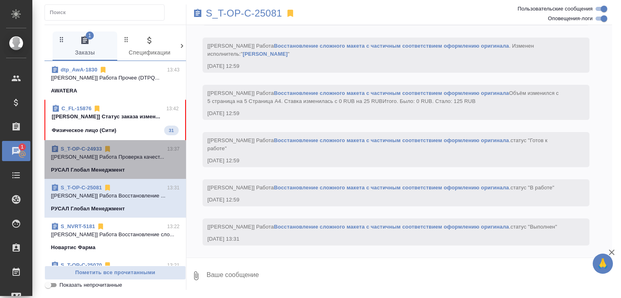
click at [128, 142] on div "S_T-OP-C-24933 13:37 [Румянцева Дарья] Работа Проверка качест... РУСАЛ Глобал М…" at bounding box center [114, 159] width 141 height 39
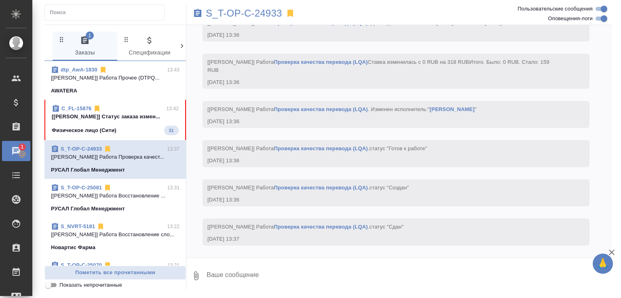
click at [133, 122] on span "C_FL-15876 13:42 [Matveeva Anastasia] Статус заказа измен... Физическое лицо (С…" at bounding box center [115, 120] width 127 height 31
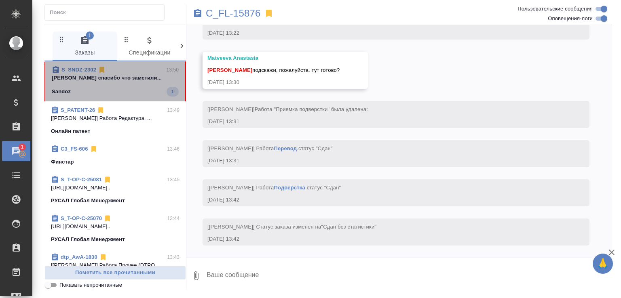
click at [130, 95] on div "Sandoz 1" at bounding box center [115, 92] width 127 height 10
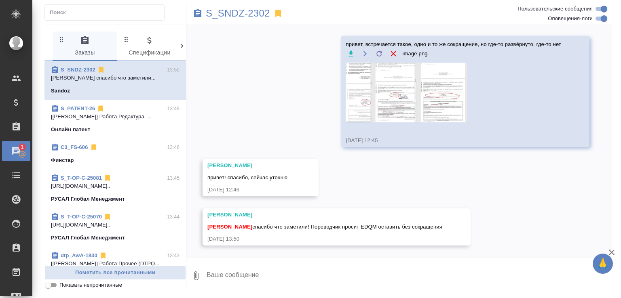
scroll to position [10979, 0]
drag, startPoint x: 331, startPoint y: 219, endPoint x: 336, endPoint y: 224, distance: 7.4
click at [336, 224] on div "Малофеева Екатерина спасибо что заметили! Переводчик просит EDQM оставить без с…" at bounding box center [324, 226] width 235 height 10
copy span "Переводчик просит EDQM оставить без сокращения"
click at [243, 278] on textarea at bounding box center [409, 275] width 406 height 27
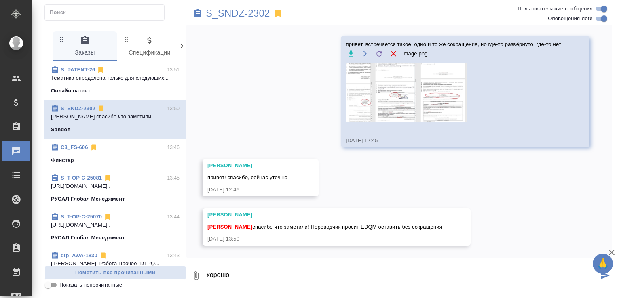
type textarea "хорошо"
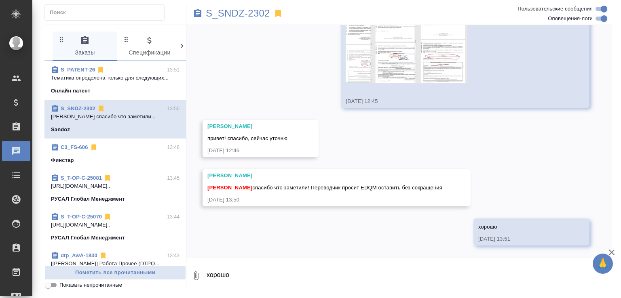
scroll to position [11018, 0]
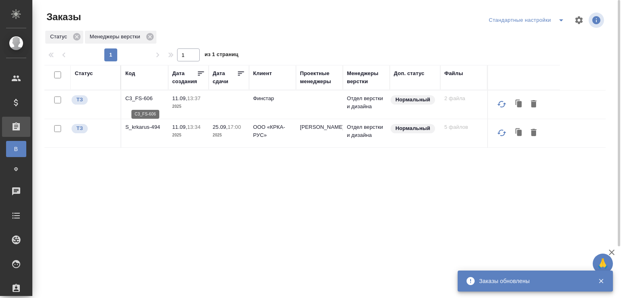
click at [146, 101] on p "C3_FS-606" at bounding box center [144, 99] width 39 height 8
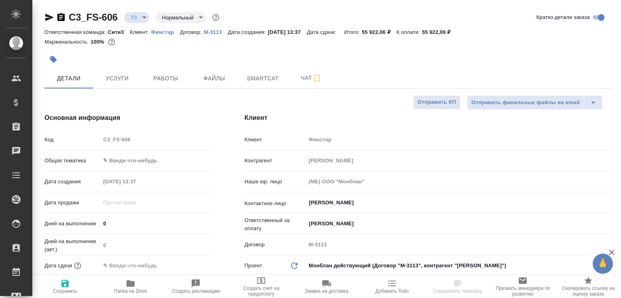
select select "RU"
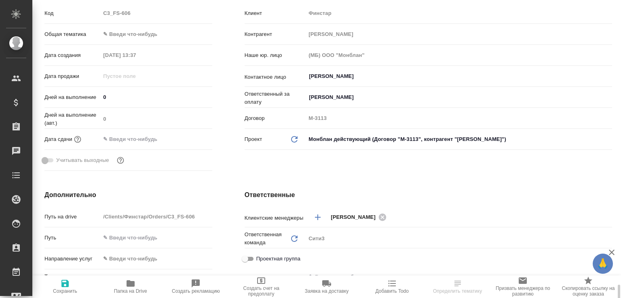
scroll to position [299, 0]
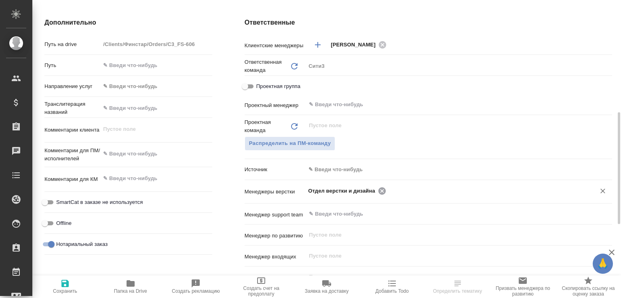
click at [378, 191] on icon at bounding box center [382, 191] width 9 height 9
click at [378, 191] on input "text" at bounding box center [445, 191] width 274 height 10
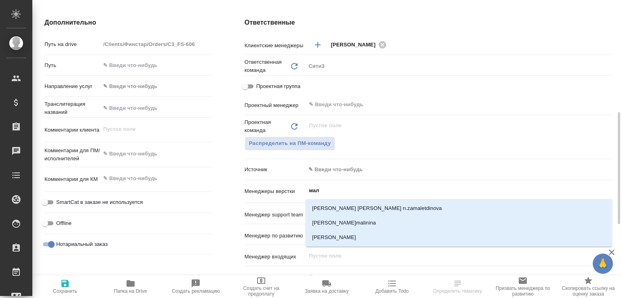
type input "мало"
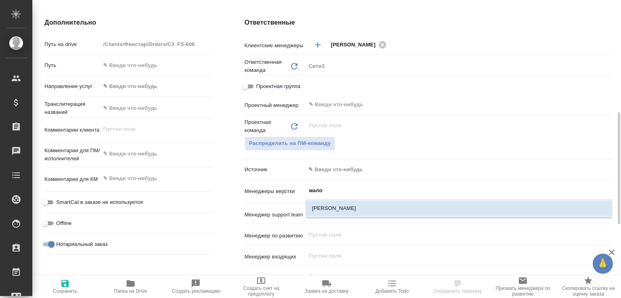
click at [327, 207] on li "Малофеева Екатерина" at bounding box center [459, 208] width 306 height 15
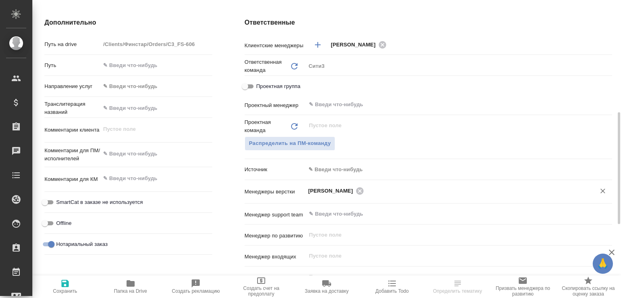
click at [71, 283] on span "Сохранить" at bounding box center [65, 286] width 56 height 15
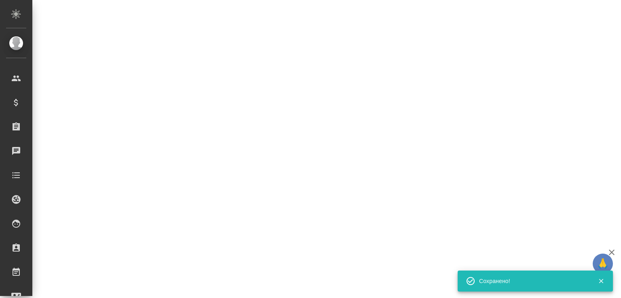
select select "RU"
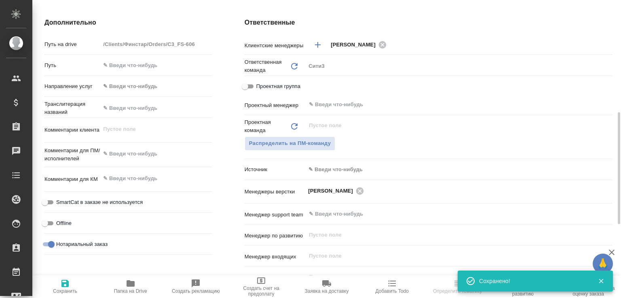
type textarea "x"
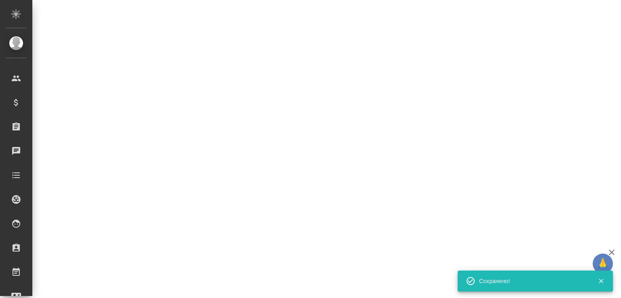
select select "RU"
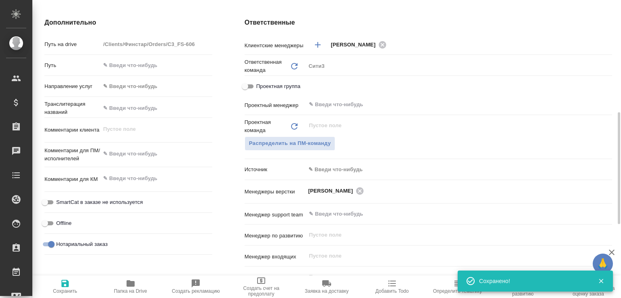
type textarea "x"
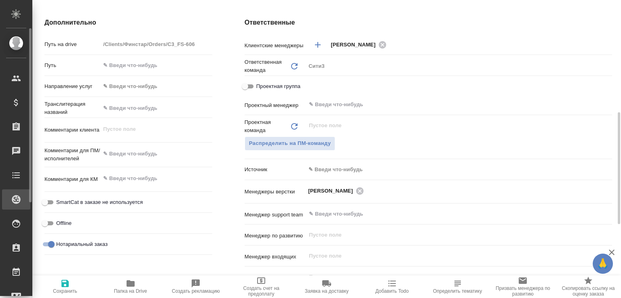
type textarea "x"
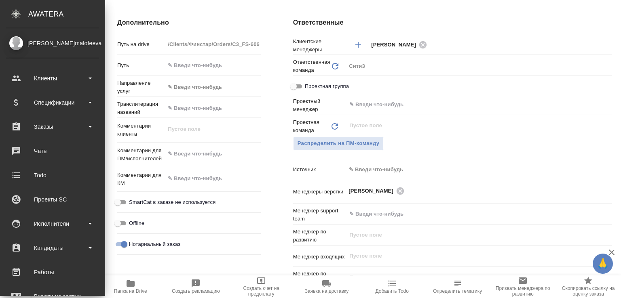
type textarea "x"
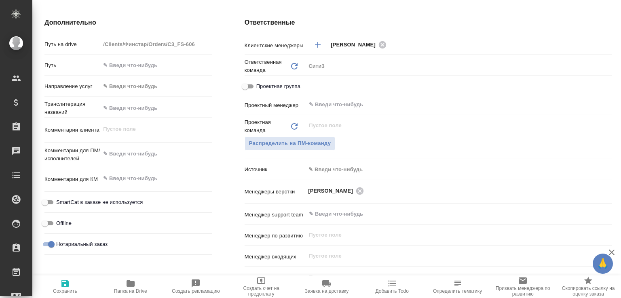
type textarea "x"
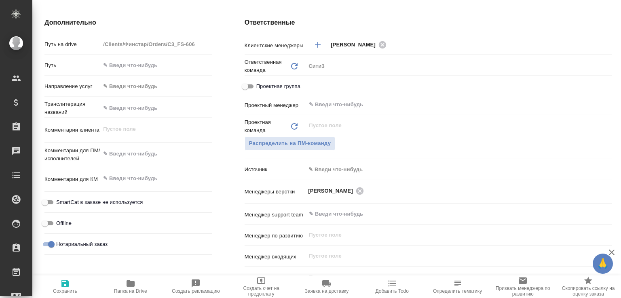
type textarea "x"
drag, startPoint x: 144, startPoint y: 280, endPoint x: 150, endPoint y: 265, distance: 16.2
click at [144, 281] on span "Папка на Drive" at bounding box center [131, 286] width 56 height 15
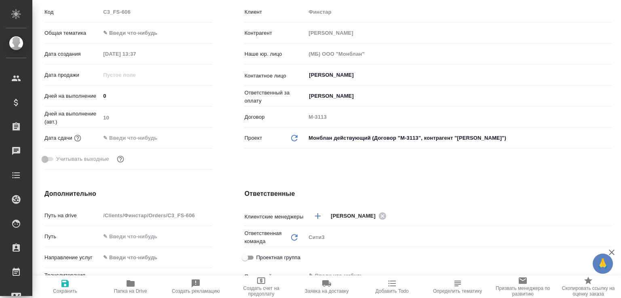
type textarea "x"
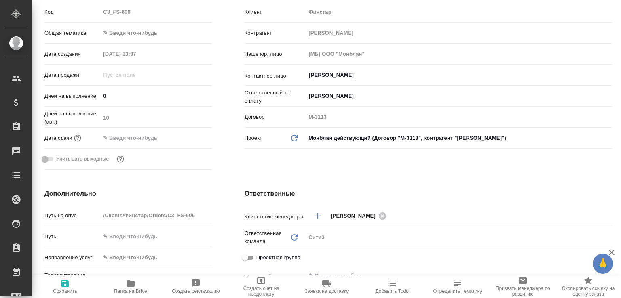
type textarea "x"
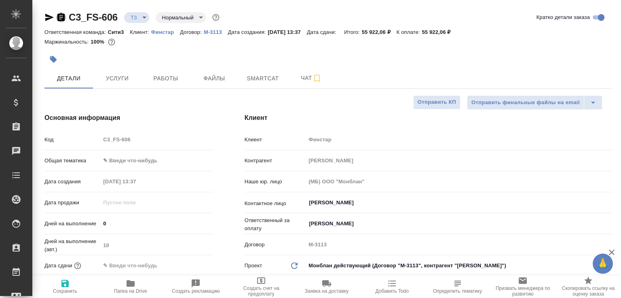
click at [61, 15] on icon "button" at bounding box center [60, 17] width 7 height 8
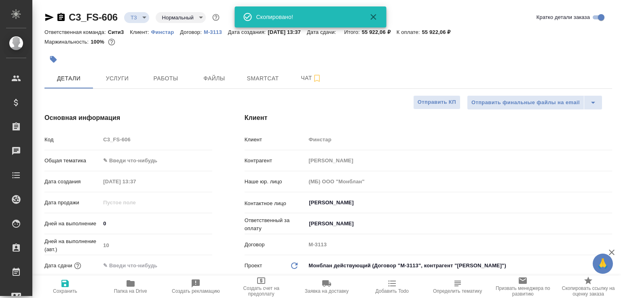
type textarea "x"
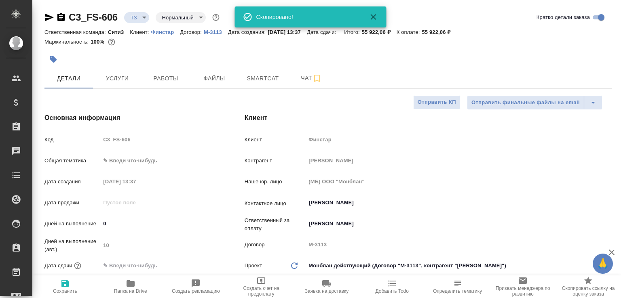
type textarea "x"
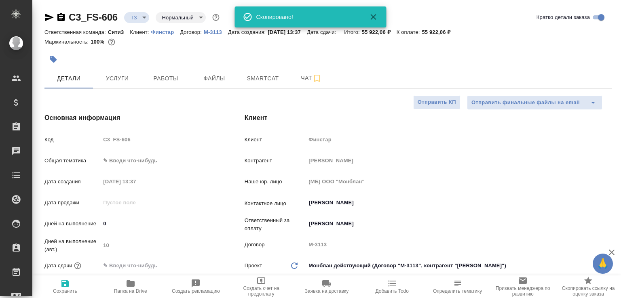
type textarea "x"
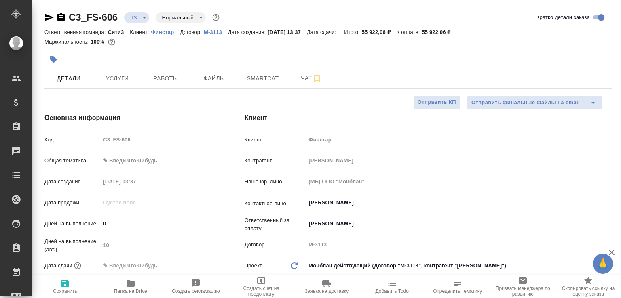
click at [60, 15] on icon "button" at bounding box center [61, 18] width 10 height 10
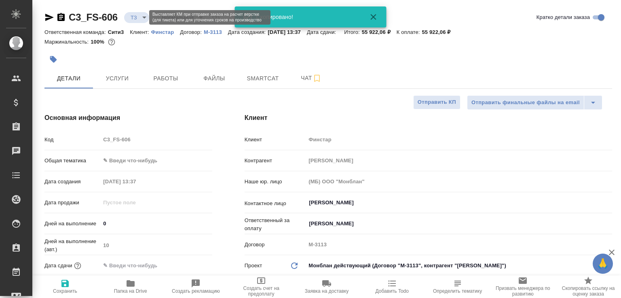
click at [140, 17] on body "🙏 .cls-1 fill:#fff; AWATERA Малофеева Екатерина e.malofeeva Клиенты Спецификаци…" at bounding box center [310, 149] width 621 height 298
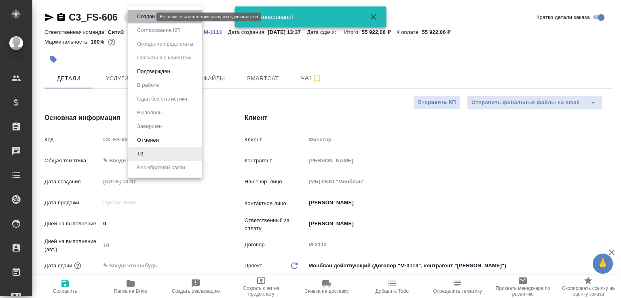
click at [140, 17] on button "Создан" at bounding box center [146, 16] width 23 height 9
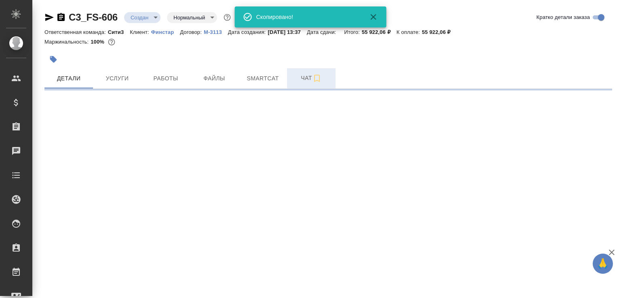
select select "RU"
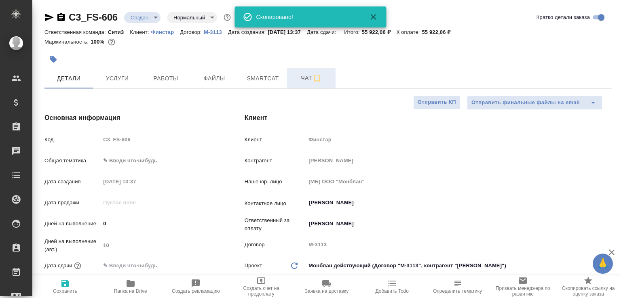
type textarea "x"
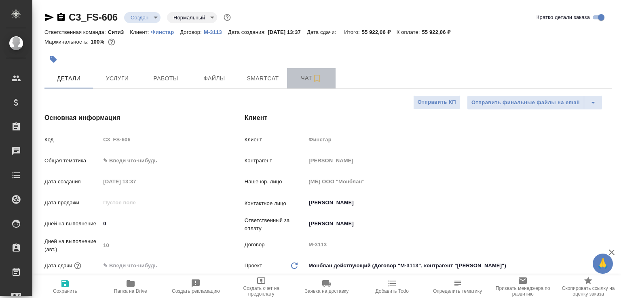
click at [304, 70] on button "Чат" at bounding box center [311, 78] width 49 height 20
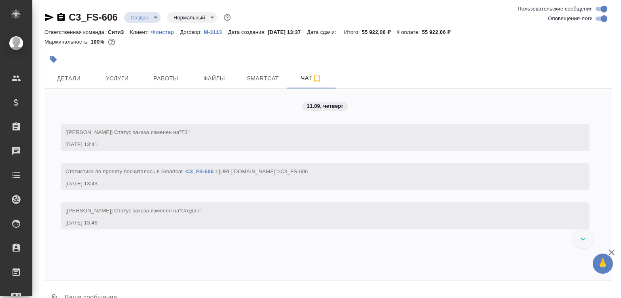
click at [58, 287] on button "0" at bounding box center [53, 298] width 19 height 27
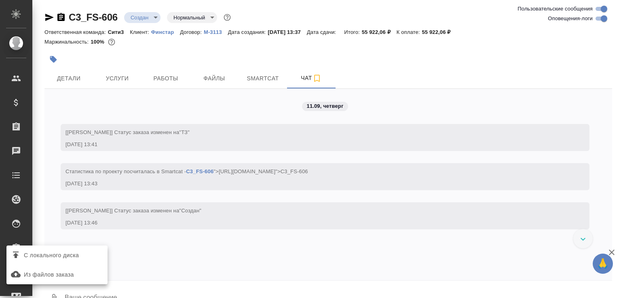
click at [66, 256] on span "С локального диска" at bounding box center [51, 256] width 55 height 10
click at [0, 0] on input "С локального диска" at bounding box center [0, 0] width 0 height 0
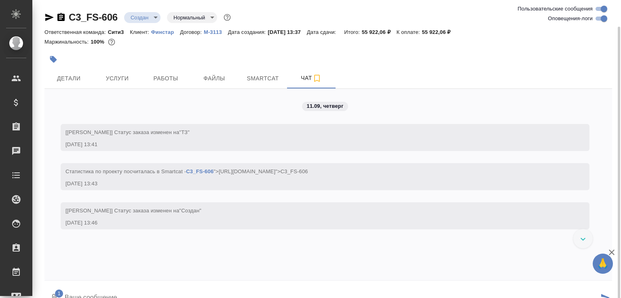
scroll to position [14, 0]
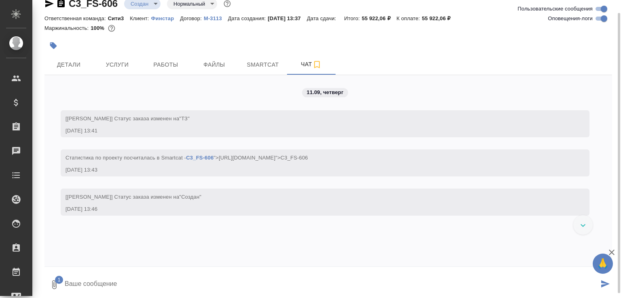
click at [106, 281] on textarea at bounding box center [331, 284] width 535 height 27
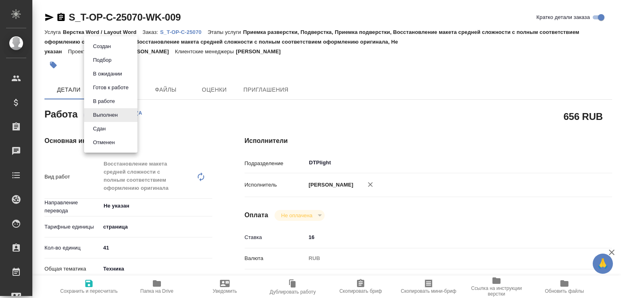
click at [118, 113] on body "🙏 .cls-1 fill:#fff; AWATERA [PERSON_NAME]malofeeva Клиенты Спецификации Заказы …" at bounding box center [310, 149] width 621 height 298
click at [115, 127] on li "Сдан" at bounding box center [110, 129] width 53 height 14
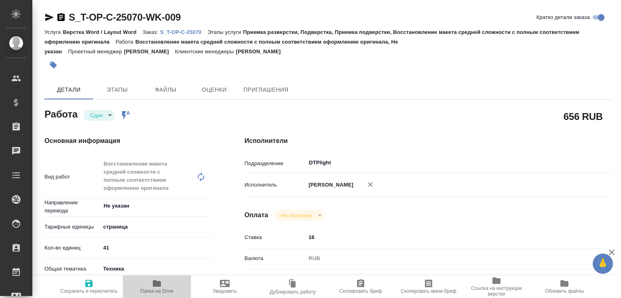
click at [158, 279] on icon "button" at bounding box center [157, 284] width 10 height 10
type textarea "x"
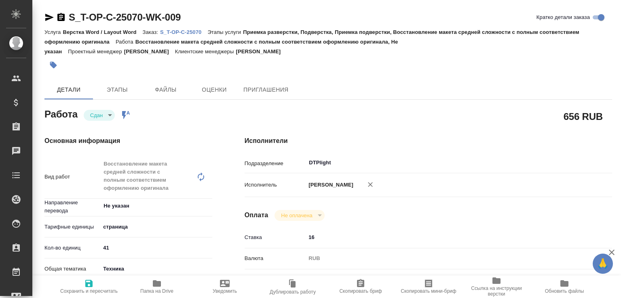
type textarea "x"
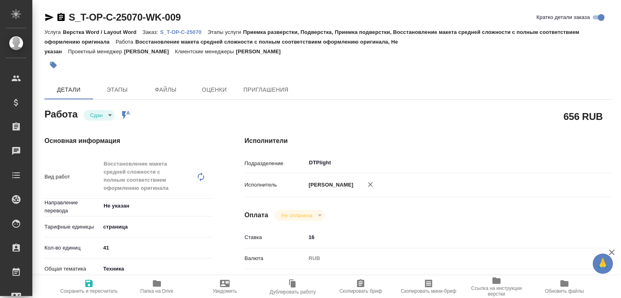
type textarea "x"
click at [193, 29] on p "S_T-OP-C-25070" at bounding box center [183, 32] width 47 height 6
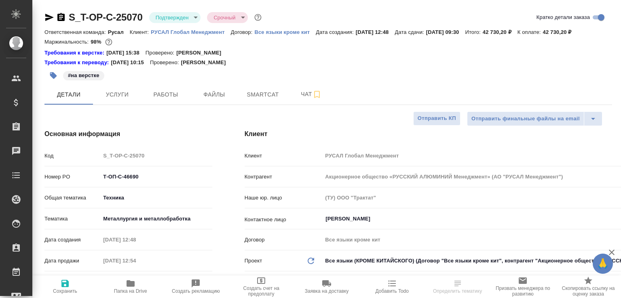
select select "RU"
click at [308, 99] on span "Чат" at bounding box center [311, 94] width 39 height 10
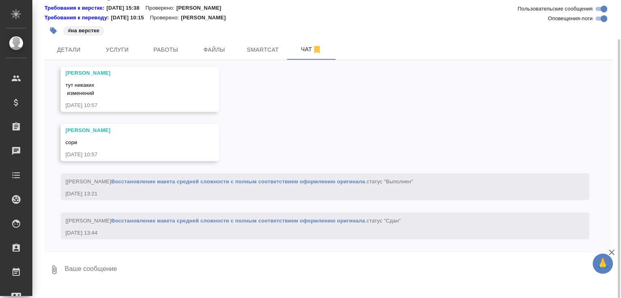
scroll to position [2126, 0]
click at [119, 274] on textarea at bounding box center [338, 269] width 548 height 27
paste textarea "https://drive.awatera.com/apps/files/files/10335220?dir=/Shares/%D0%A2-%D0%9E%D…"
type textarea "https://drive.awatera.com/apps/files/files/10335220?dir=/Shares/%D0%A2-%D0%9E%D…"
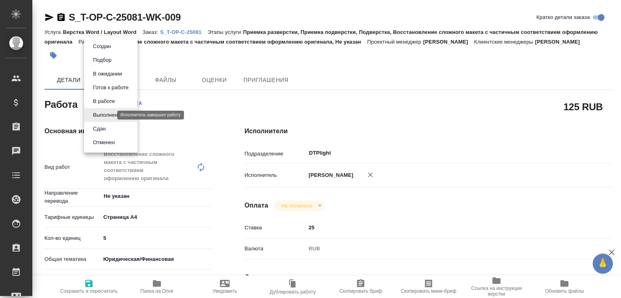
click at [104, 116] on body "🙏 .cls-1 fill:#fff; AWATERA Малофеева Екатерина e.malofeeva Клиенты Спецификаци…" at bounding box center [310, 149] width 621 height 298
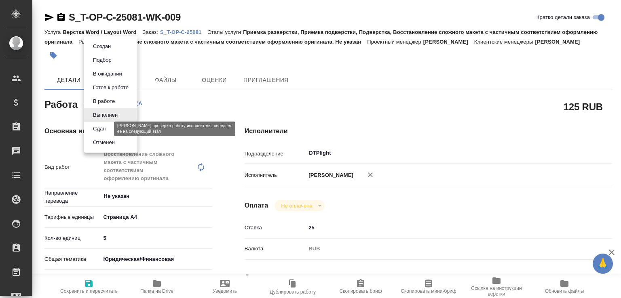
click at [105, 130] on button "Сдан" at bounding box center [99, 128] width 17 height 9
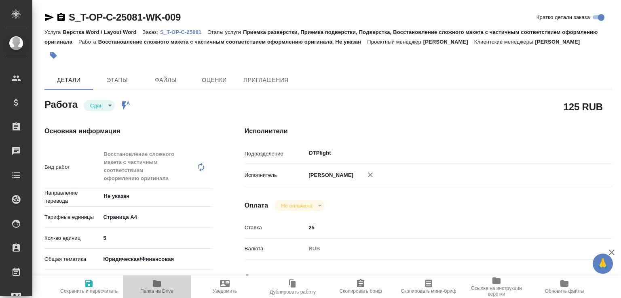
click at [162, 283] on span "Папка на Drive" at bounding box center [157, 286] width 58 height 15
type textarea "x"
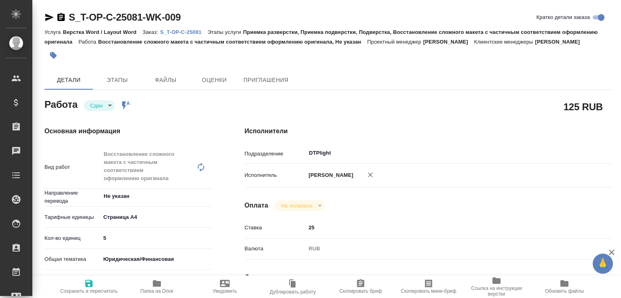
type textarea "x"
click at [197, 32] on p "S_T-OP-C-25081" at bounding box center [183, 32] width 47 height 6
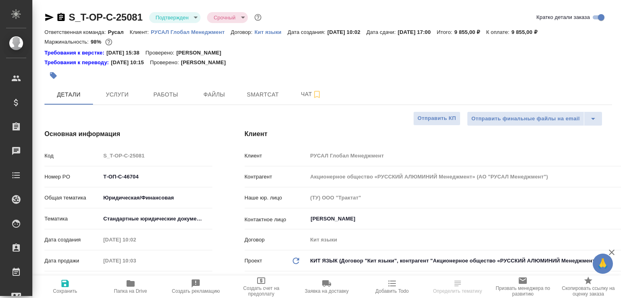
select select "RU"
type textarea "x"
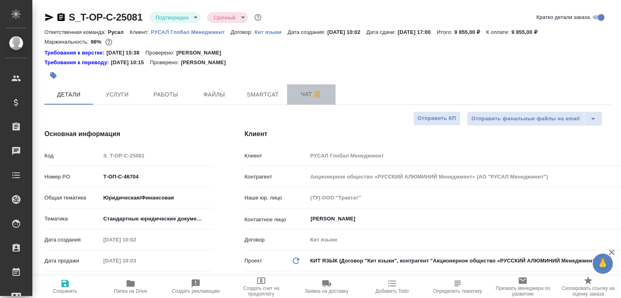
click at [302, 93] on span "Чат" at bounding box center [311, 94] width 39 height 10
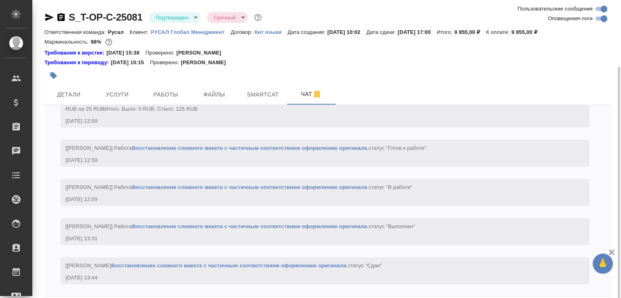
scroll to position [35, 0]
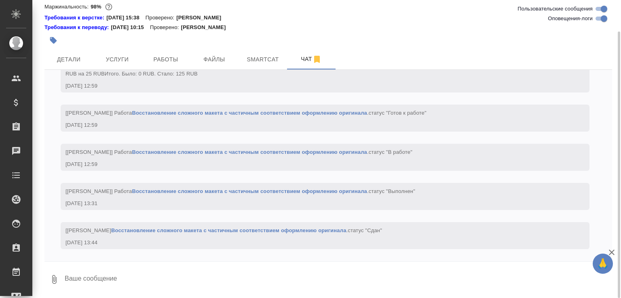
click at [152, 281] on textarea at bounding box center [338, 279] width 548 height 27
paste textarea "[URL][DOMAIN_NAME]"
type textarea "[URL][DOMAIN_NAME]"
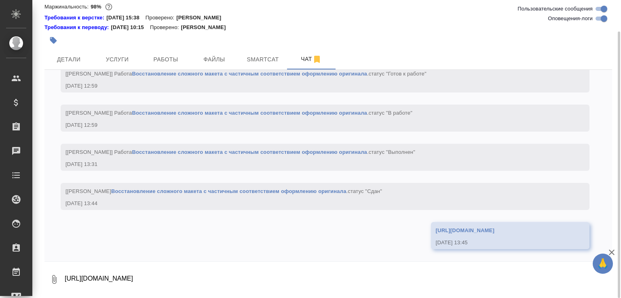
scroll to position [1375, 0]
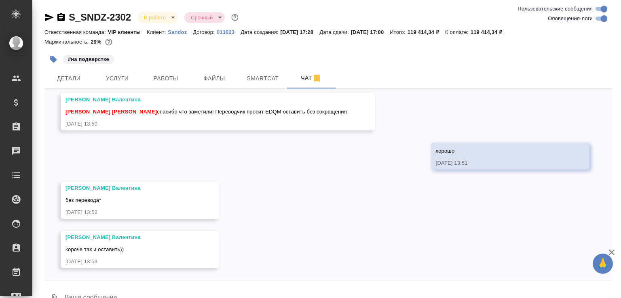
scroll to position [10567, 0]
